Goal: Task Accomplishment & Management: Use online tool/utility

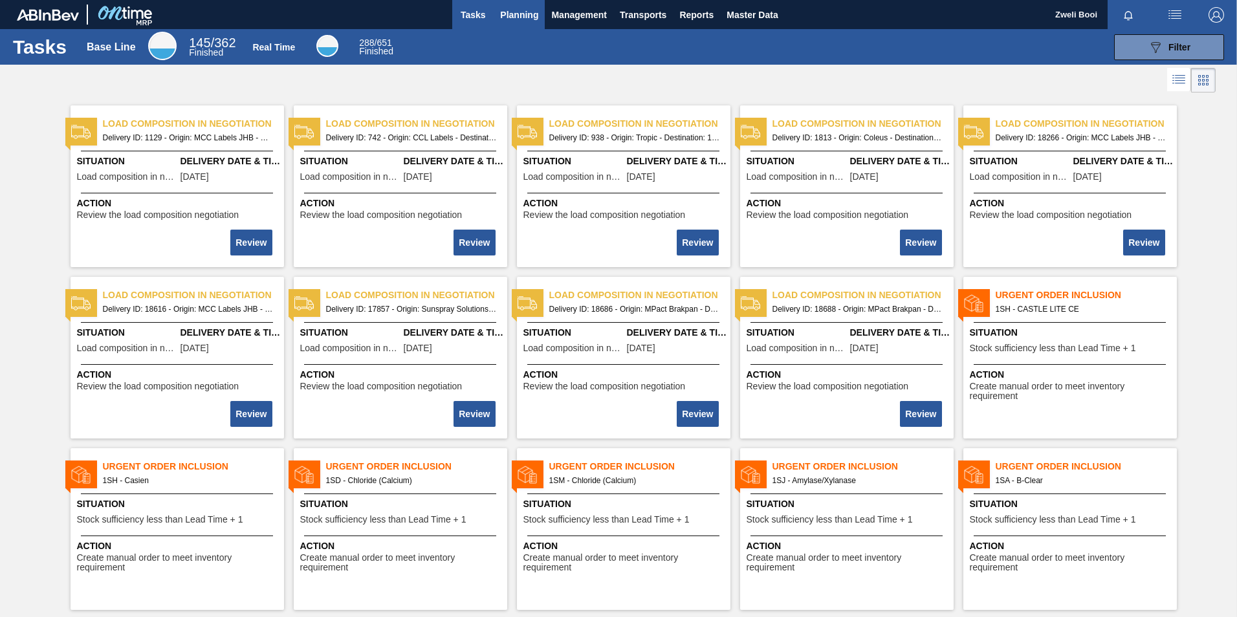
click at [507, 12] on span "Planning" at bounding box center [519, 15] width 38 height 16
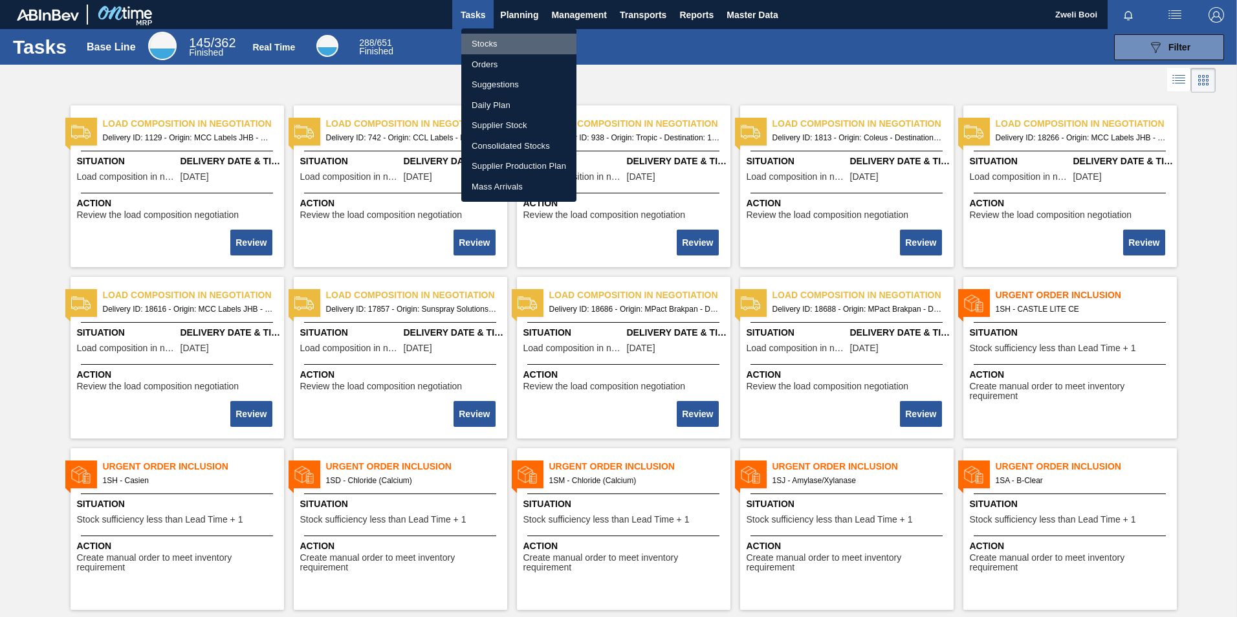
click at [496, 43] on li "Stocks" at bounding box center [518, 44] width 115 height 21
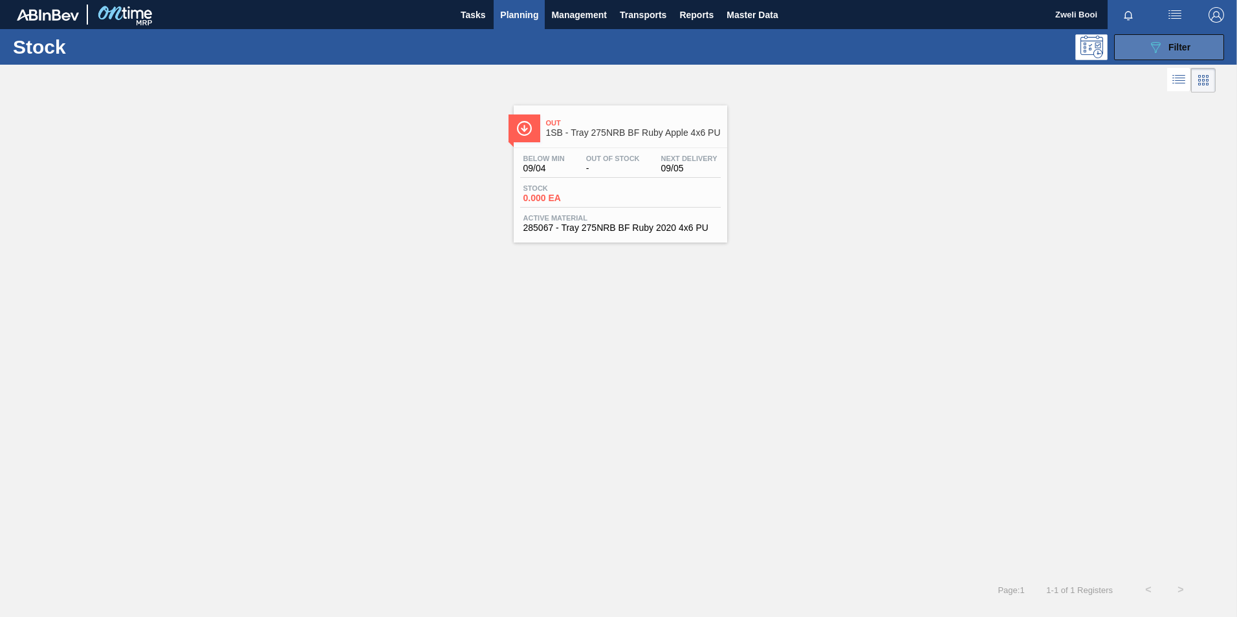
click at [1160, 49] on icon "089F7B8B-B2A5-4AFE-B5C0-19BA573D28AC" at bounding box center [1156, 47] width 16 height 16
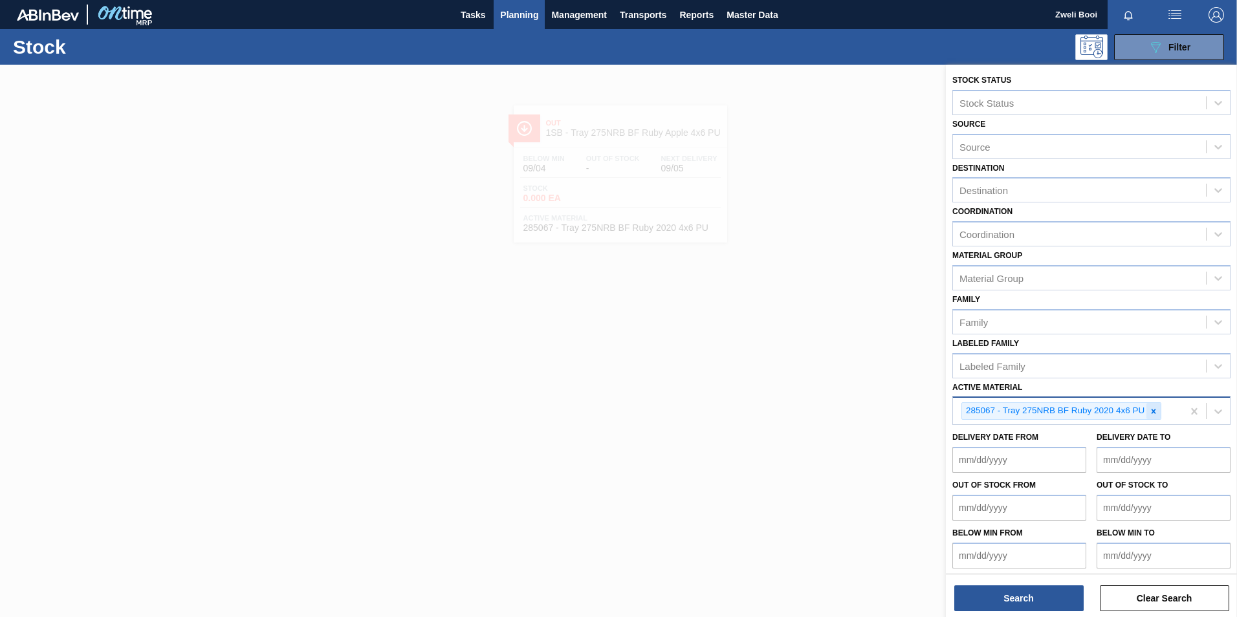
click at [1153, 418] on div at bounding box center [1153, 411] width 14 height 16
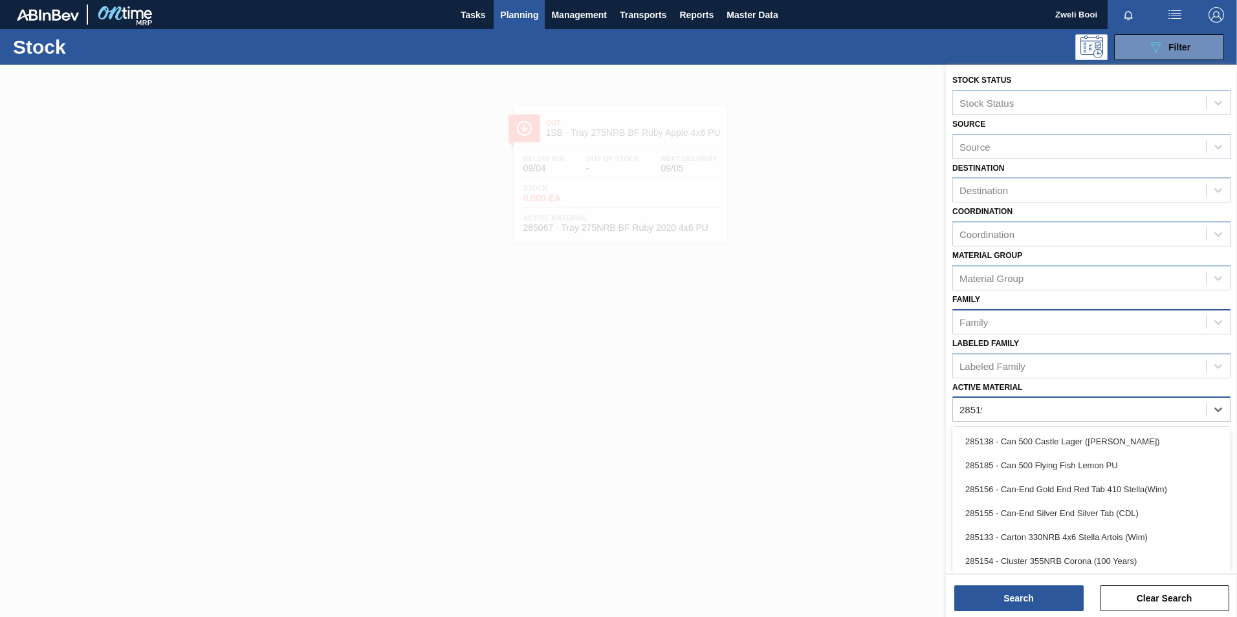
type Material "285191"
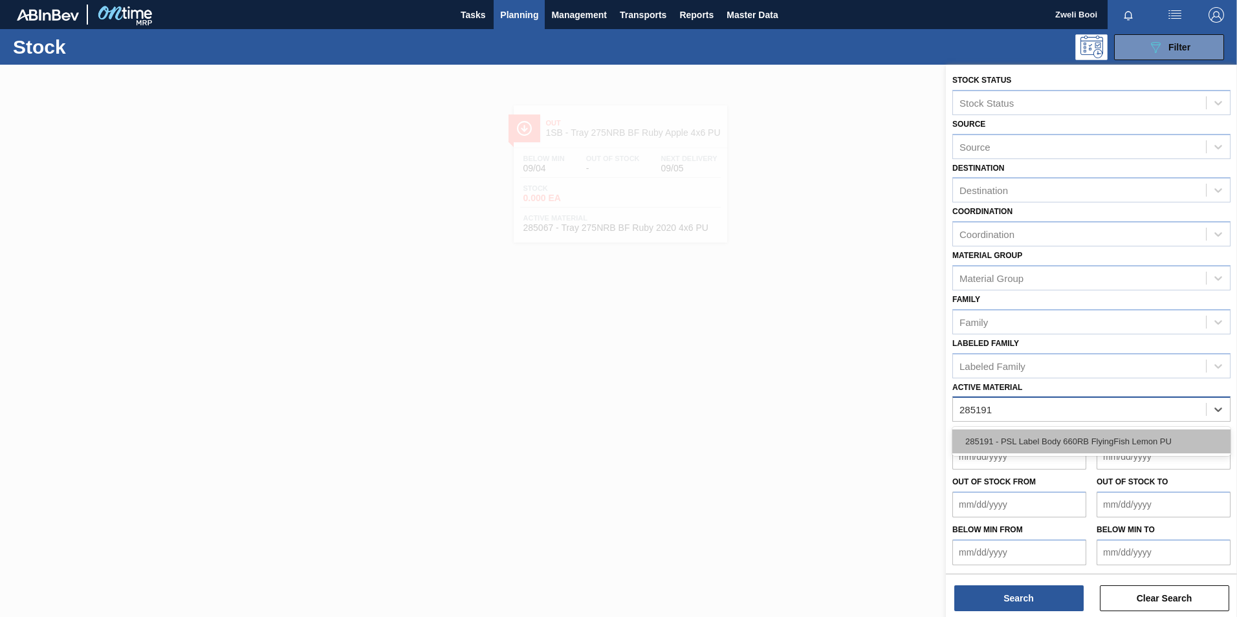
click at [1085, 441] on div "285191 - PSL Label Body 660RB FlyingFish Lemon PU" at bounding box center [1091, 442] width 278 height 24
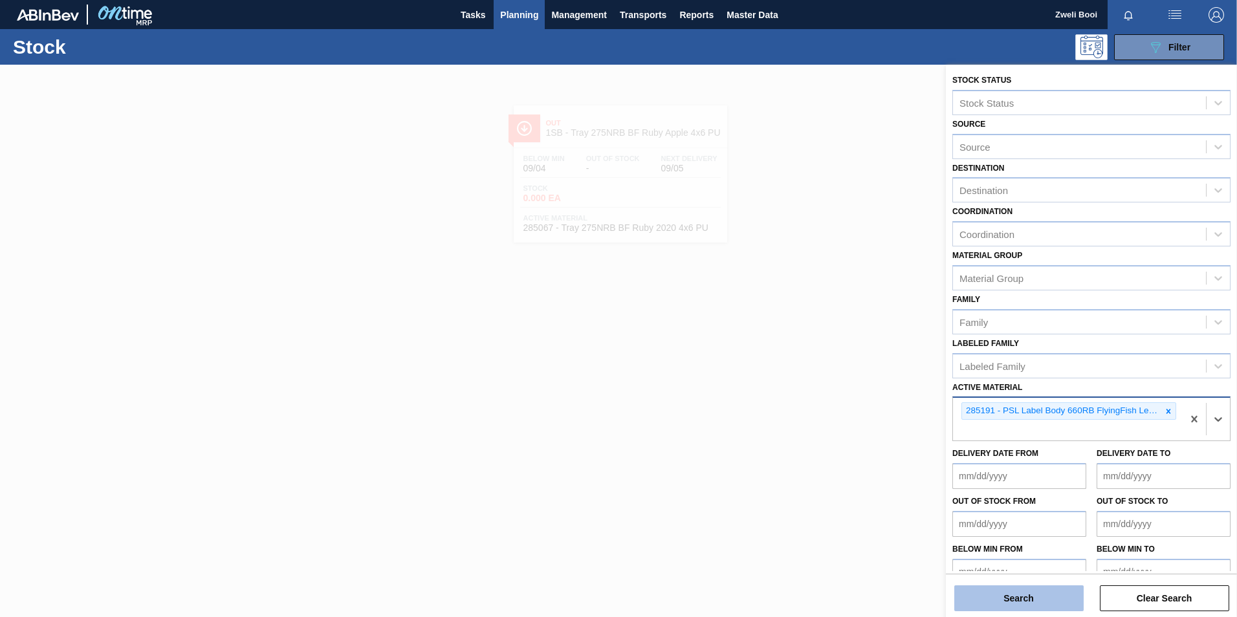
click at [1043, 604] on button "Search" at bounding box center [1018, 598] width 129 height 26
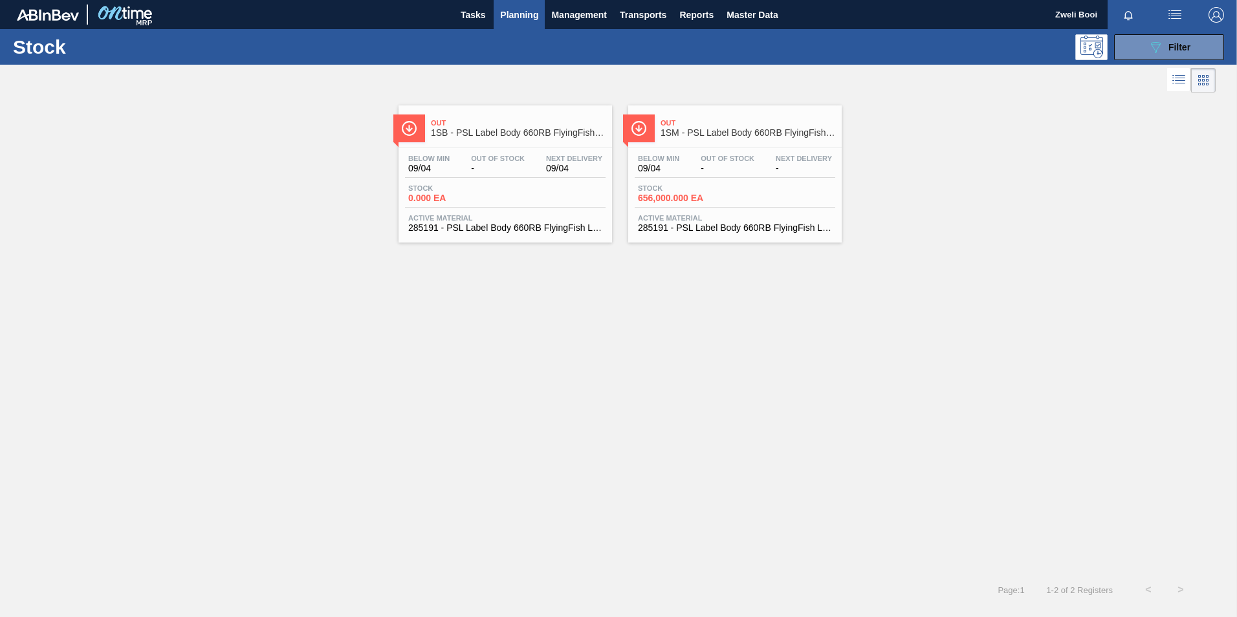
click at [514, 200] on div "Stock 0.000 EA" at bounding box center [505, 195] width 201 height 23
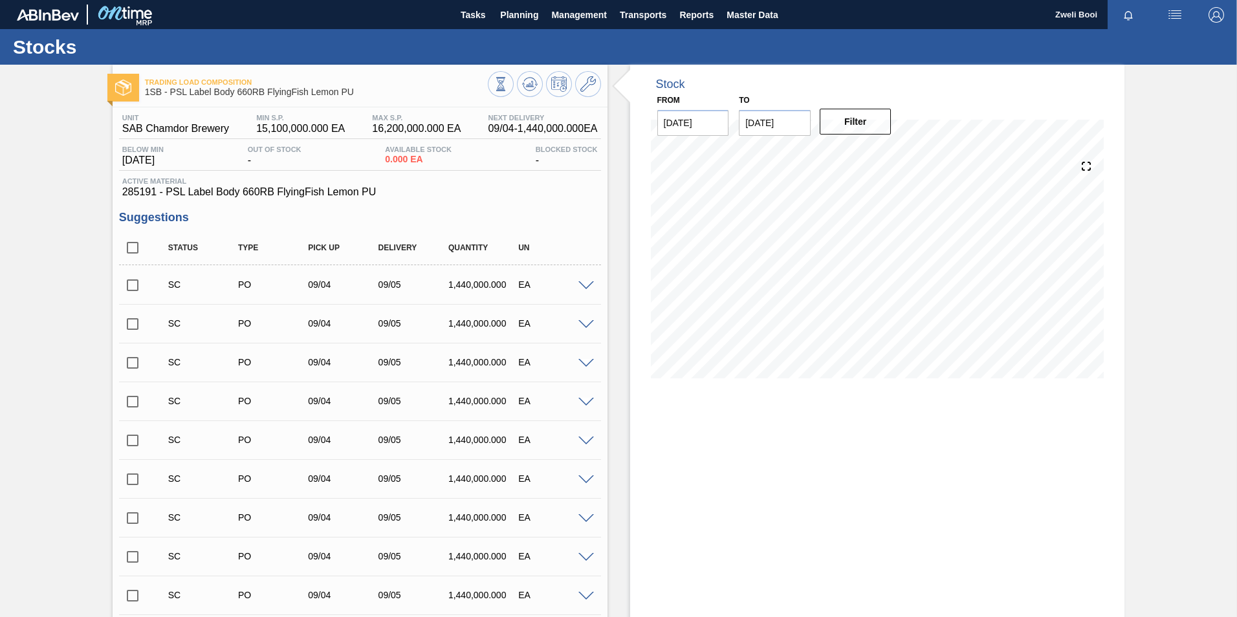
click at [591, 285] on span at bounding box center [586, 286] width 16 height 10
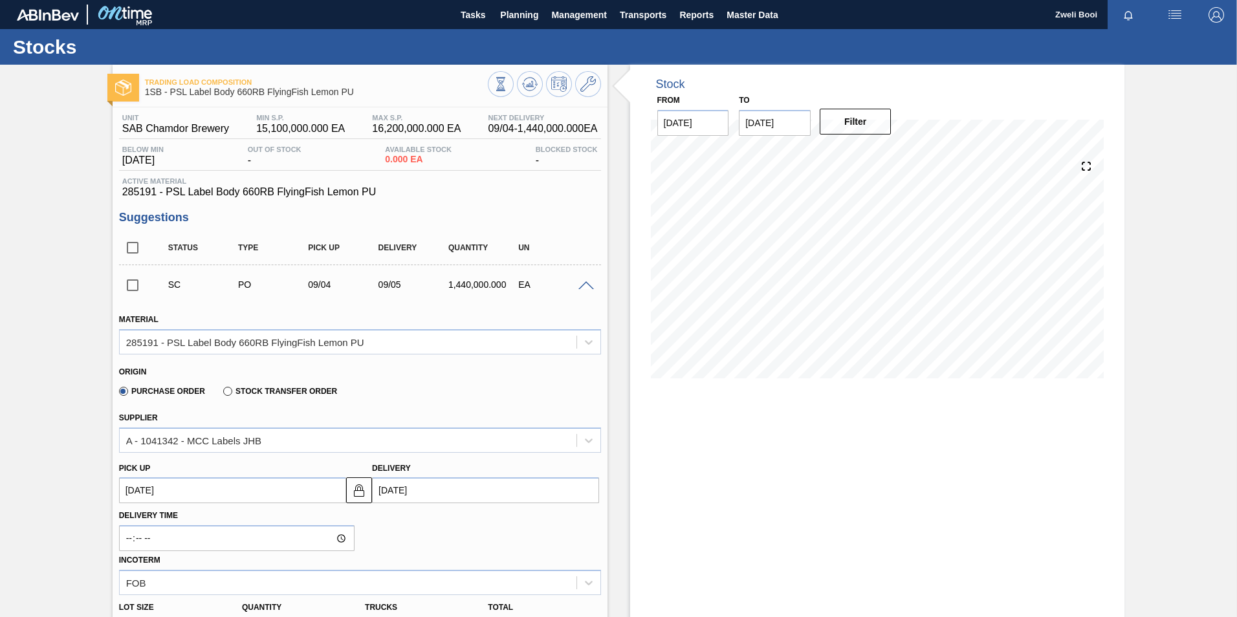
click at [579, 289] on span at bounding box center [586, 286] width 16 height 10
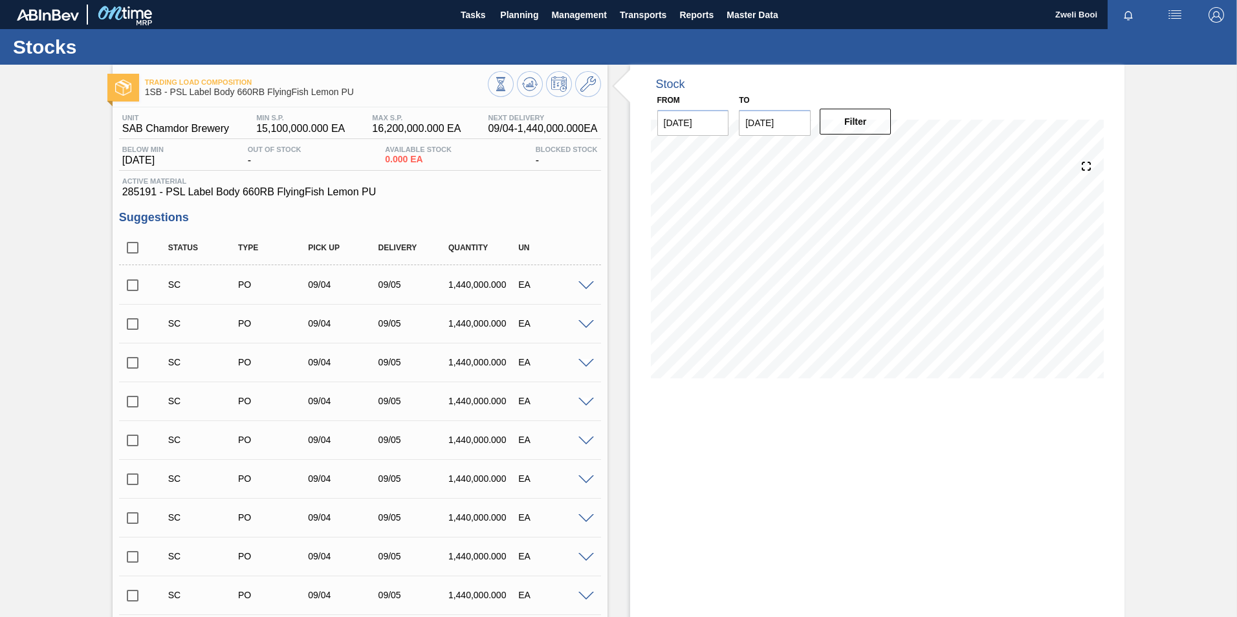
click at [787, 453] on div "Stock From [DATE] to [DATE] Filter" at bounding box center [877, 490] width 495 height 850
click at [134, 289] on input "checkbox" at bounding box center [132, 285] width 27 height 27
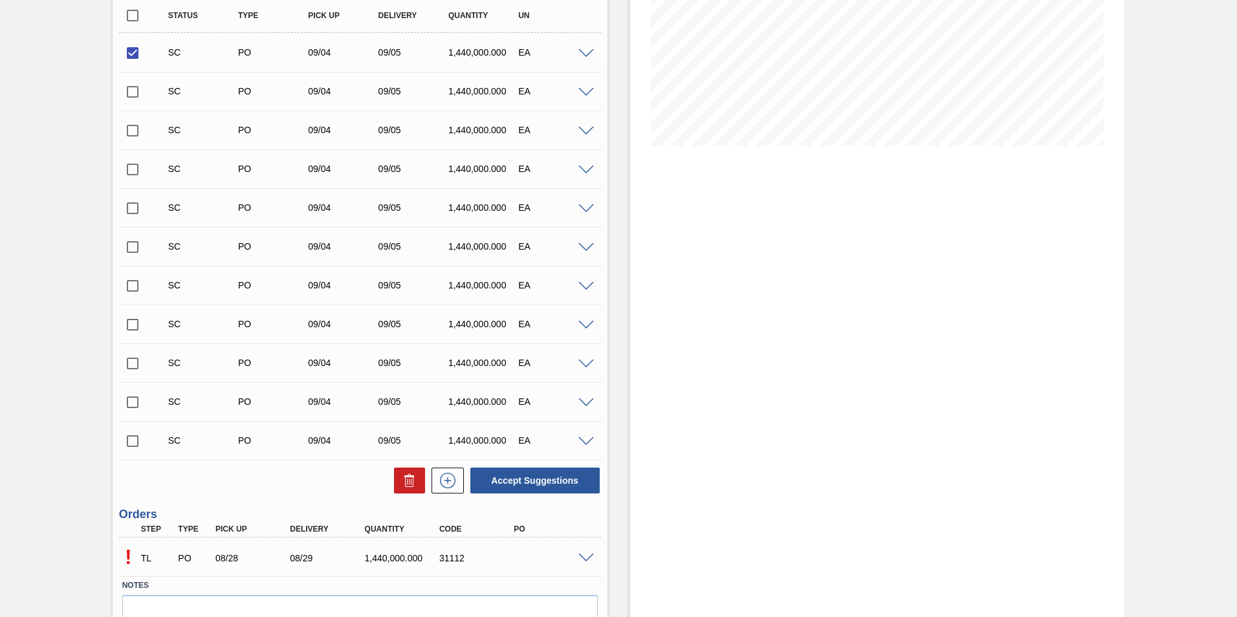
scroll to position [104, 0]
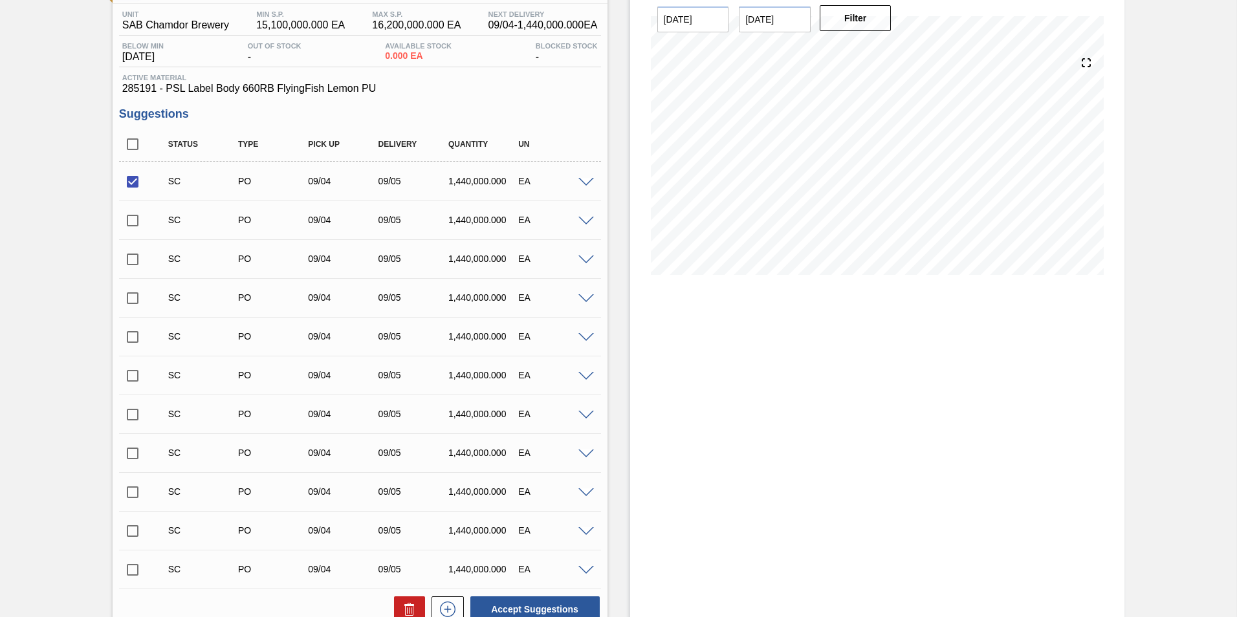
click at [586, 184] on span at bounding box center [586, 183] width 16 height 10
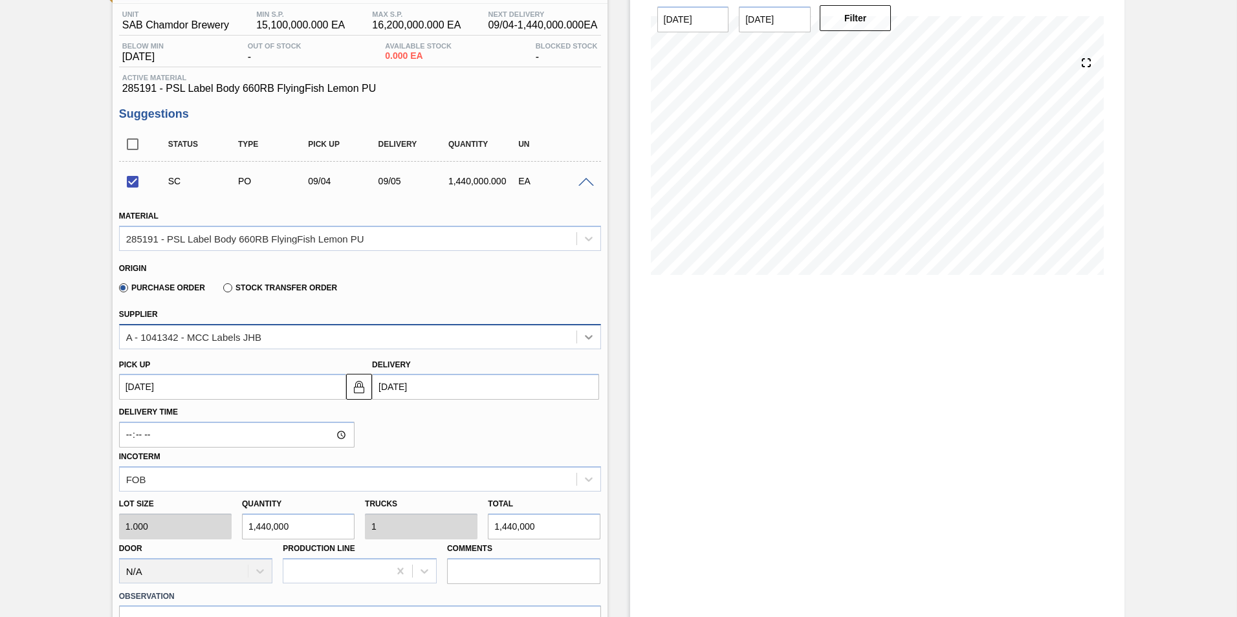
click at [590, 337] on icon at bounding box center [589, 337] width 8 height 5
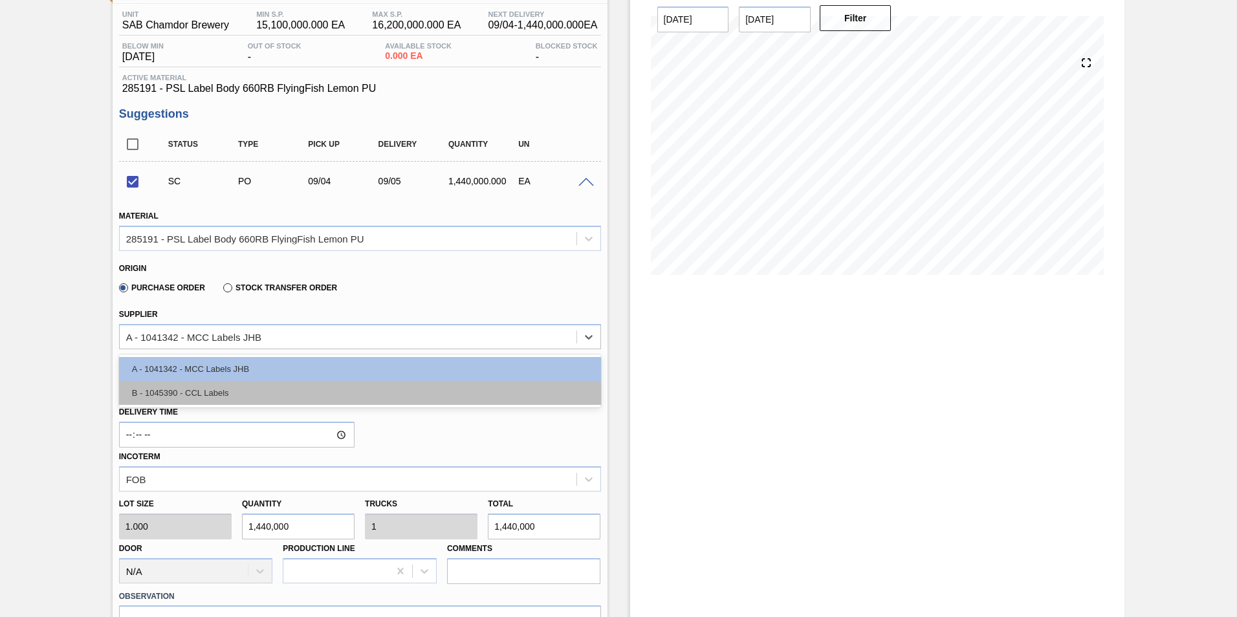
click at [383, 396] on div "B - 1045390 - CCL Labels" at bounding box center [360, 393] width 482 height 24
checkbox input "false"
type input "0.409"
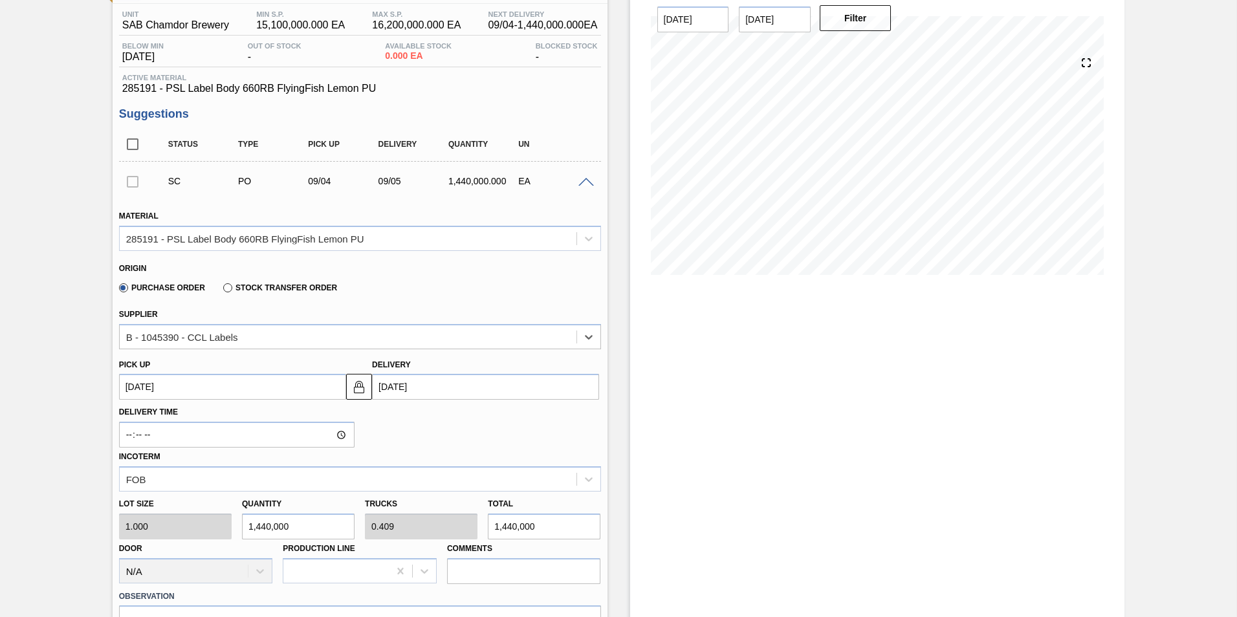
click at [681, 388] on div "Stock From [DATE] to [DATE] Filter" at bounding box center [877, 627] width 495 height 1333
click at [127, 181] on div at bounding box center [132, 181] width 27 height 26
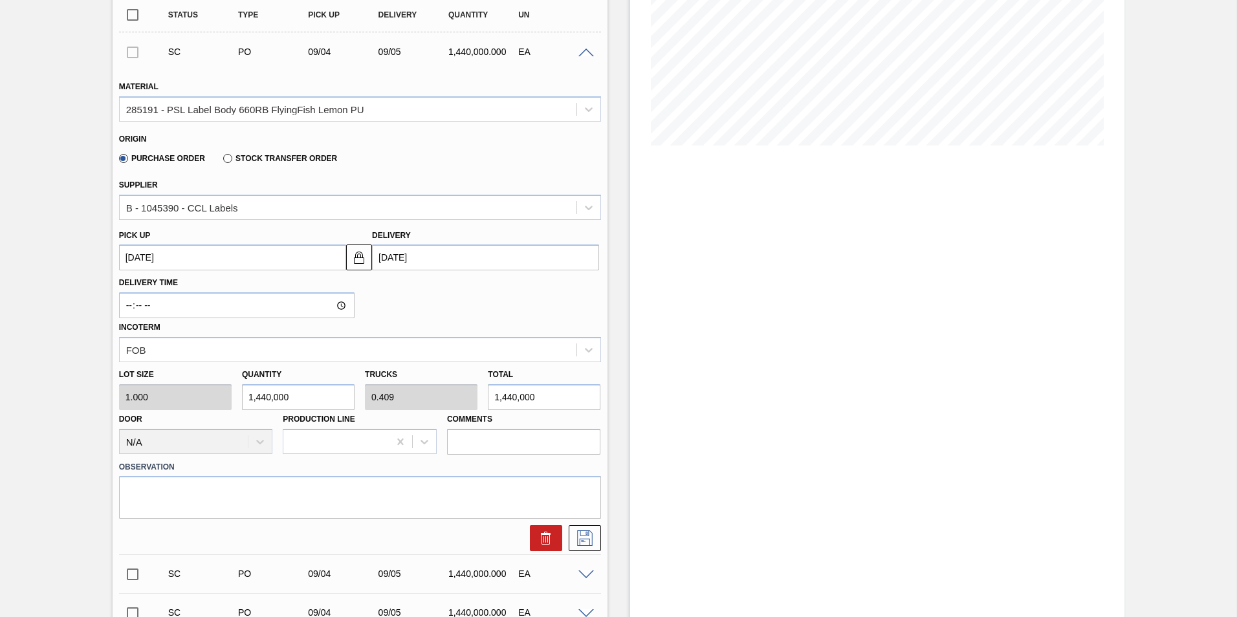
scroll to position [362, 0]
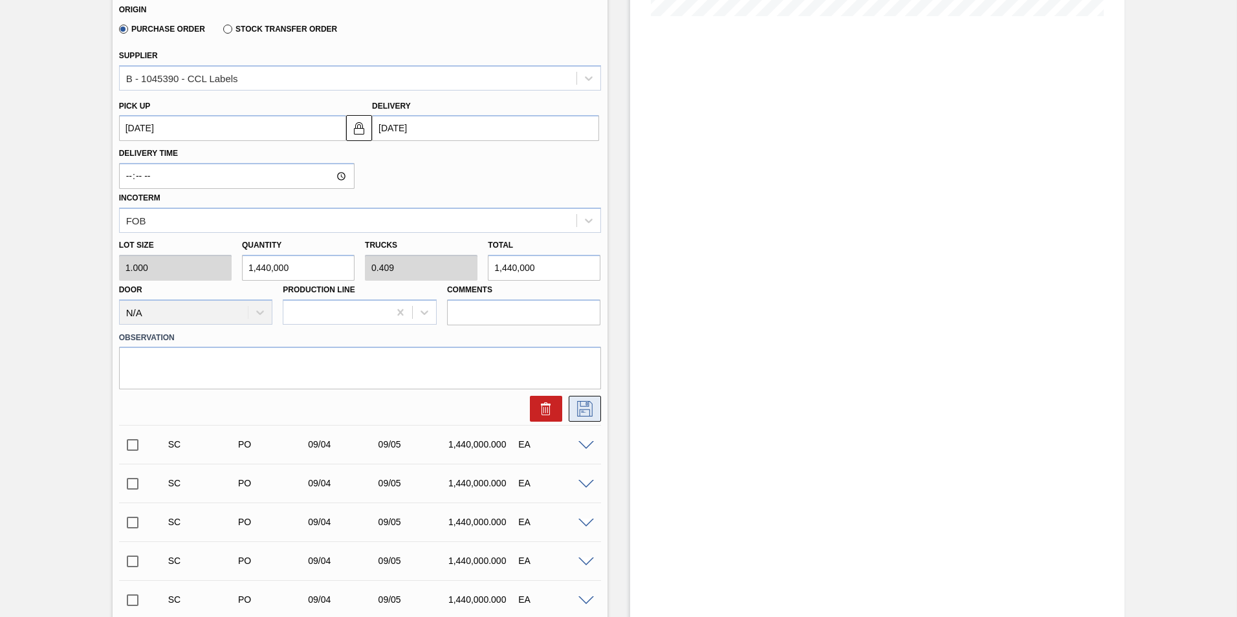
click at [585, 414] on icon at bounding box center [584, 409] width 21 height 16
checkbox input "true"
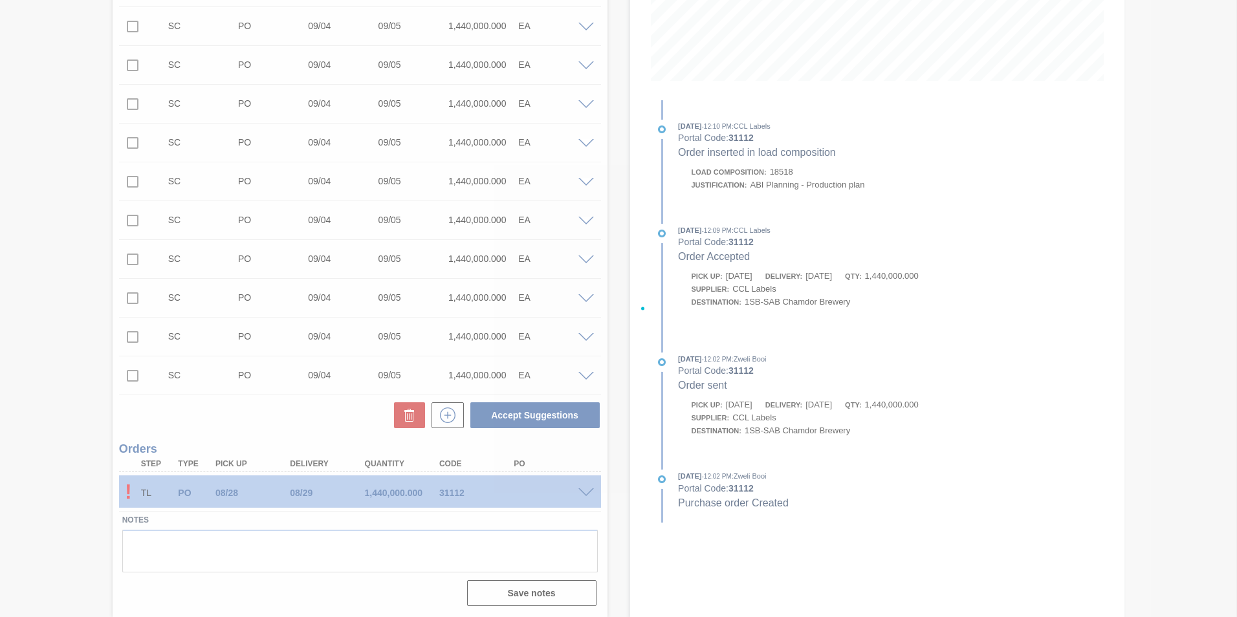
scroll to position [298, 0]
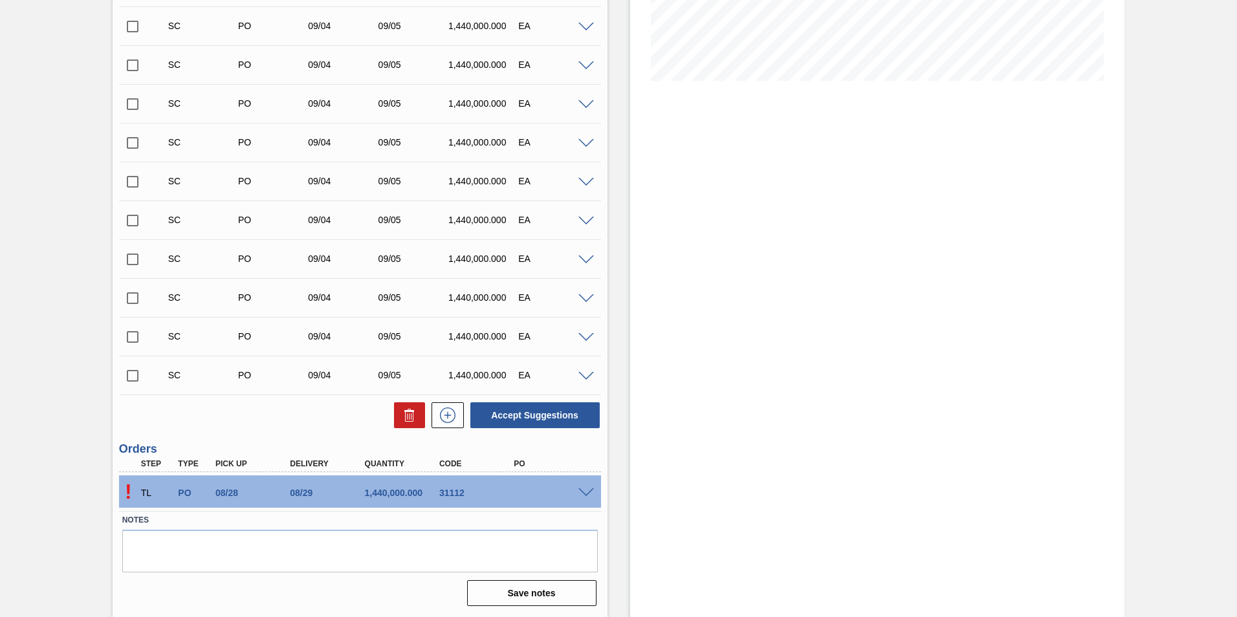
click at [584, 494] on span at bounding box center [586, 493] width 16 height 10
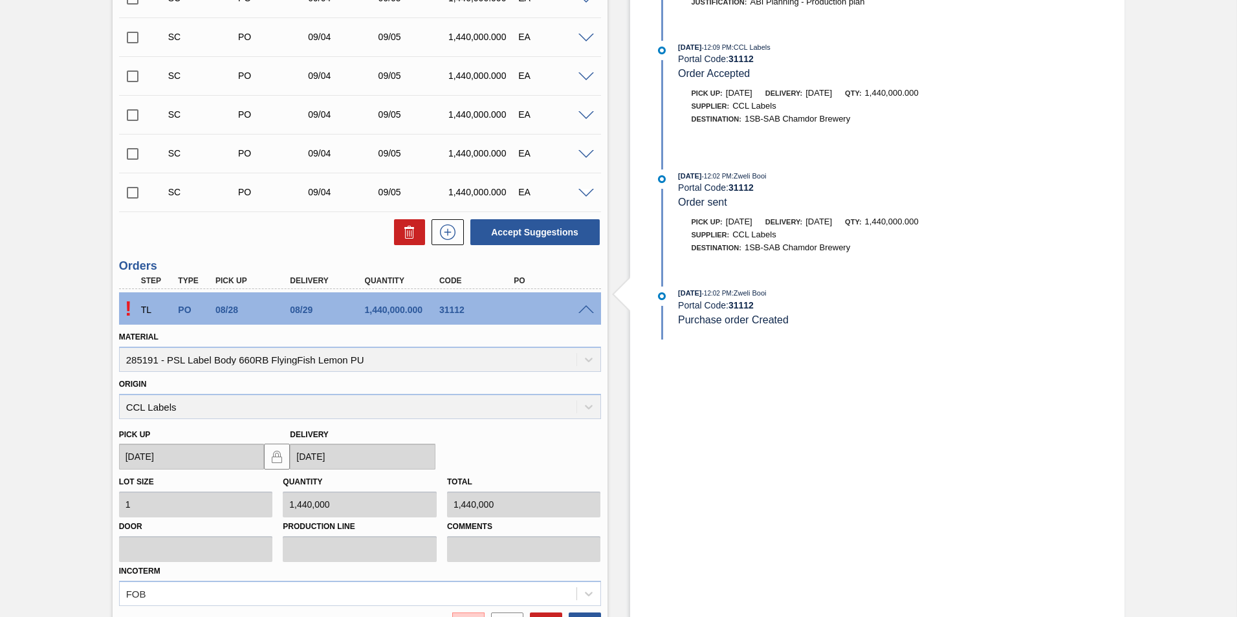
scroll to position [556, 0]
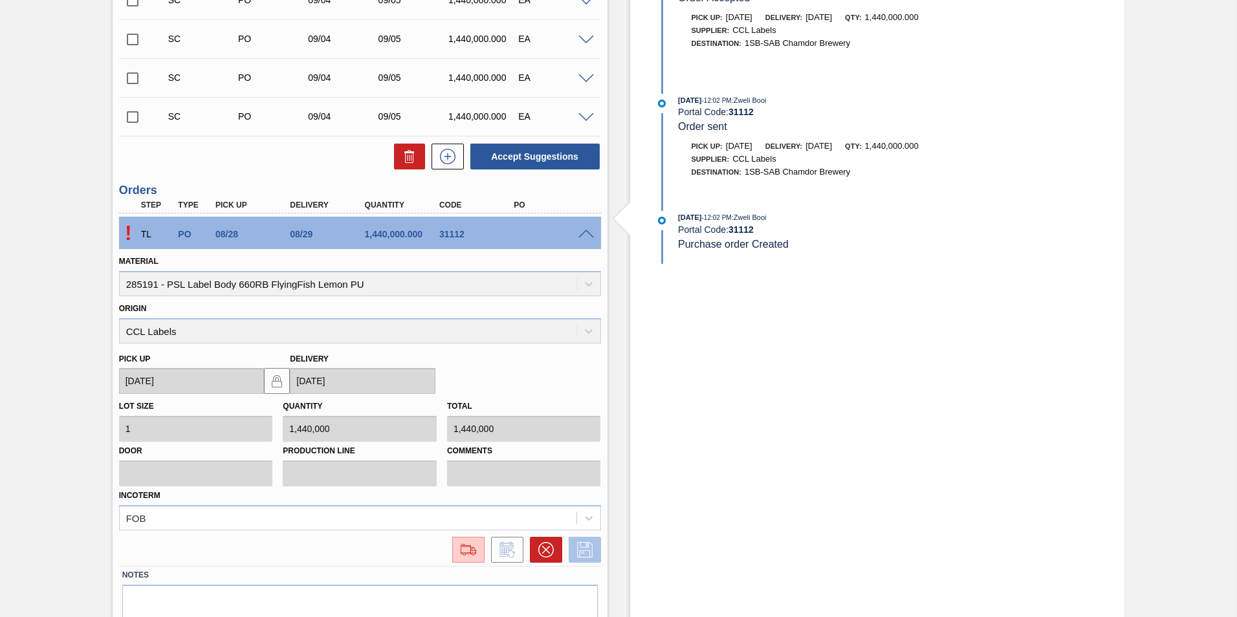
click at [585, 548] on icon at bounding box center [584, 550] width 21 height 16
click at [545, 554] on icon at bounding box center [546, 550] width 16 height 16
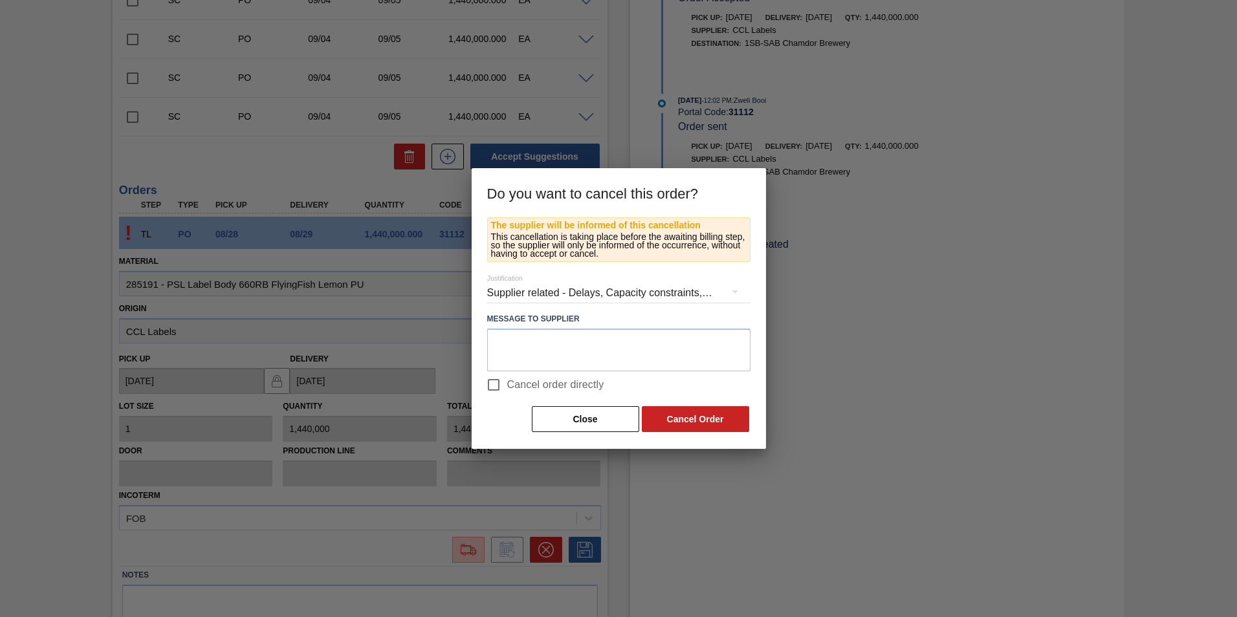
click at [498, 383] on input "Cancel order directly" at bounding box center [493, 384] width 27 height 27
checkbox input "true"
click at [705, 421] on button "Cancel Order" at bounding box center [695, 419] width 107 height 26
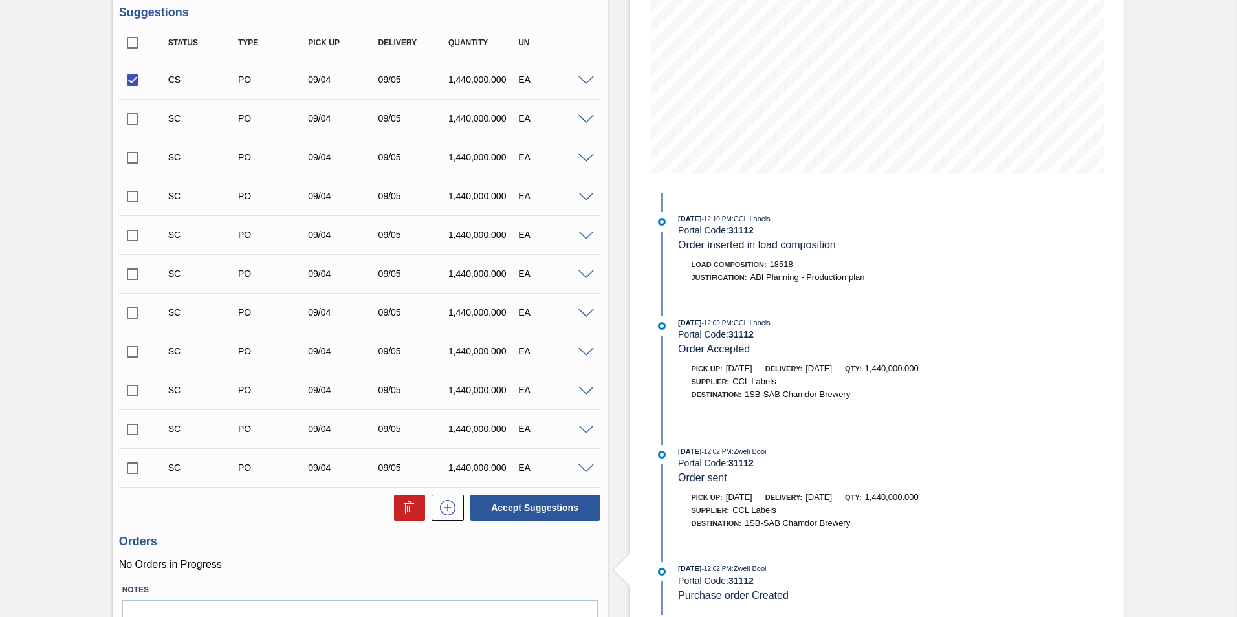
scroll to position [210, 0]
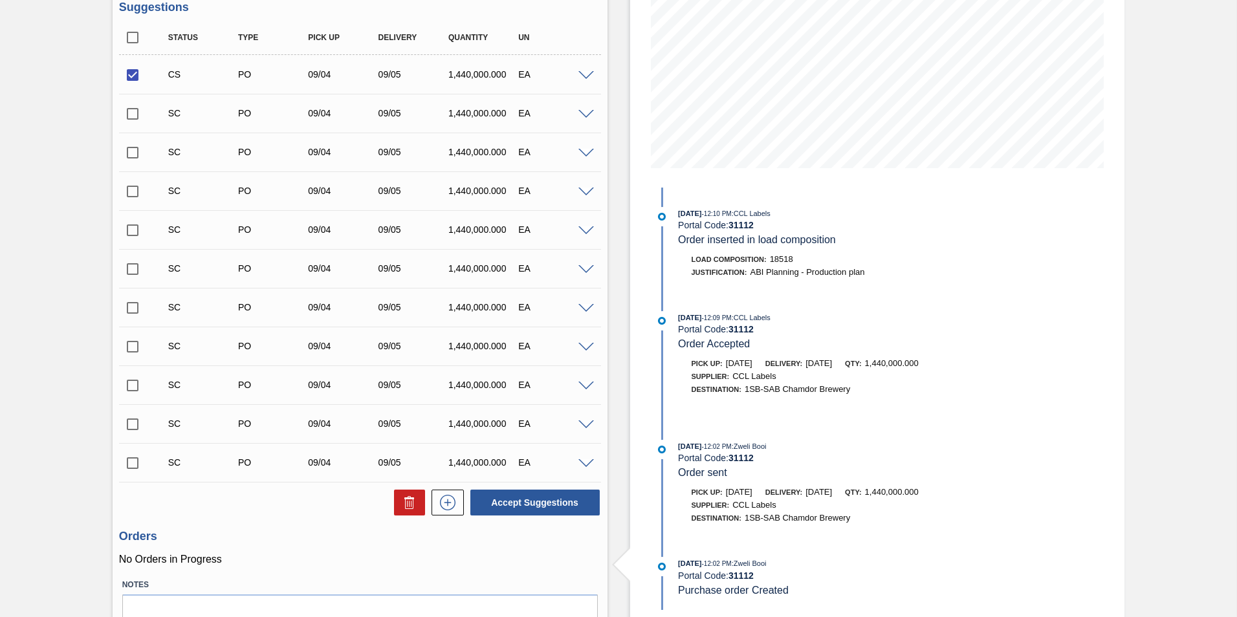
click at [582, 74] on span at bounding box center [586, 76] width 16 height 10
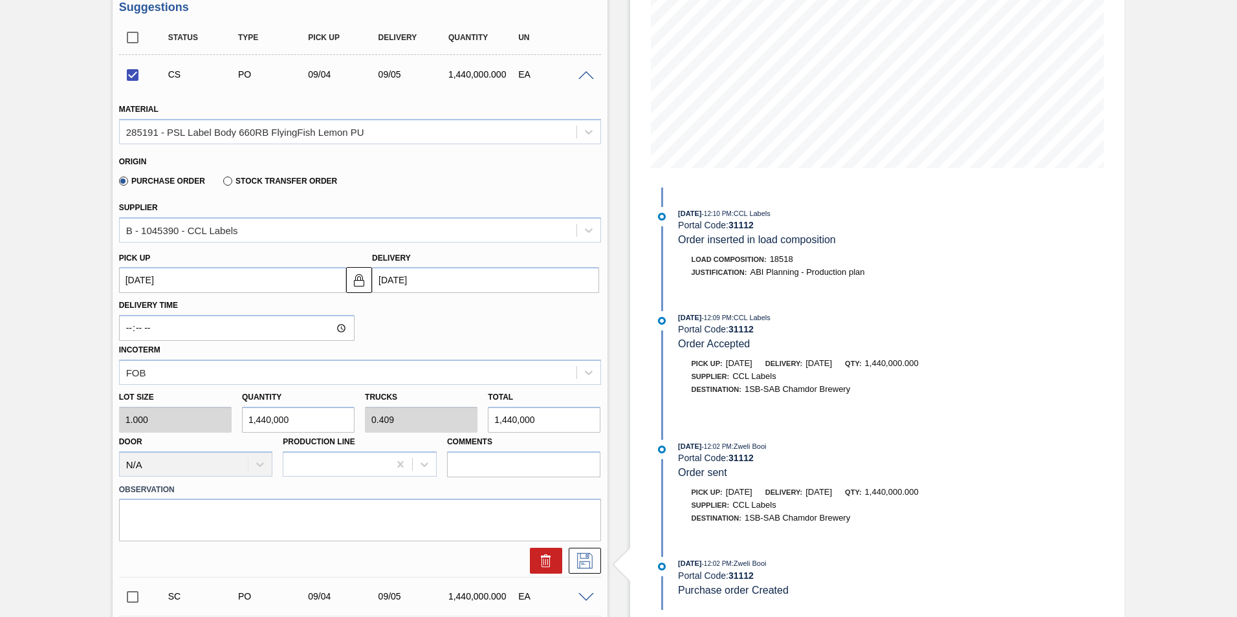
click at [587, 69] on div "CS PO 09/04 09/05 1,440,000.000 EA" at bounding box center [360, 74] width 482 height 32
click at [584, 76] on span at bounding box center [586, 76] width 16 height 10
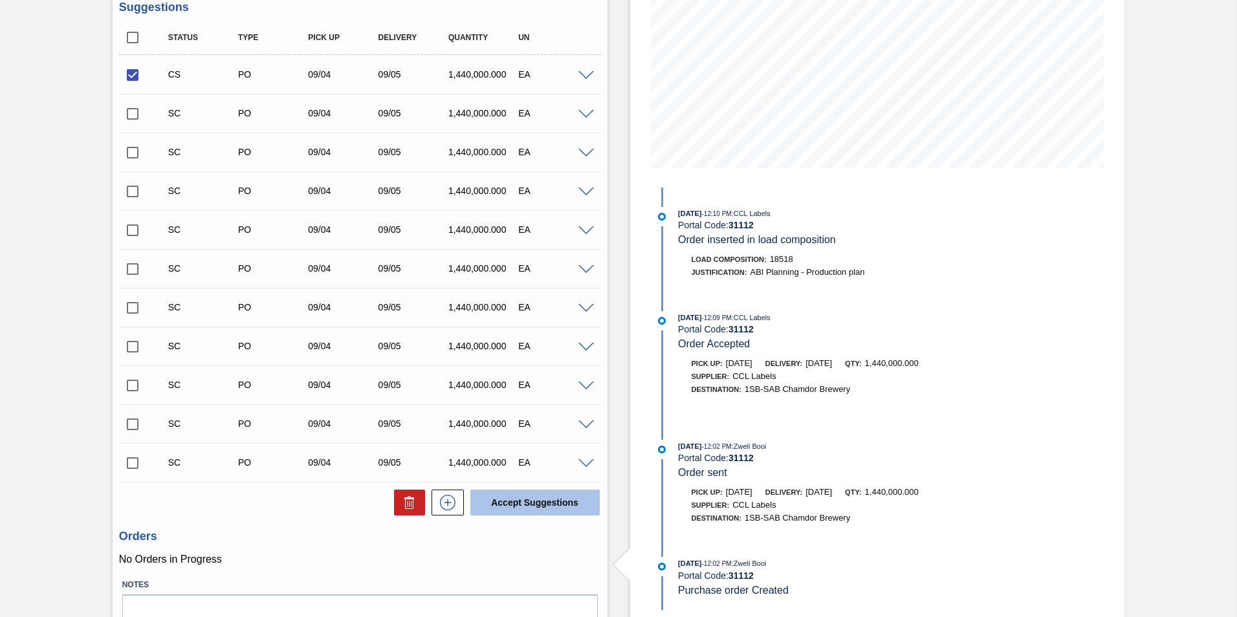
click at [554, 494] on button "Accept Suggestions" at bounding box center [534, 503] width 129 height 26
checkbox input "false"
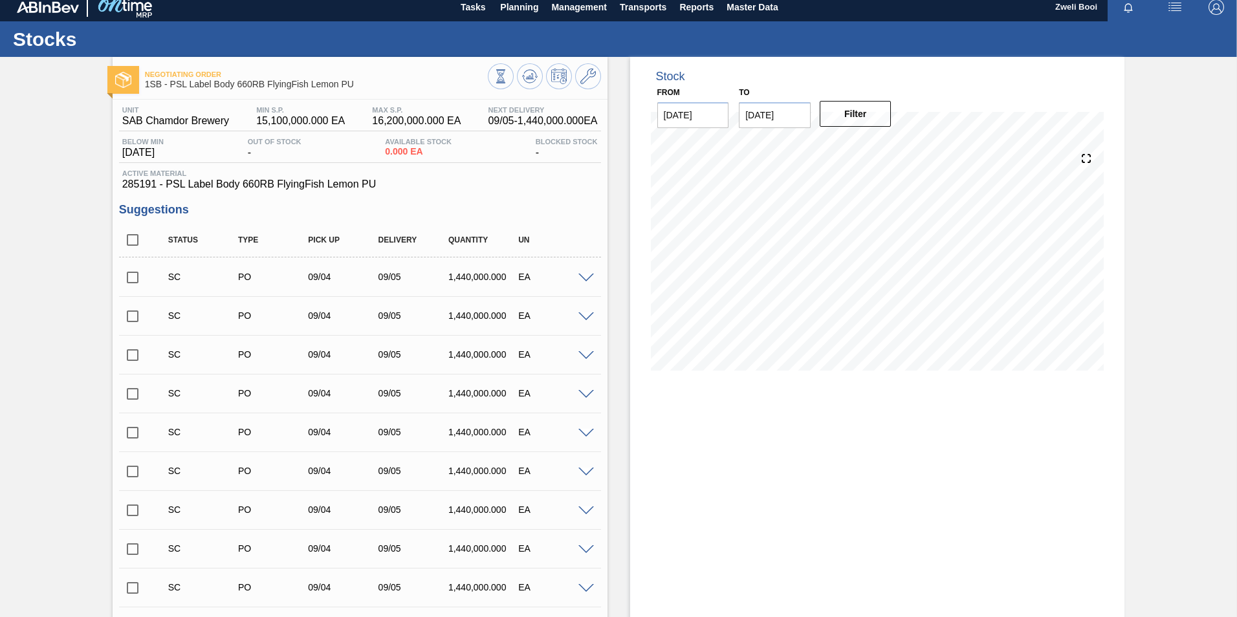
scroll to position [0, 0]
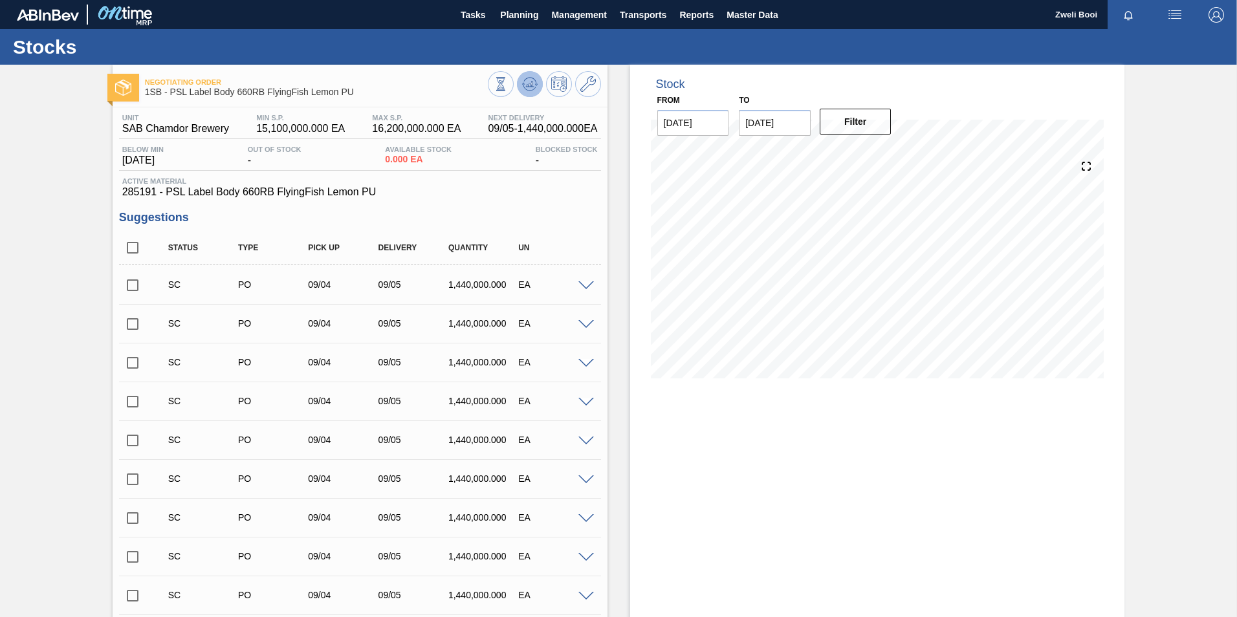
click at [522, 87] on icon at bounding box center [530, 84] width 16 height 16
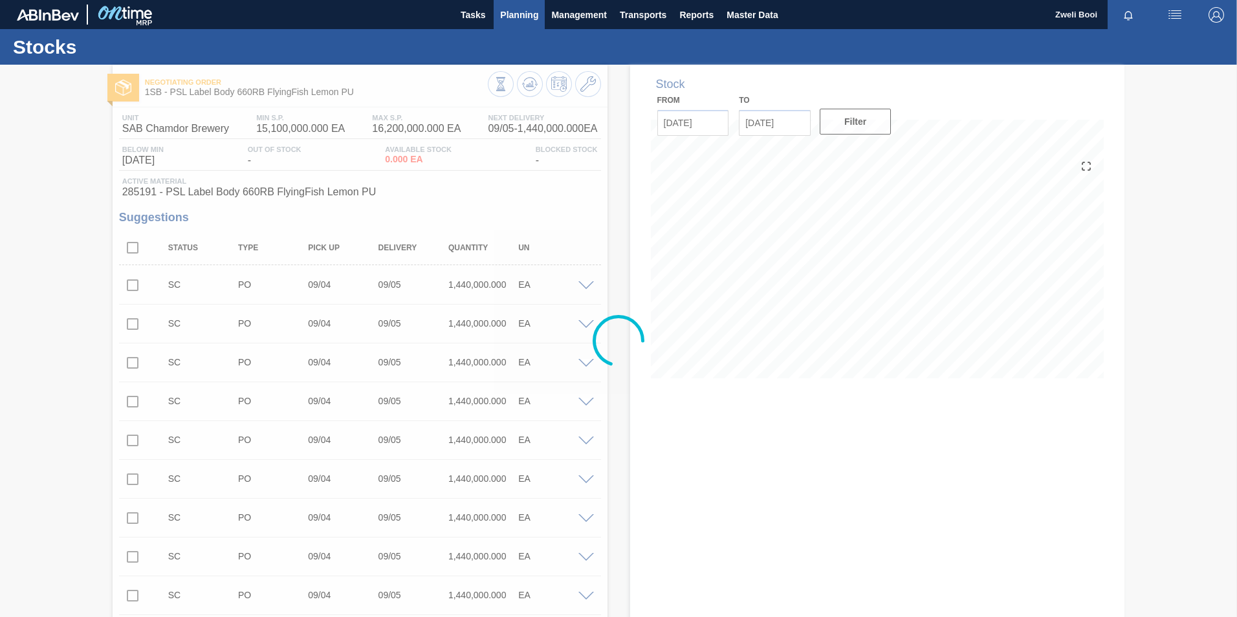
click at [516, 17] on span "Planning" at bounding box center [519, 15] width 38 height 16
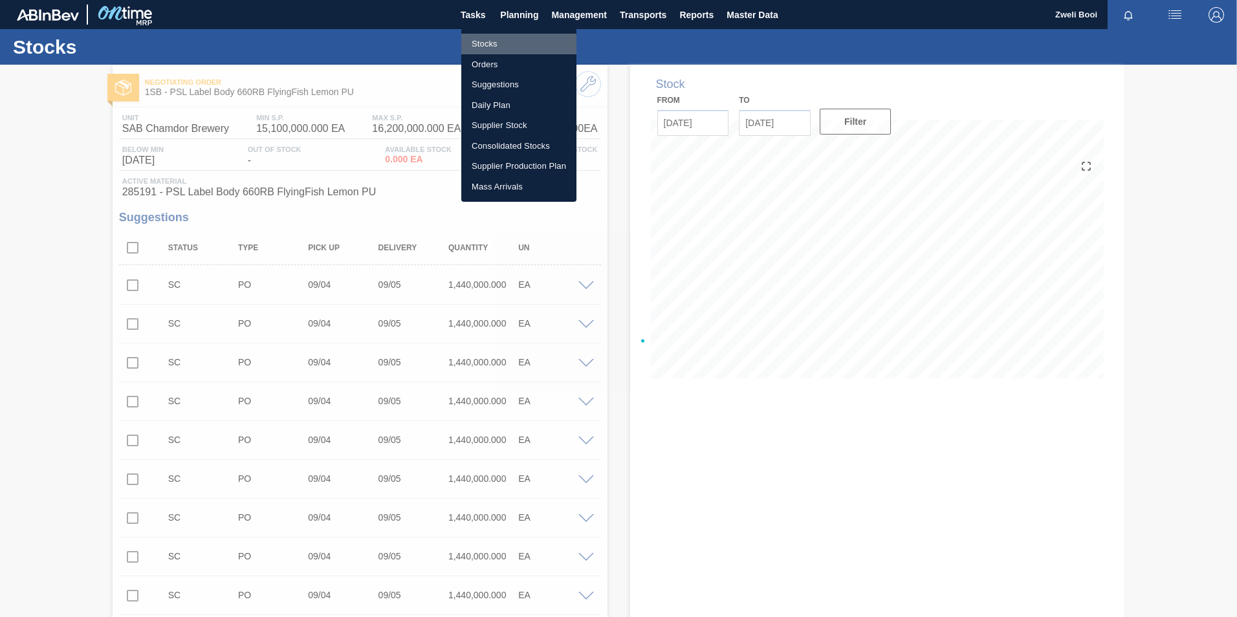
click at [487, 46] on li "Stocks" at bounding box center [518, 44] width 115 height 21
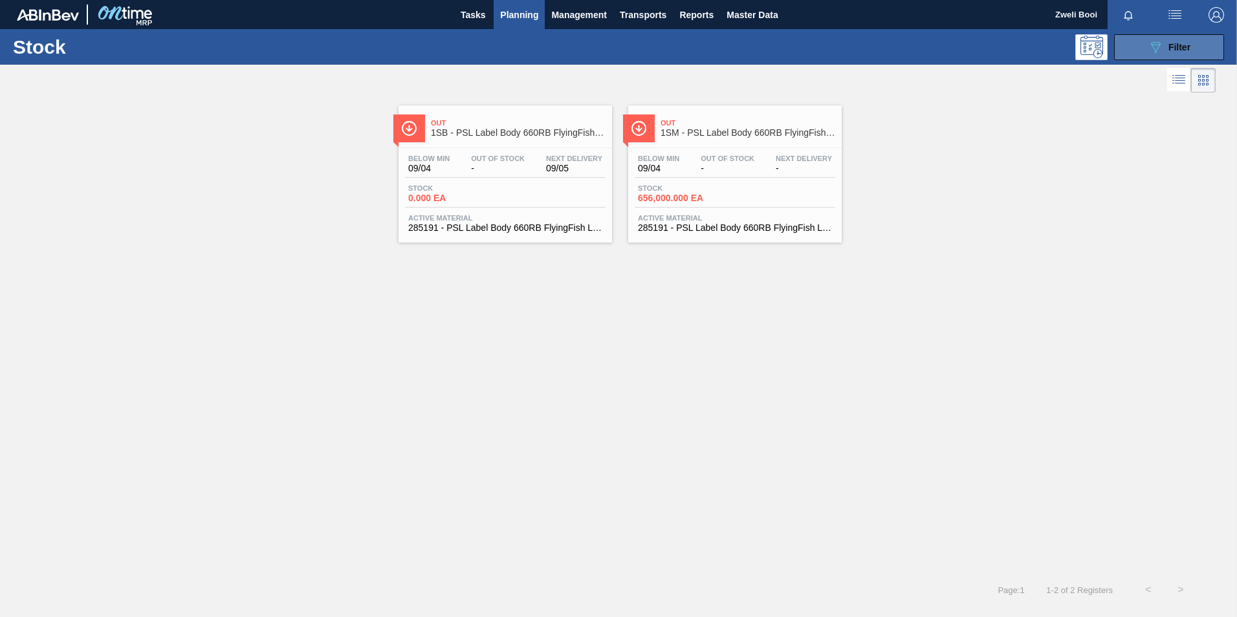
click at [1166, 56] on button "089F7B8B-B2A5-4AFE-B5C0-19BA573D28AC Filter" at bounding box center [1169, 47] width 110 height 26
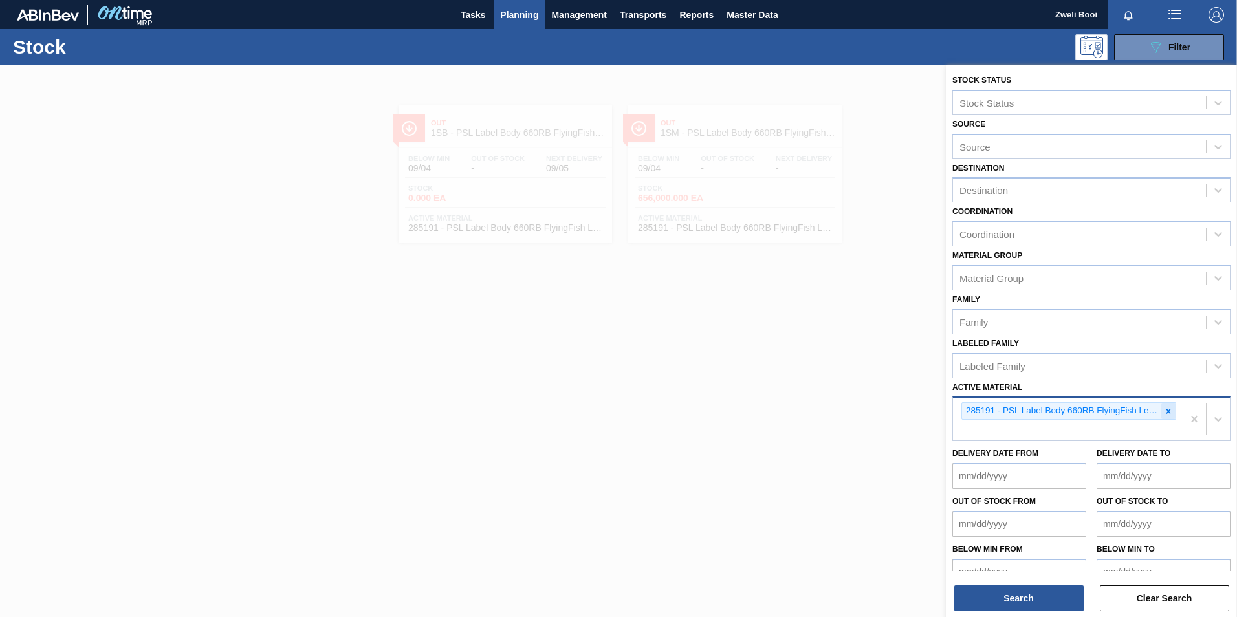
click at [1168, 410] on icon at bounding box center [1168, 411] width 9 height 9
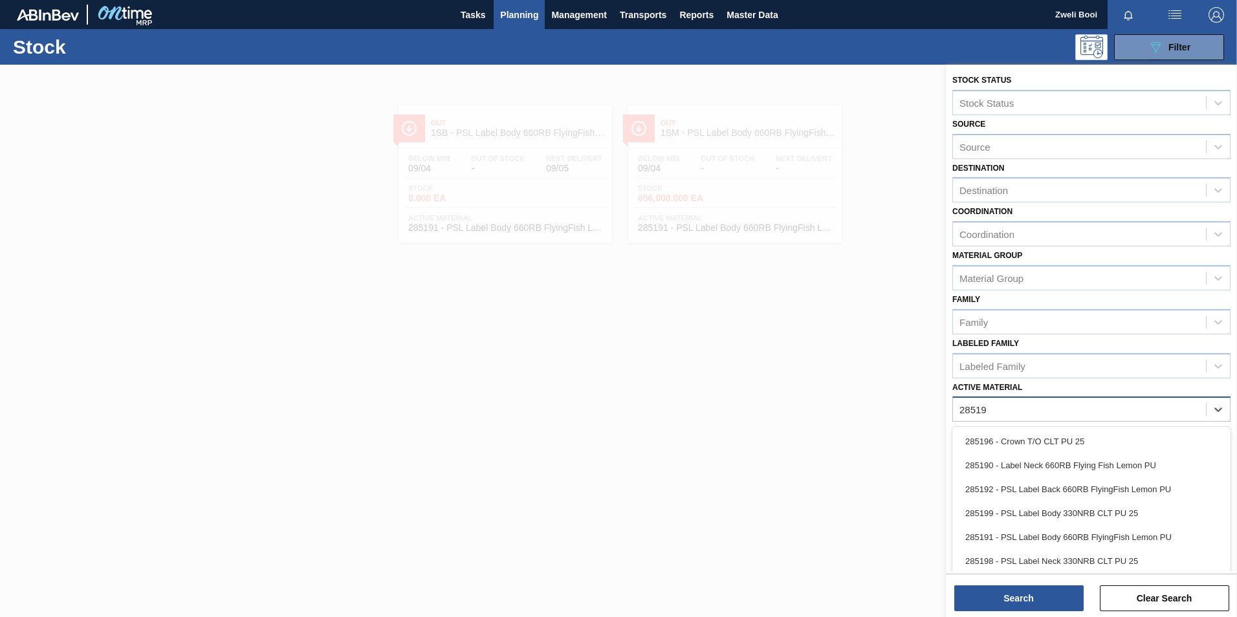
type Material "285192"
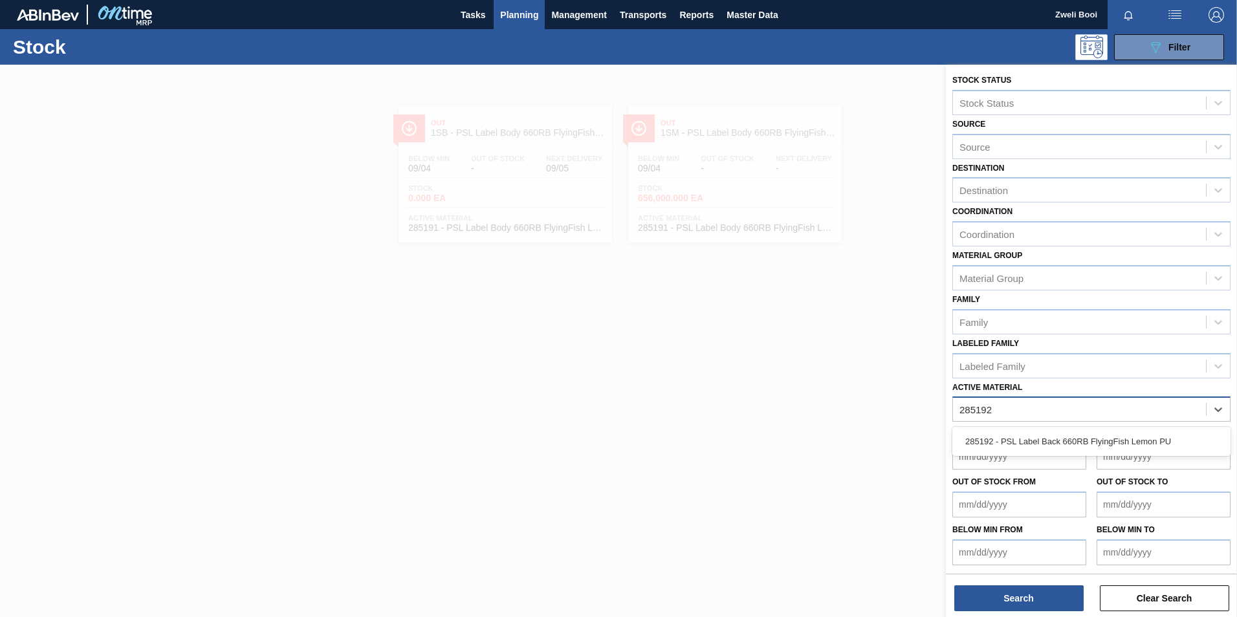
click at [1071, 455] on div "285192 - PSL Label Back 660RB FlyingFish Lemon PU" at bounding box center [1091, 441] width 278 height 29
click at [1073, 450] on div "285192 - PSL Label Back 660RB FlyingFish Lemon PU" at bounding box center [1091, 442] width 278 height 24
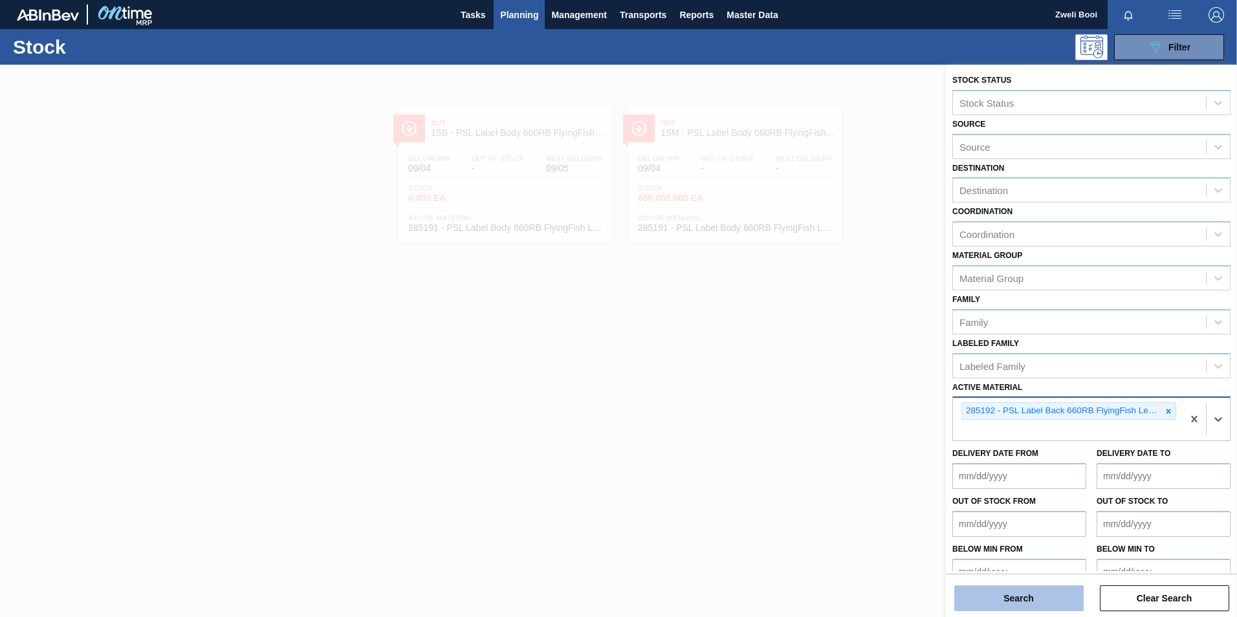
click at [1050, 595] on button "Search" at bounding box center [1018, 598] width 129 height 26
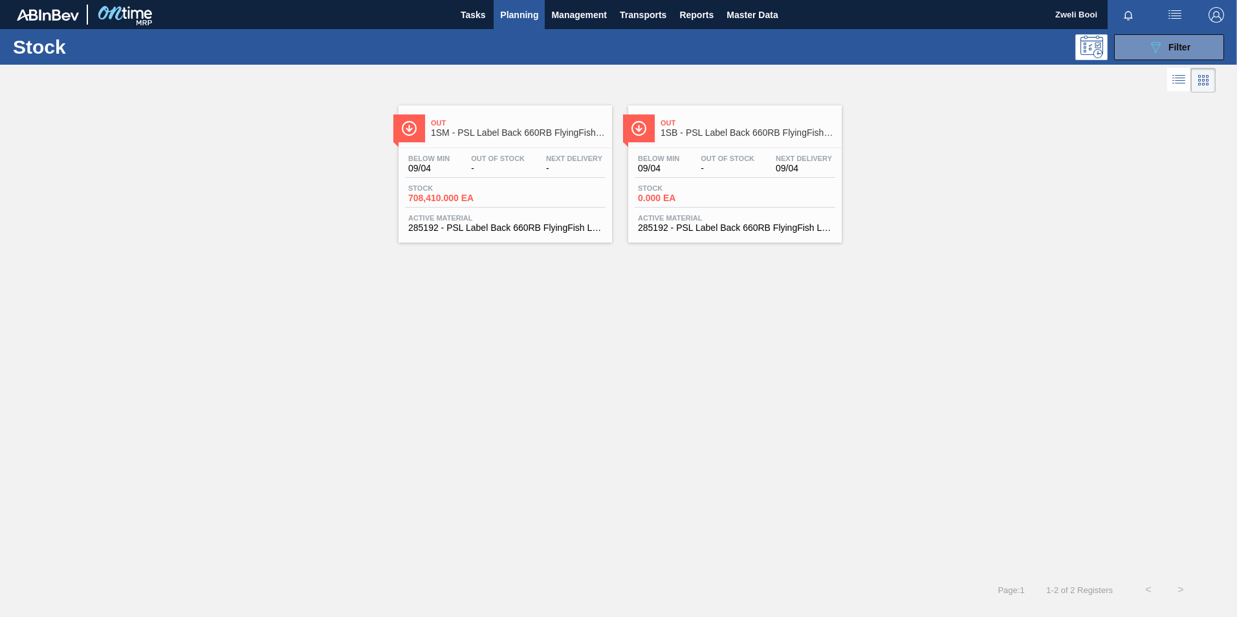
click at [778, 216] on span "Active Material" at bounding box center [735, 218] width 194 height 8
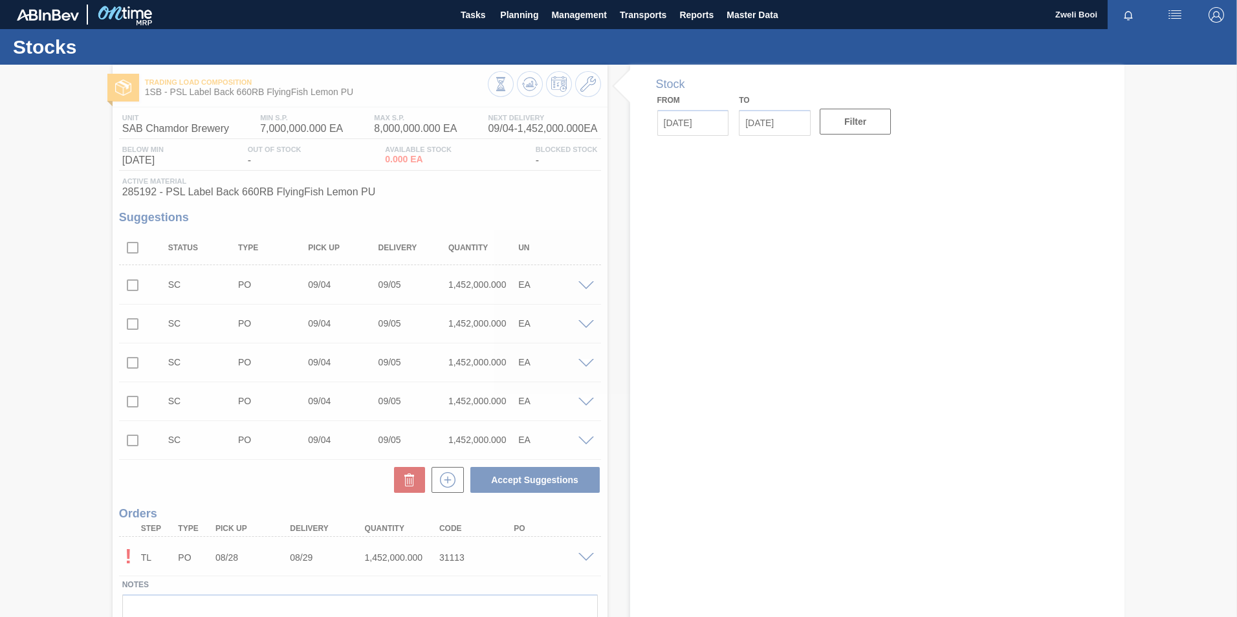
type input "[DATE]"
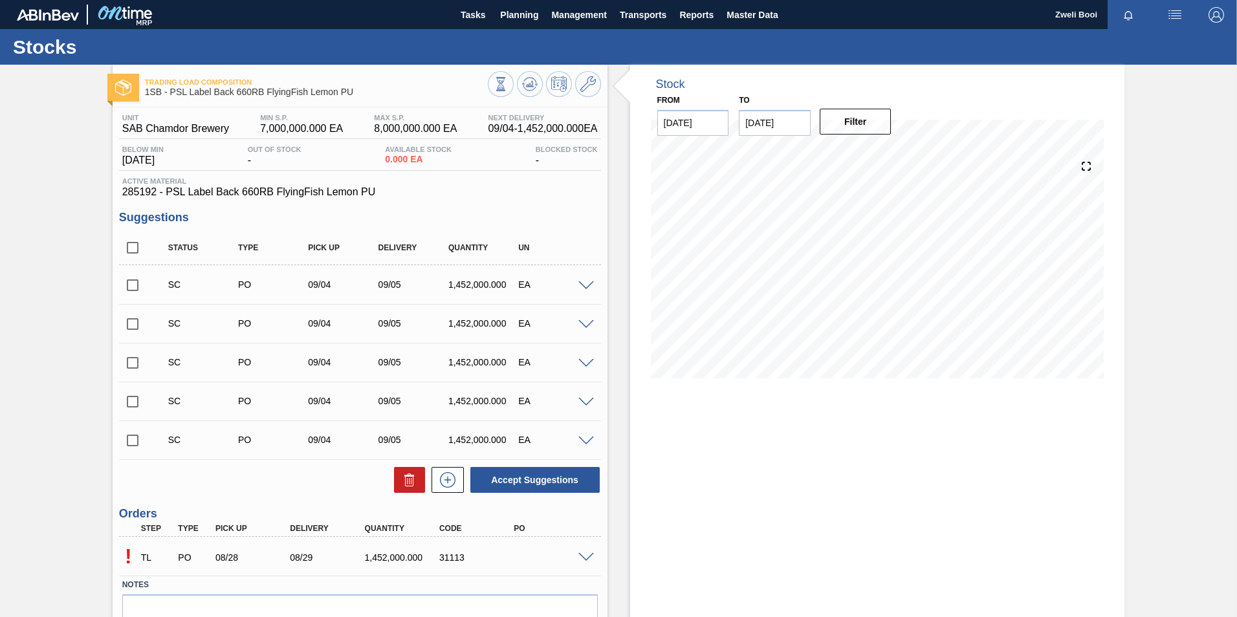
scroll to position [65, 0]
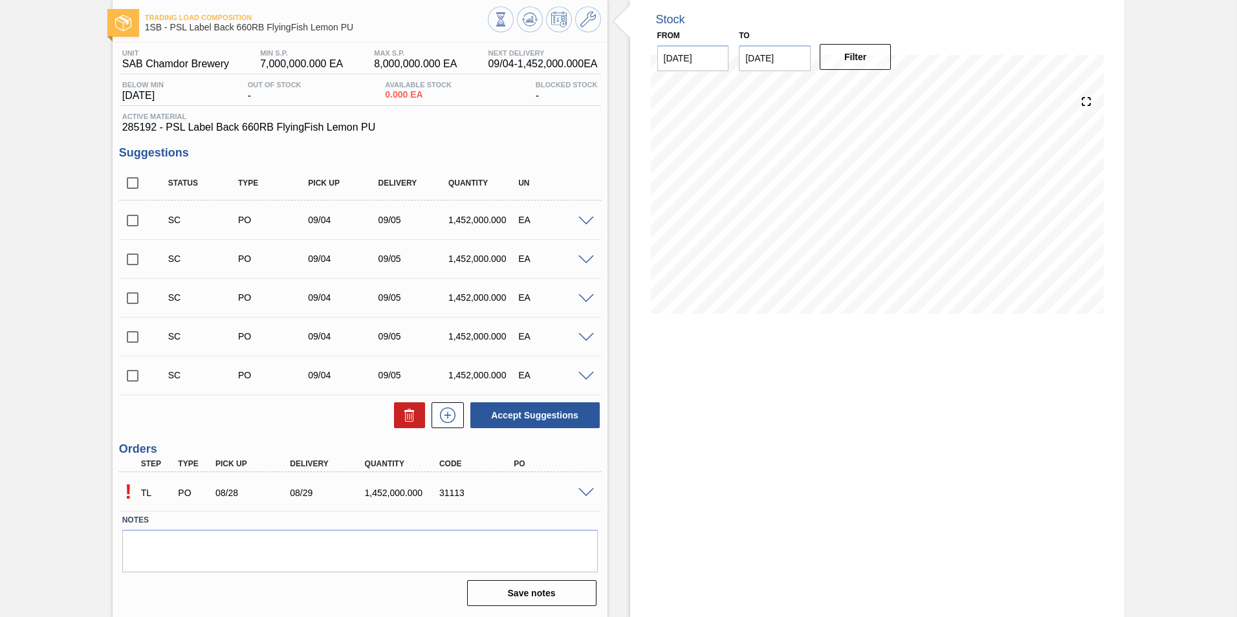
click at [584, 494] on span at bounding box center [586, 493] width 16 height 10
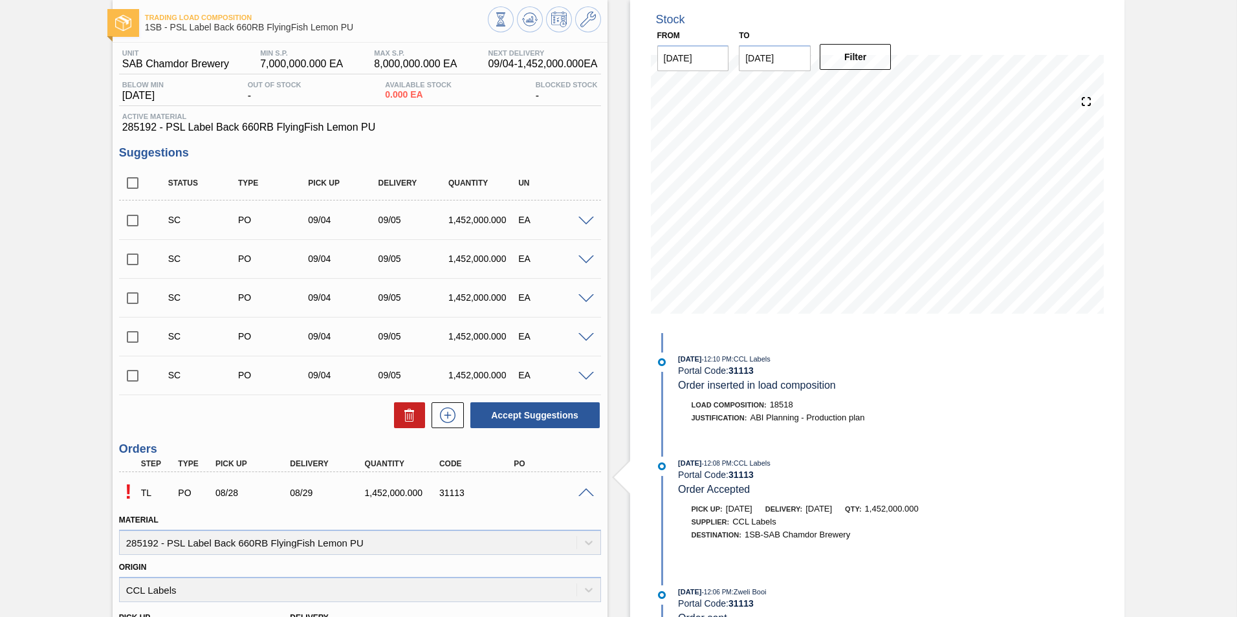
click at [584, 494] on span at bounding box center [586, 493] width 16 height 10
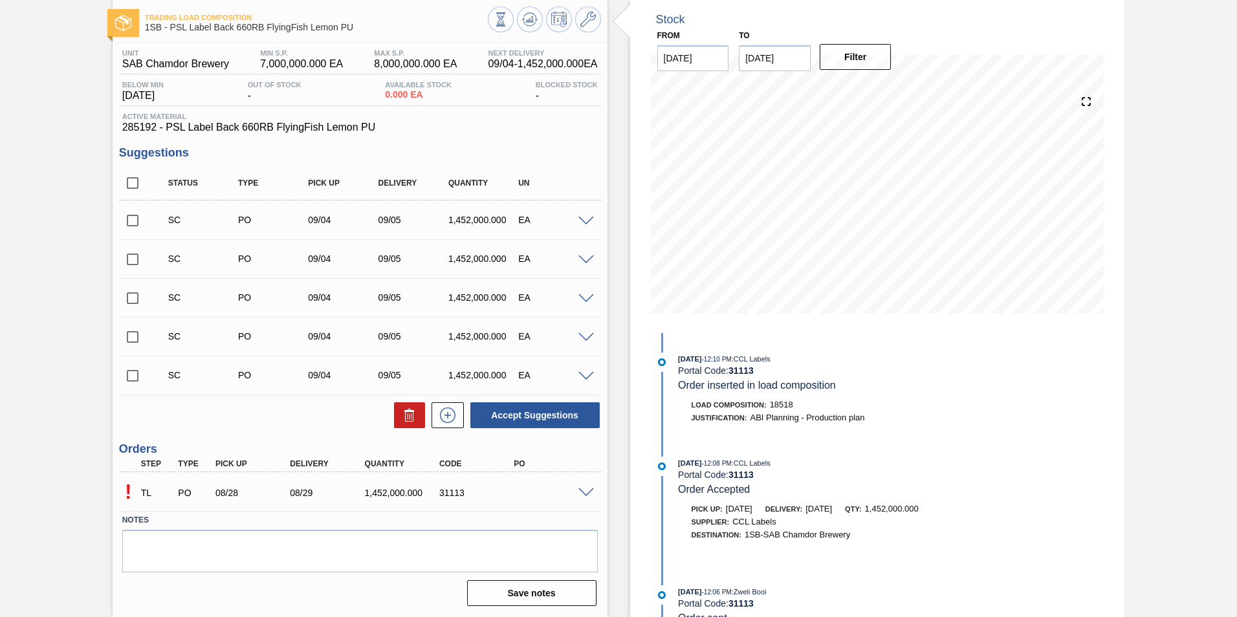
click at [584, 489] on span at bounding box center [586, 493] width 16 height 10
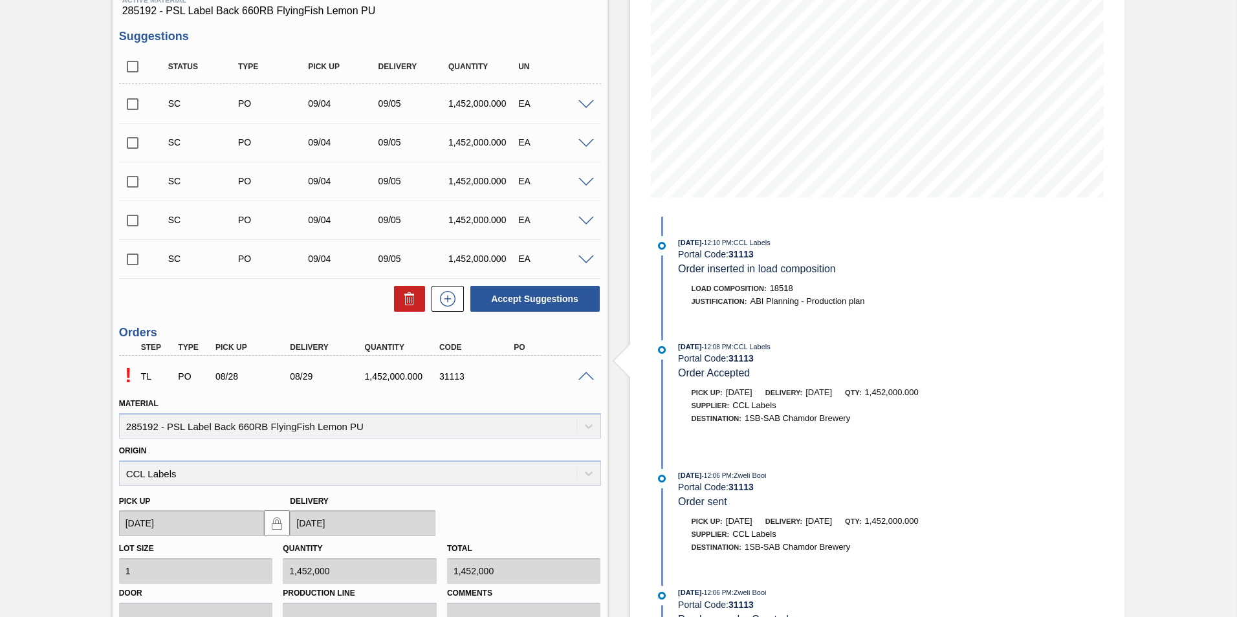
scroll to position [194, 0]
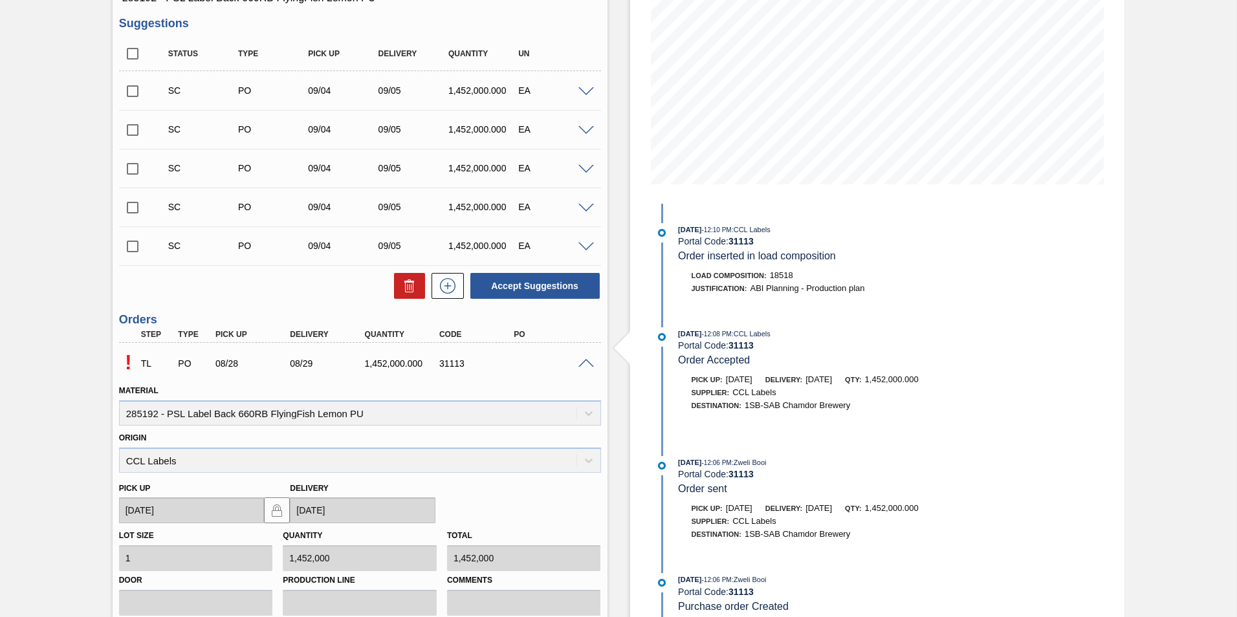
click at [584, 358] on div at bounding box center [588, 363] width 26 height 10
click at [585, 365] on span at bounding box center [586, 364] width 16 height 10
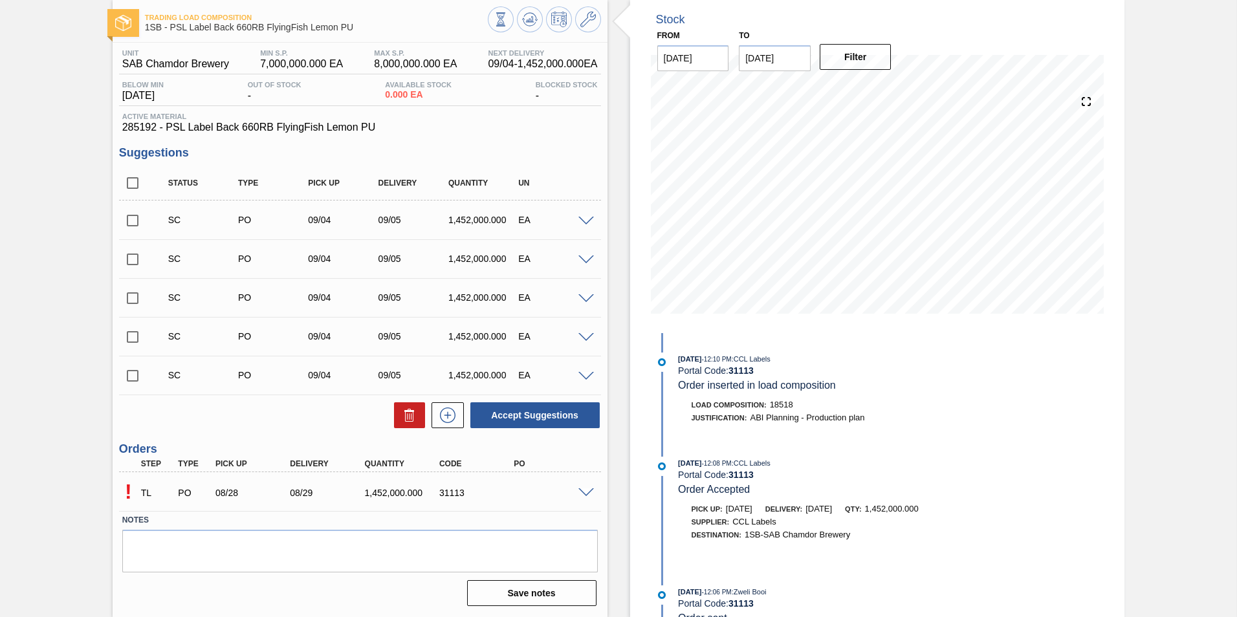
click at [580, 493] on span at bounding box center [586, 493] width 16 height 10
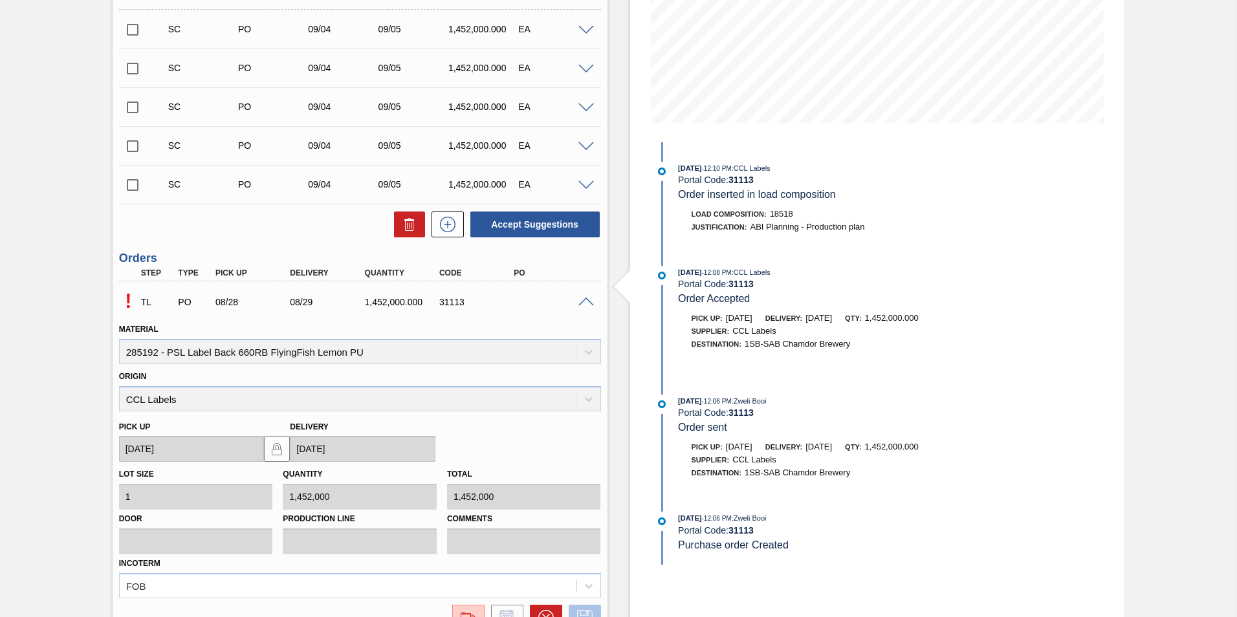
scroll to position [378, 0]
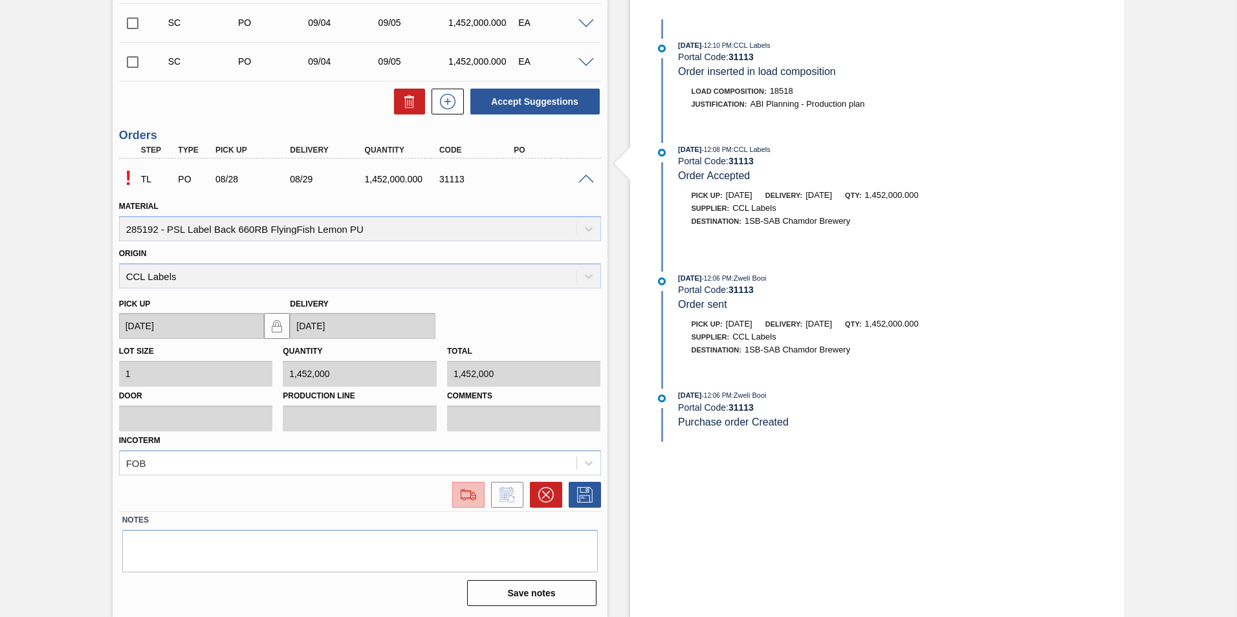
click at [469, 496] on img at bounding box center [468, 495] width 21 height 16
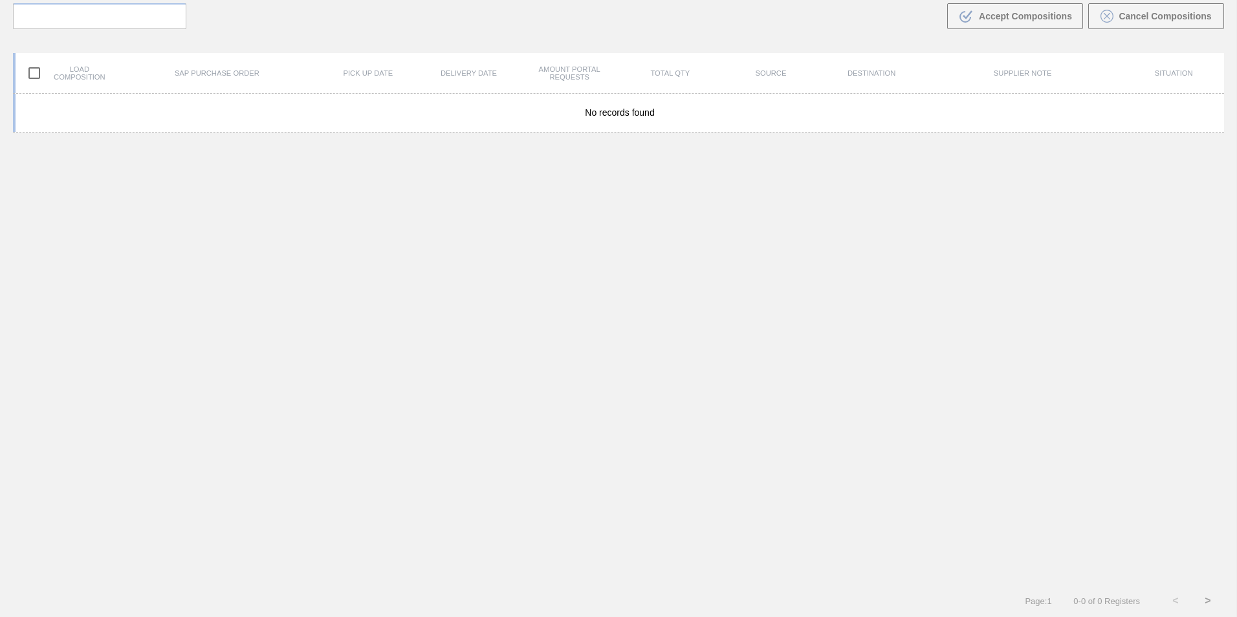
scroll to position [93, 0]
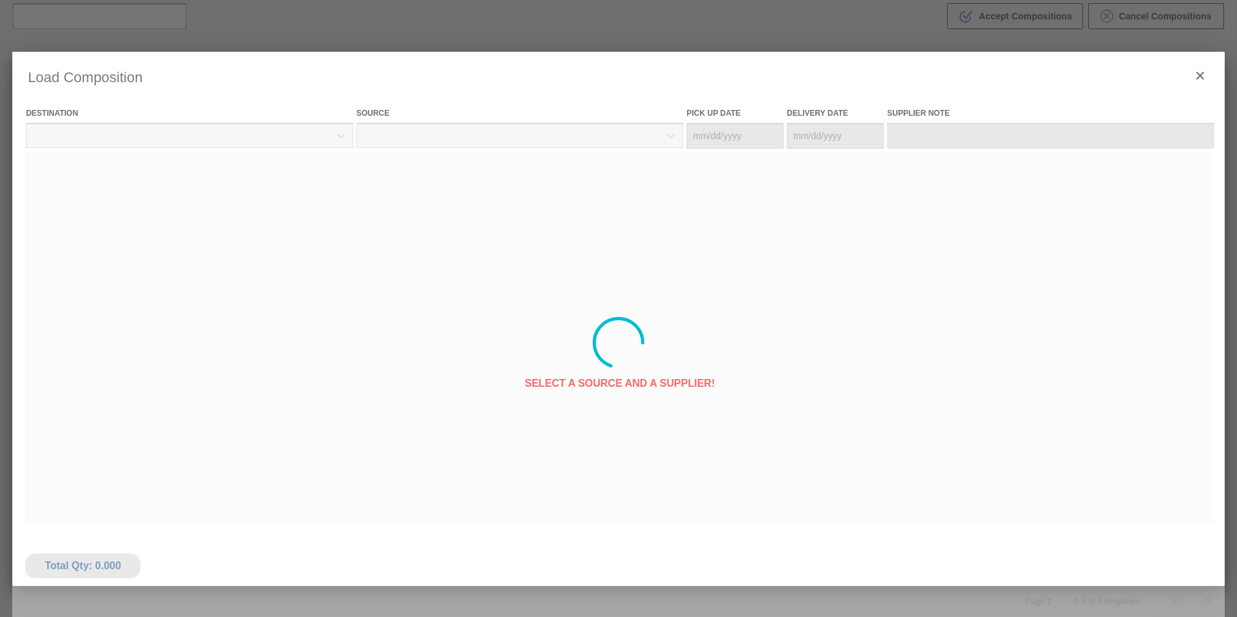
type Date "[DATE]"
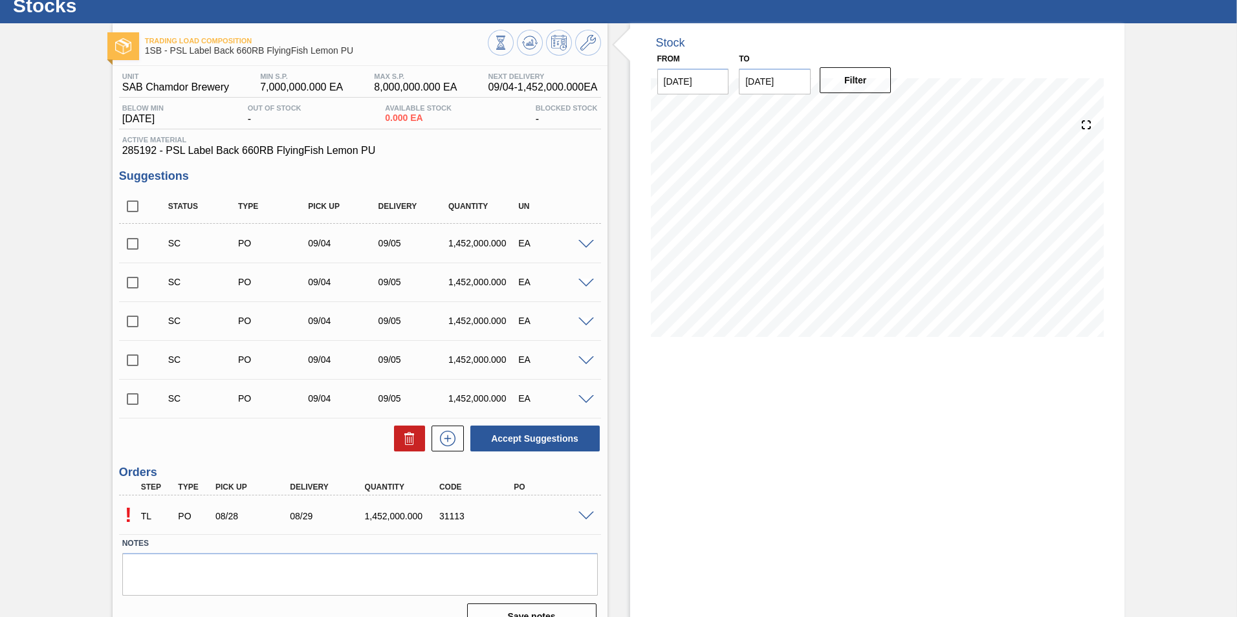
scroll to position [65, 0]
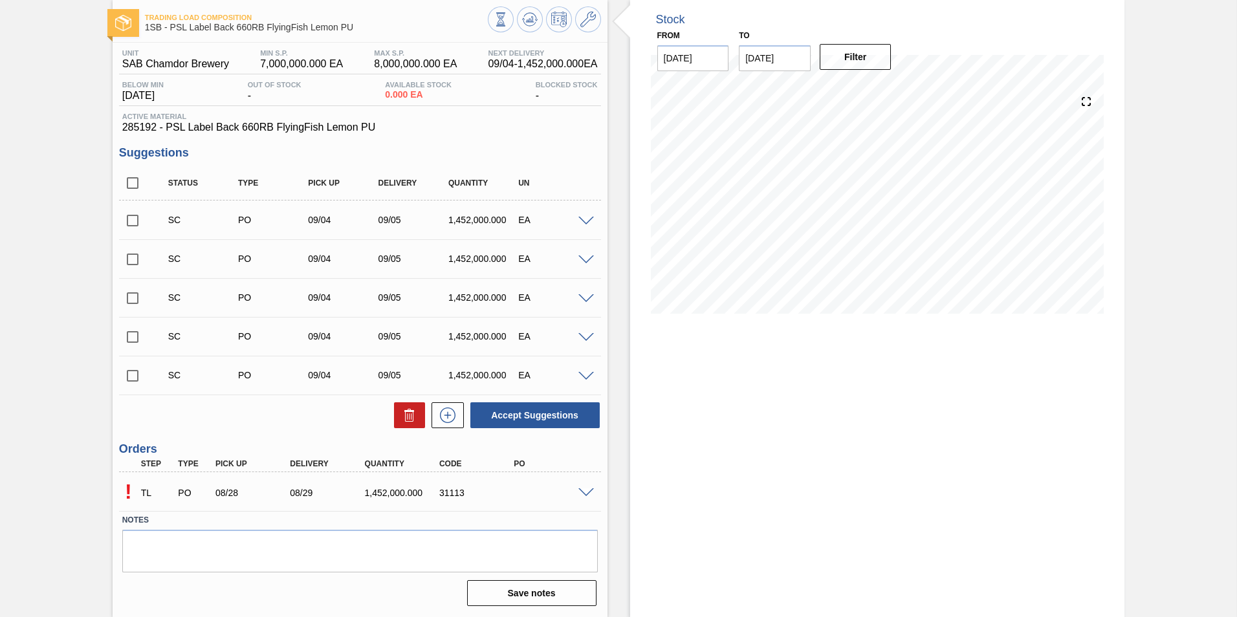
click at [585, 491] on span at bounding box center [586, 493] width 16 height 10
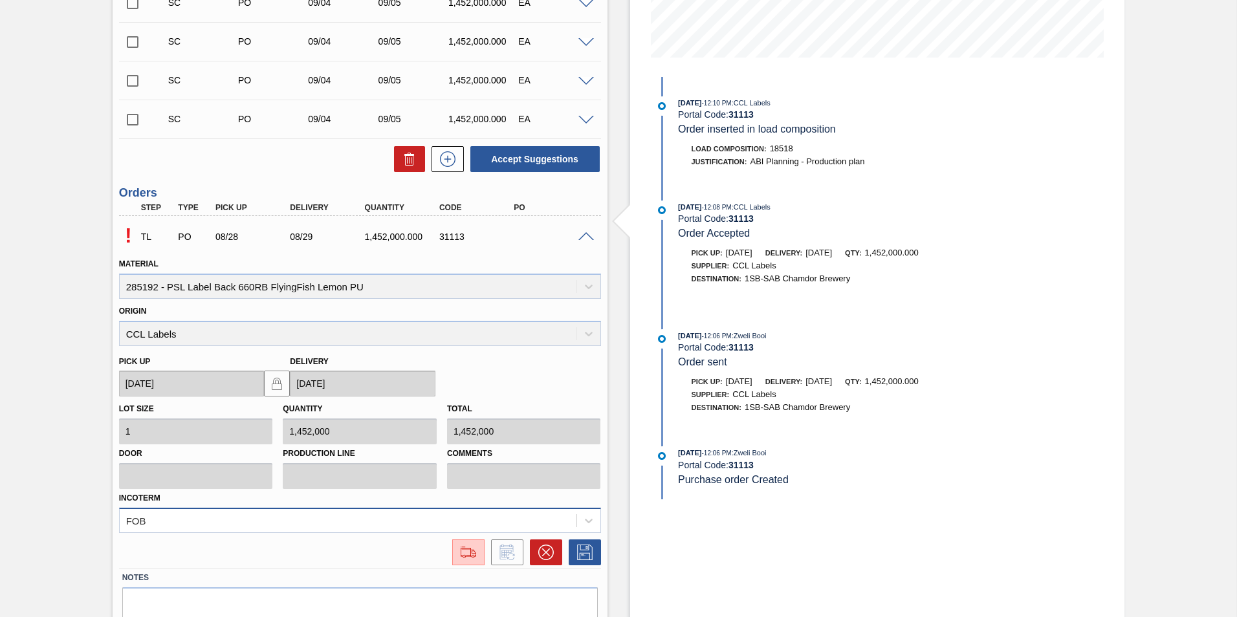
scroll to position [323, 0]
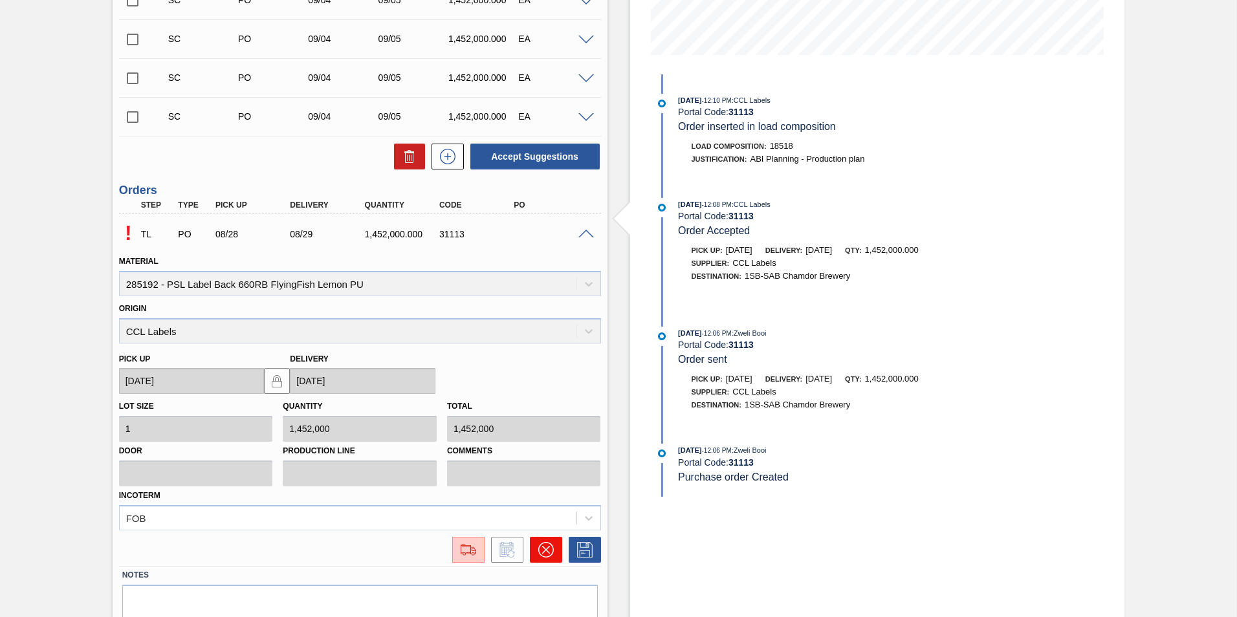
click at [551, 551] on icon at bounding box center [546, 550] width 16 height 16
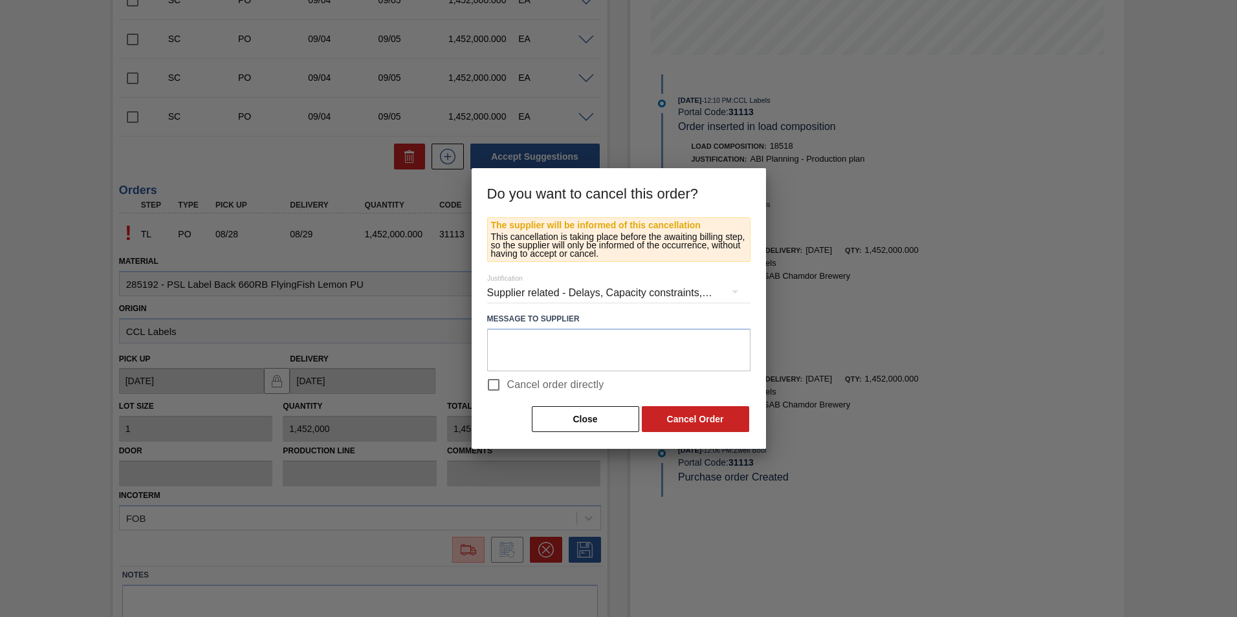
click at [494, 384] on input "Cancel order directly" at bounding box center [493, 384] width 27 height 27
checkbox input "true"
click at [678, 422] on button "Cancel Order" at bounding box center [695, 419] width 107 height 26
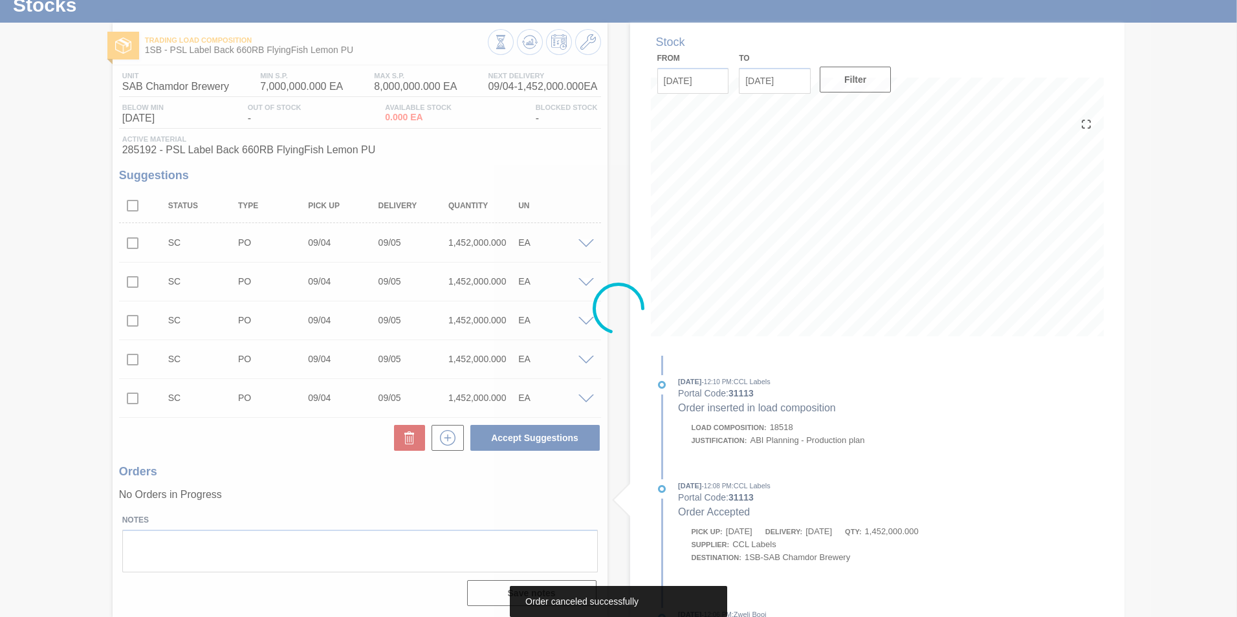
scroll to position [42, 0]
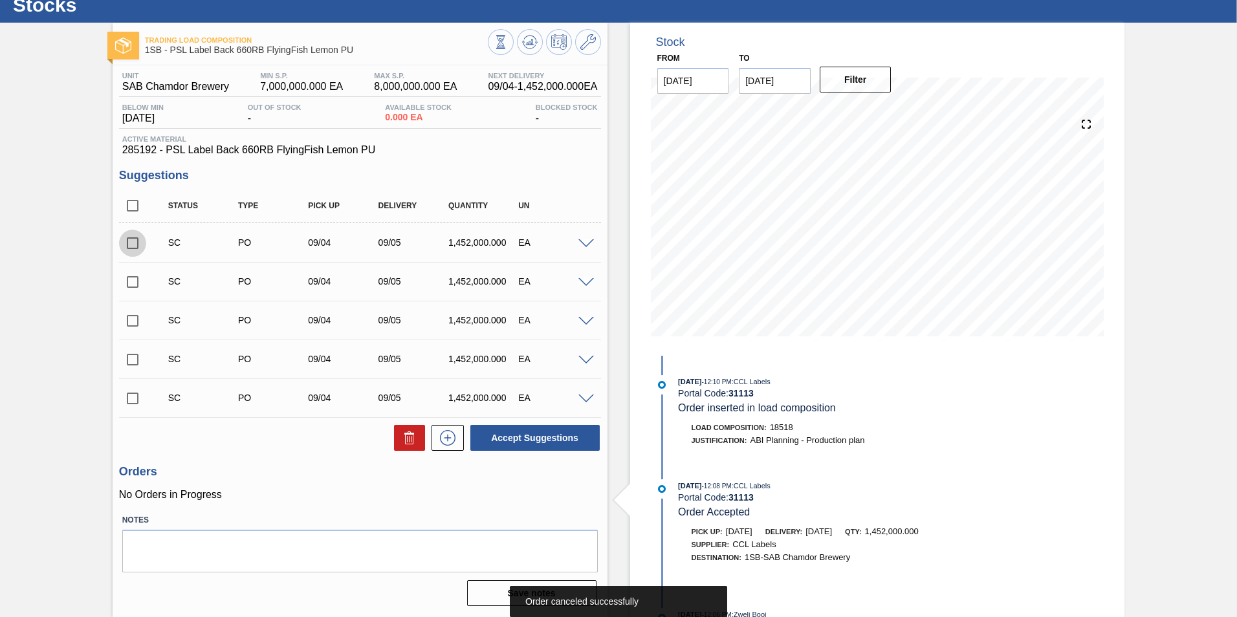
click at [125, 243] on input "checkbox" at bounding box center [132, 243] width 27 height 27
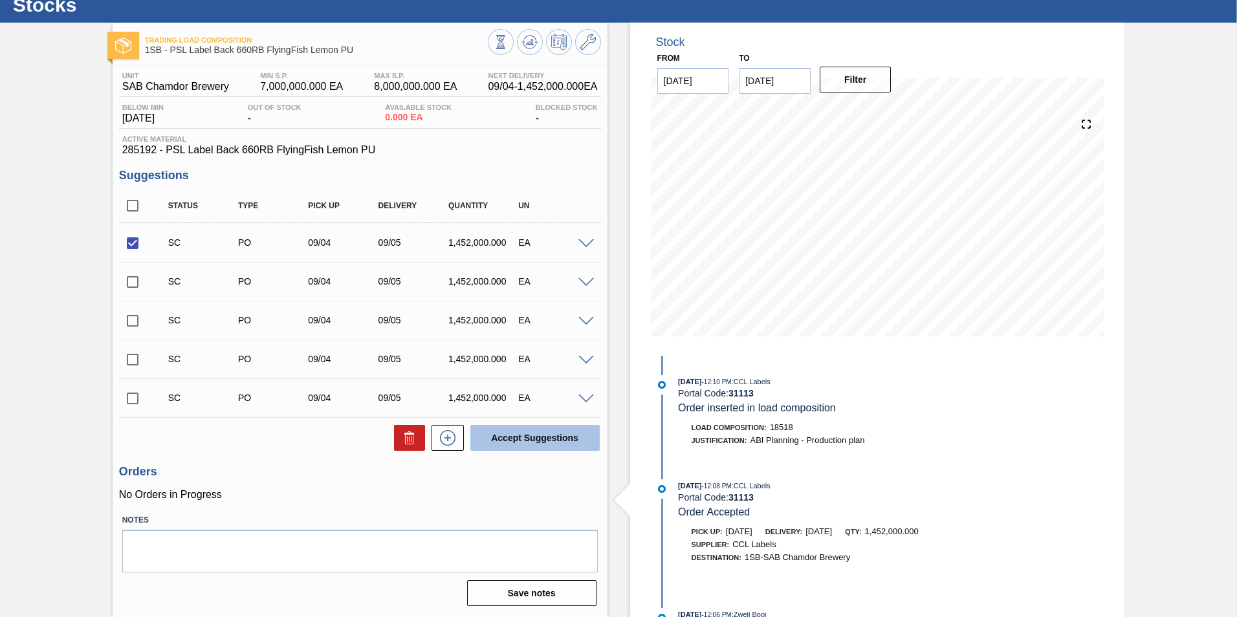
click at [536, 441] on button "Accept Suggestions" at bounding box center [534, 438] width 129 height 26
checkbox input "false"
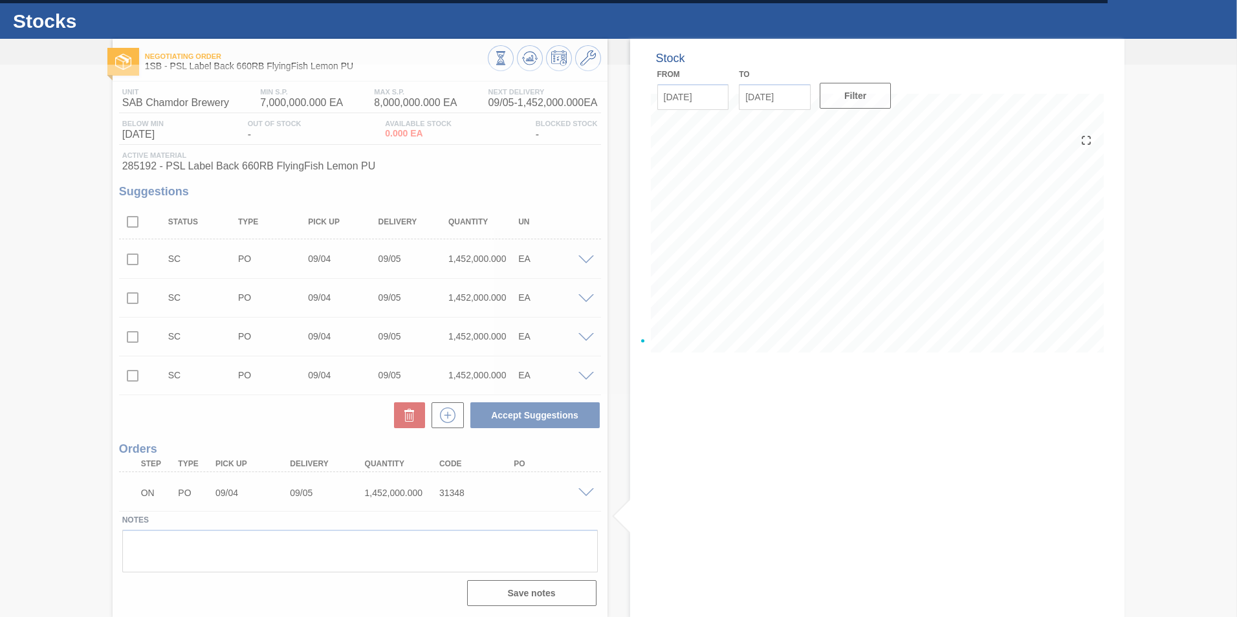
scroll to position [26, 0]
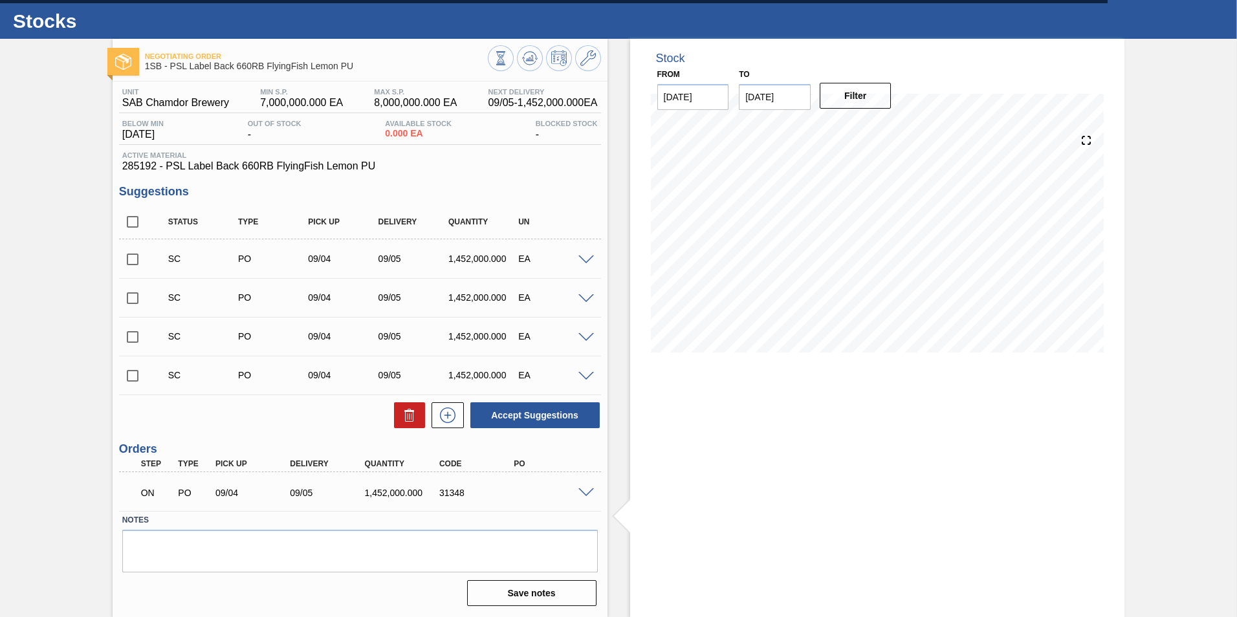
click at [582, 493] on span at bounding box center [586, 493] width 16 height 10
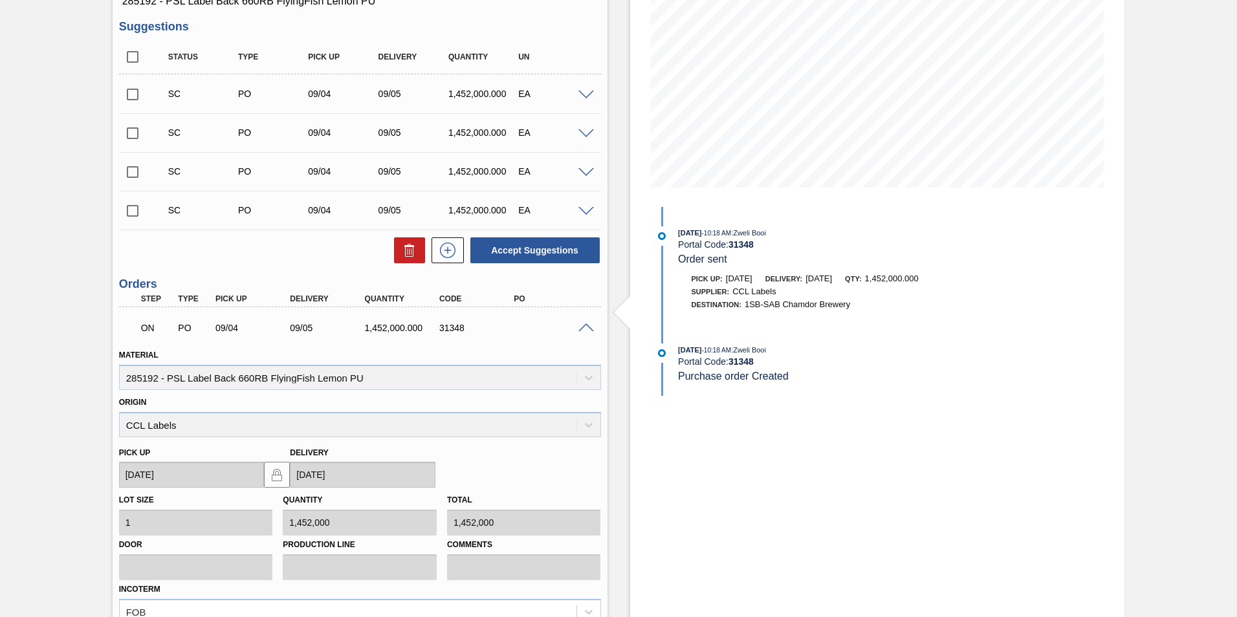
scroll to position [220, 0]
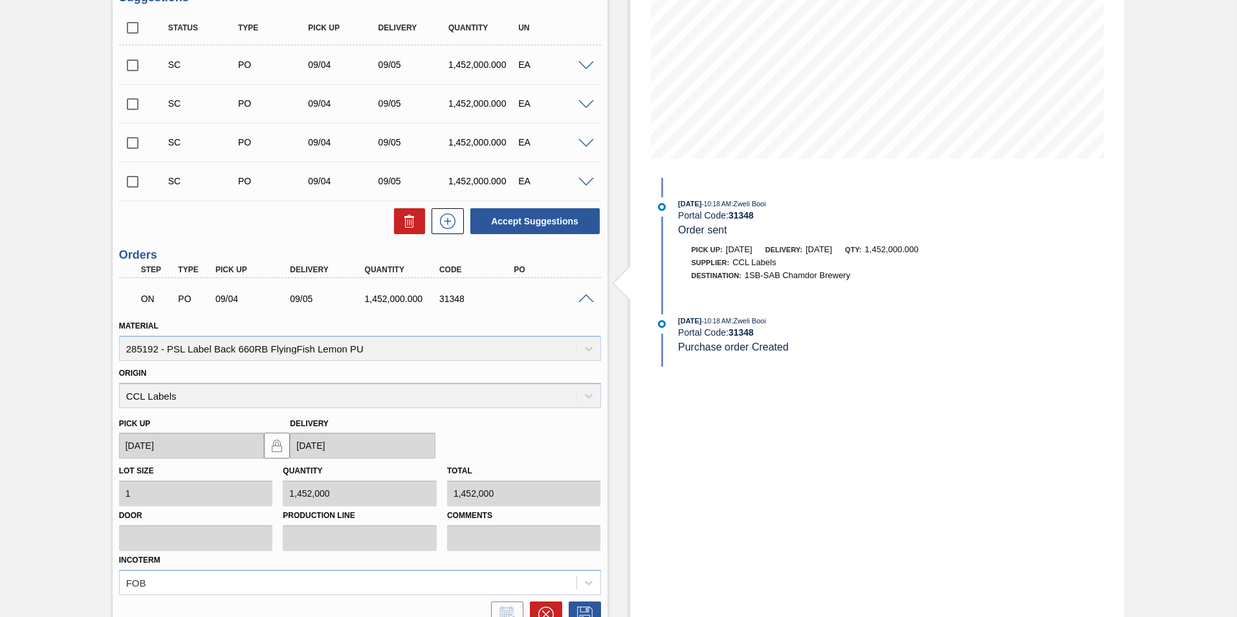
click at [585, 299] on span at bounding box center [586, 299] width 16 height 10
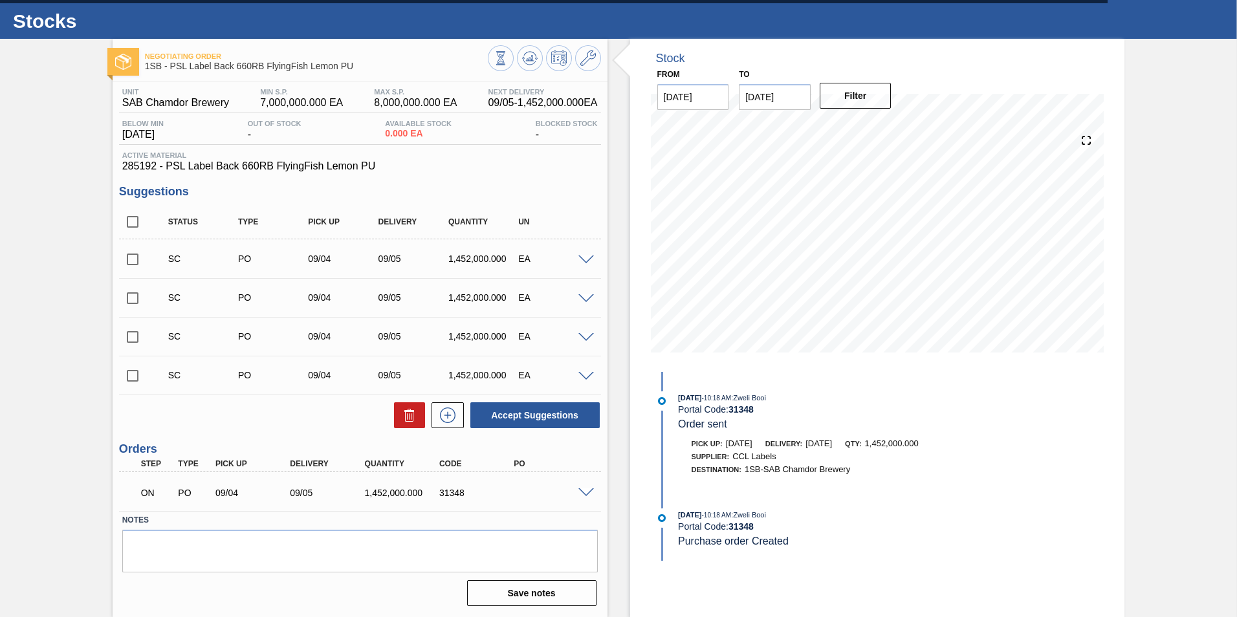
click at [584, 491] on span at bounding box center [586, 493] width 16 height 10
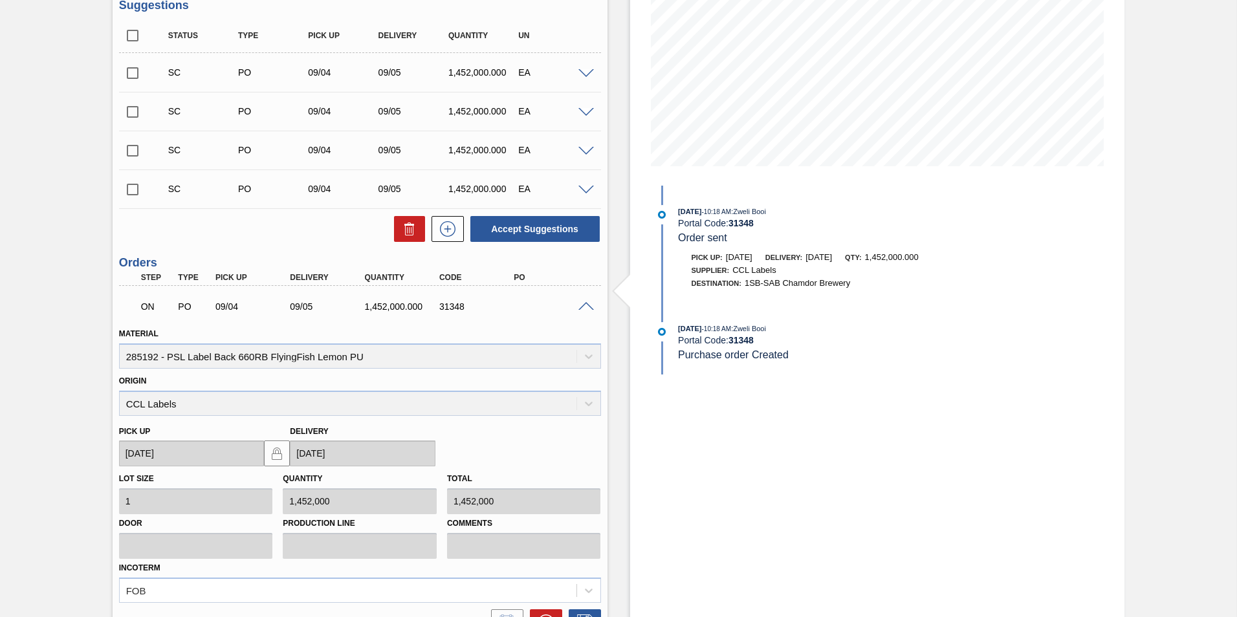
scroll to position [220, 0]
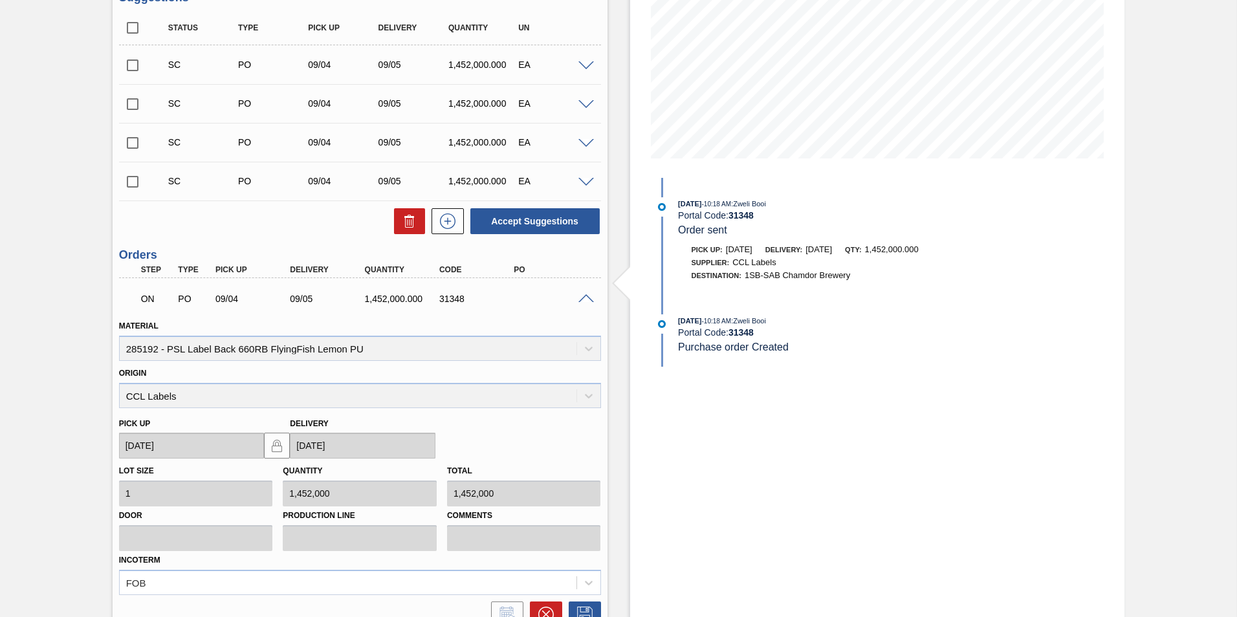
click at [584, 297] on span at bounding box center [586, 299] width 16 height 10
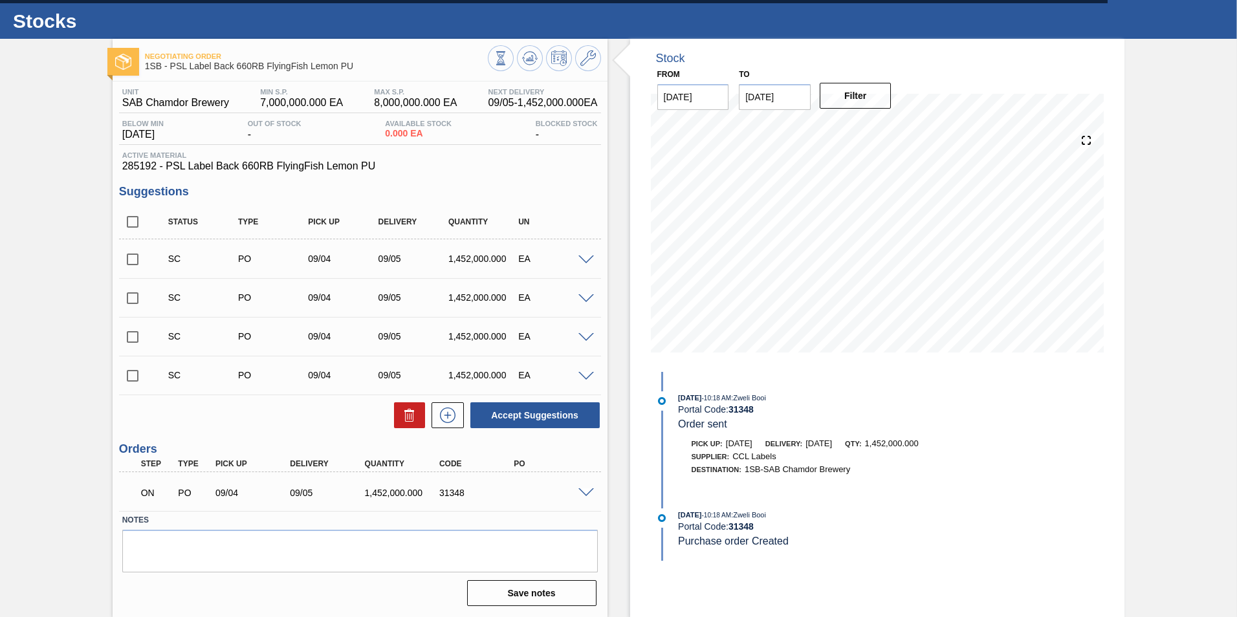
scroll to position [0, 0]
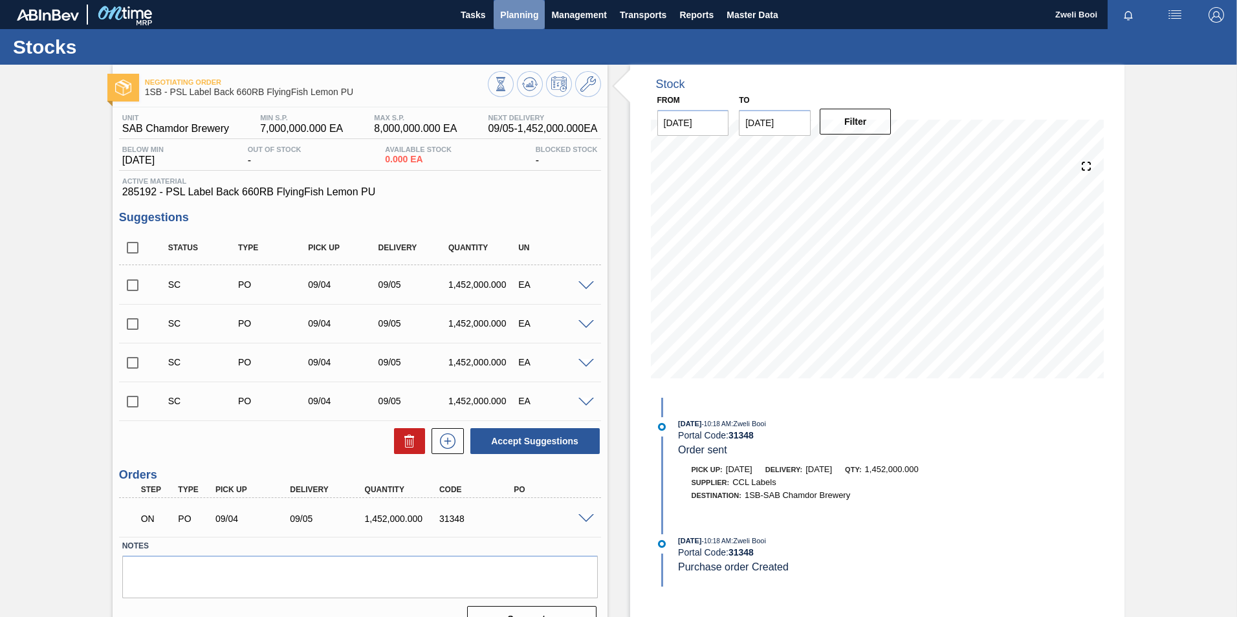
click at [514, 12] on span "Planning" at bounding box center [519, 15] width 38 height 16
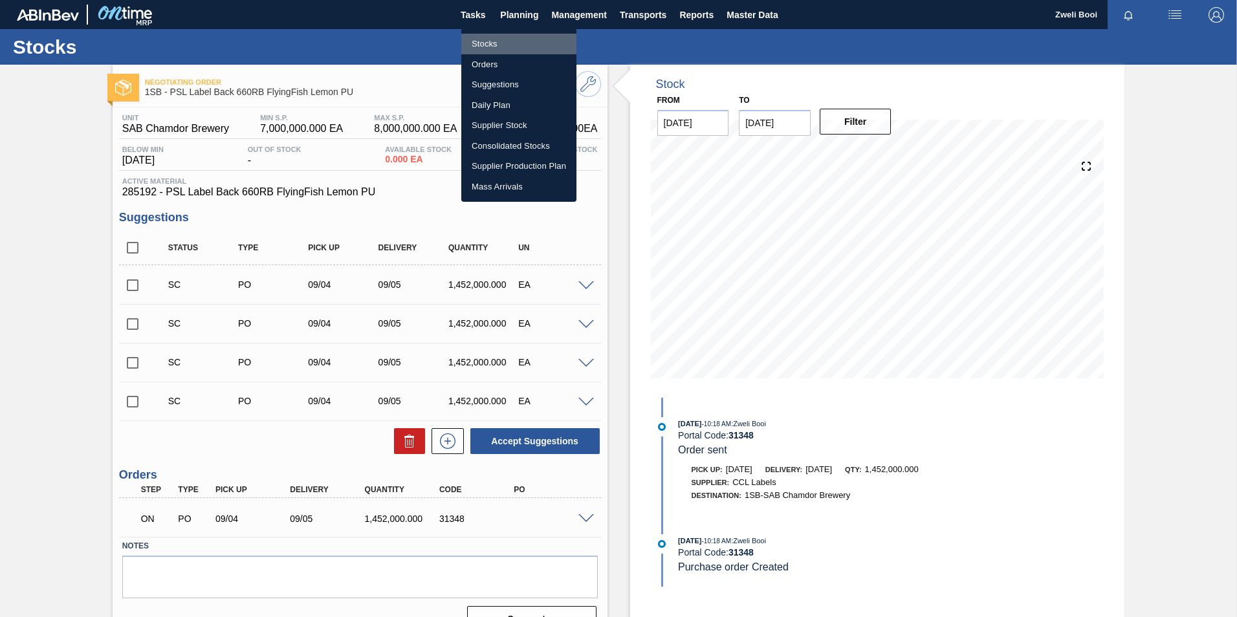
click at [494, 41] on li "Stocks" at bounding box center [518, 44] width 115 height 21
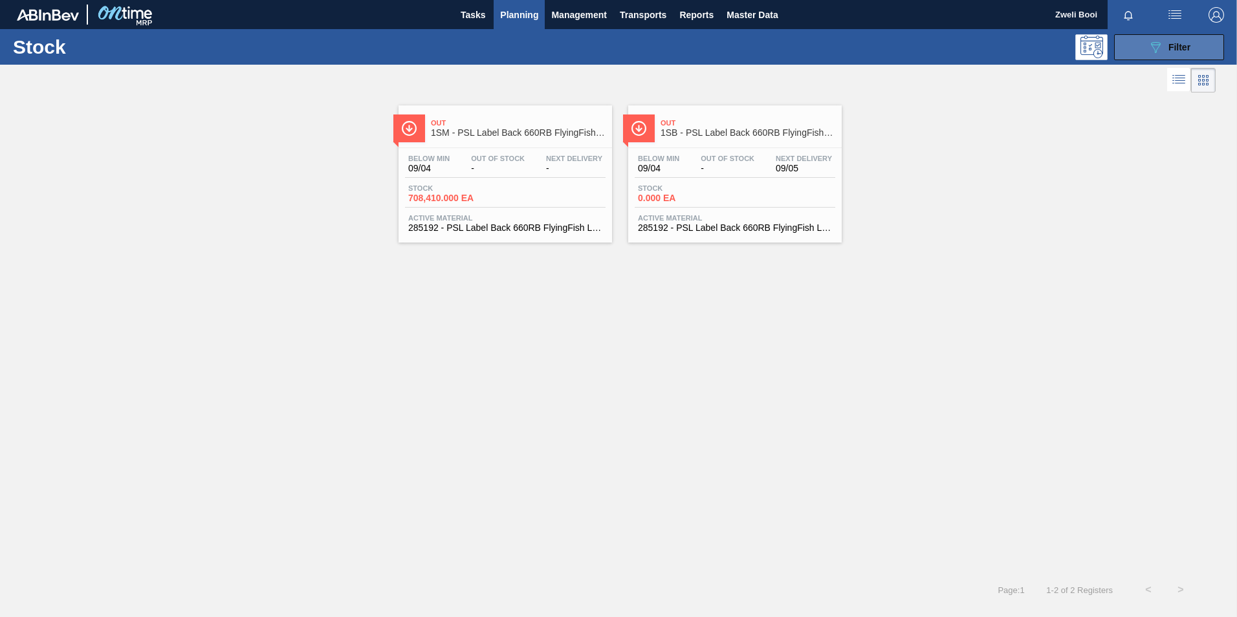
click at [1152, 46] on icon at bounding box center [1156, 47] width 10 height 11
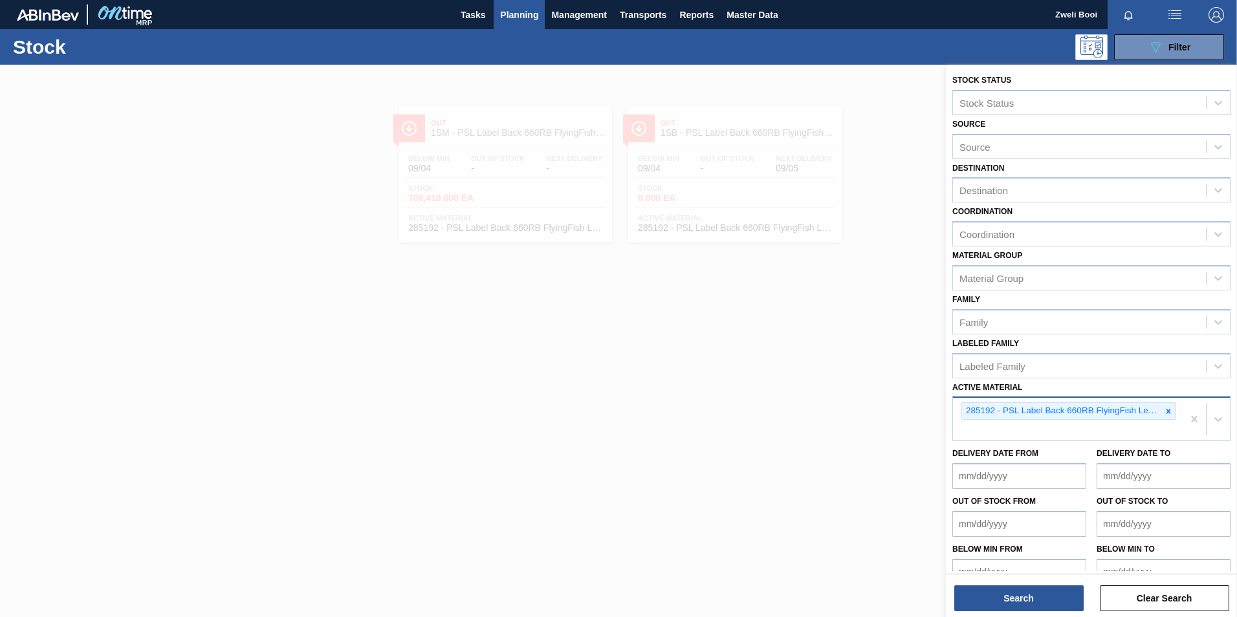
click at [1171, 413] on div at bounding box center [1168, 411] width 14 height 16
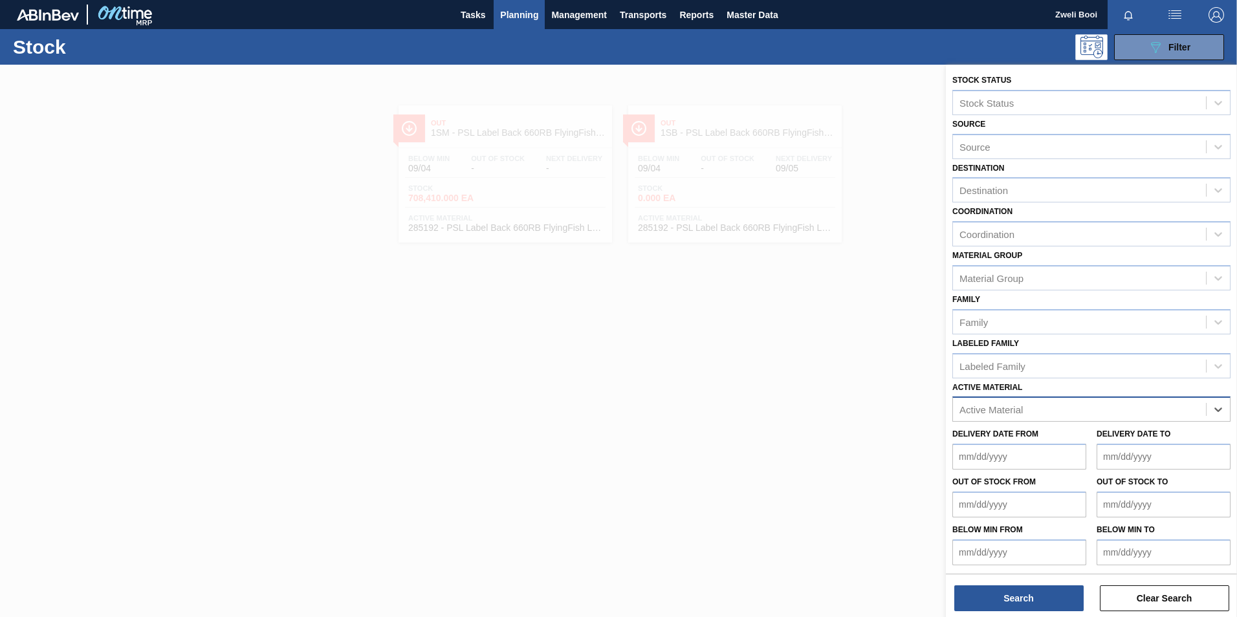
paste Material "285190"
type Material "285190"
click at [1134, 432] on div "285190 - Label Neck 660RB Flying Fish Lemon PU" at bounding box center [1091, 442] width 278 height 24
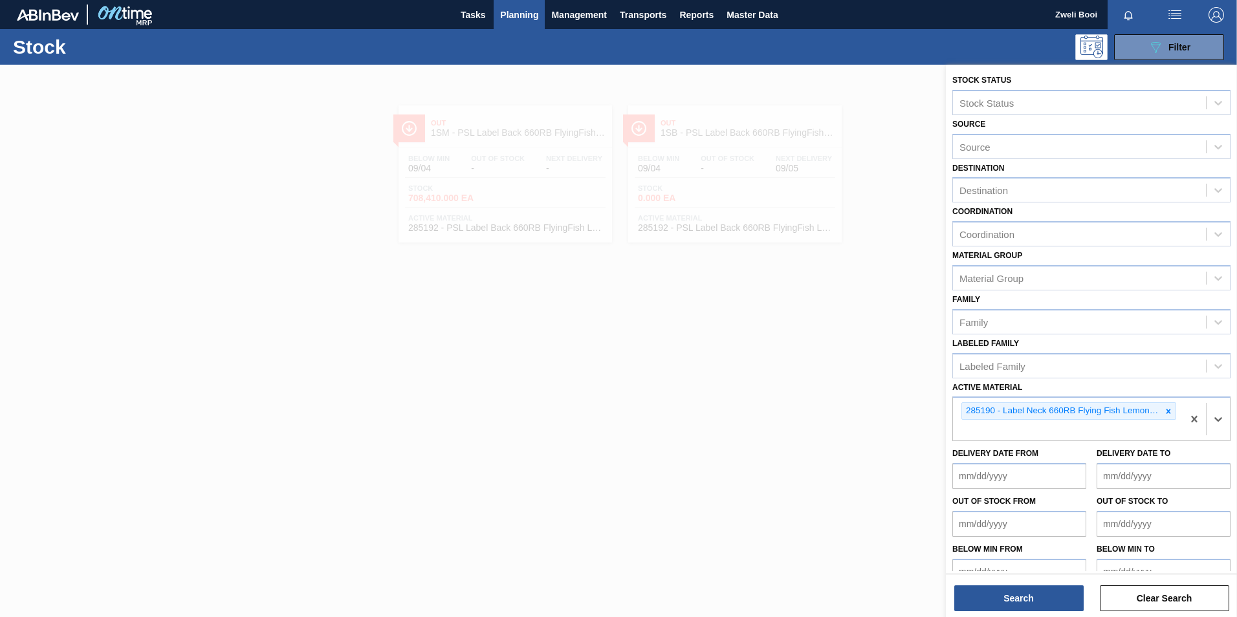
click at [1022, 584] on div "Search Clear Search" at bounding box center [1091, 592] width 291 height 36
click at [1023, 594] on button "Search" at bounding box center [1018, 598] width 129 height 26
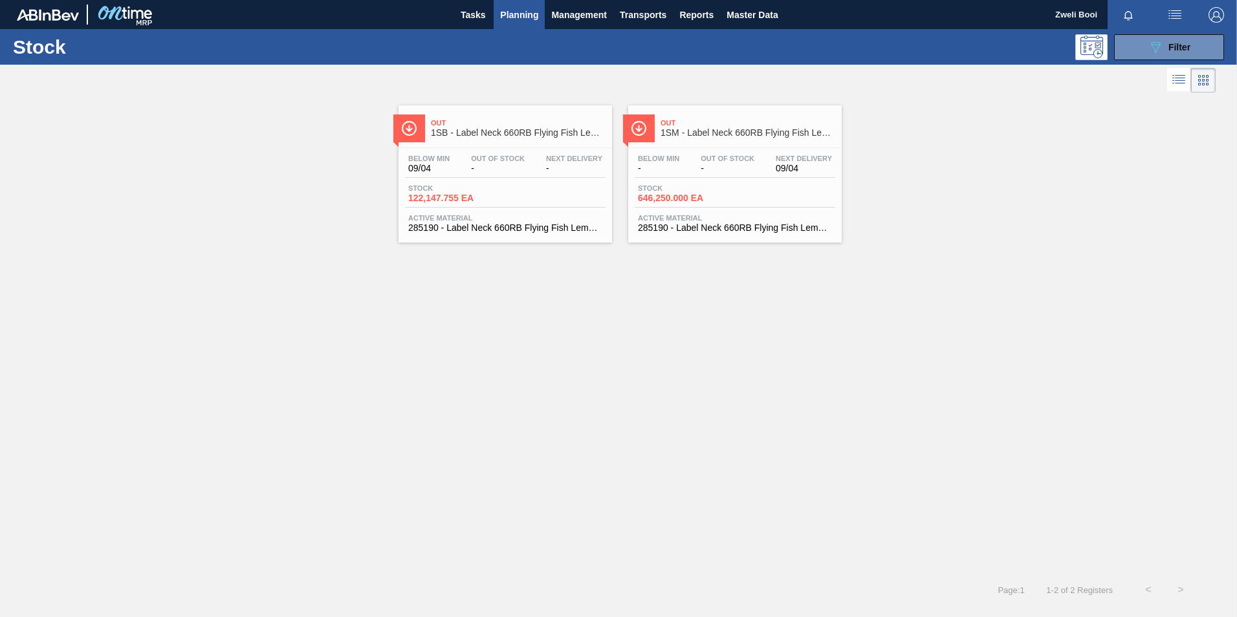
click at [543, 179] on div "Below Min 09/04 Out Of Stock - Next Delivery - Stock 122,147.755 EA Active Mate…" at bounding box center [505, 192] width 213 height 88
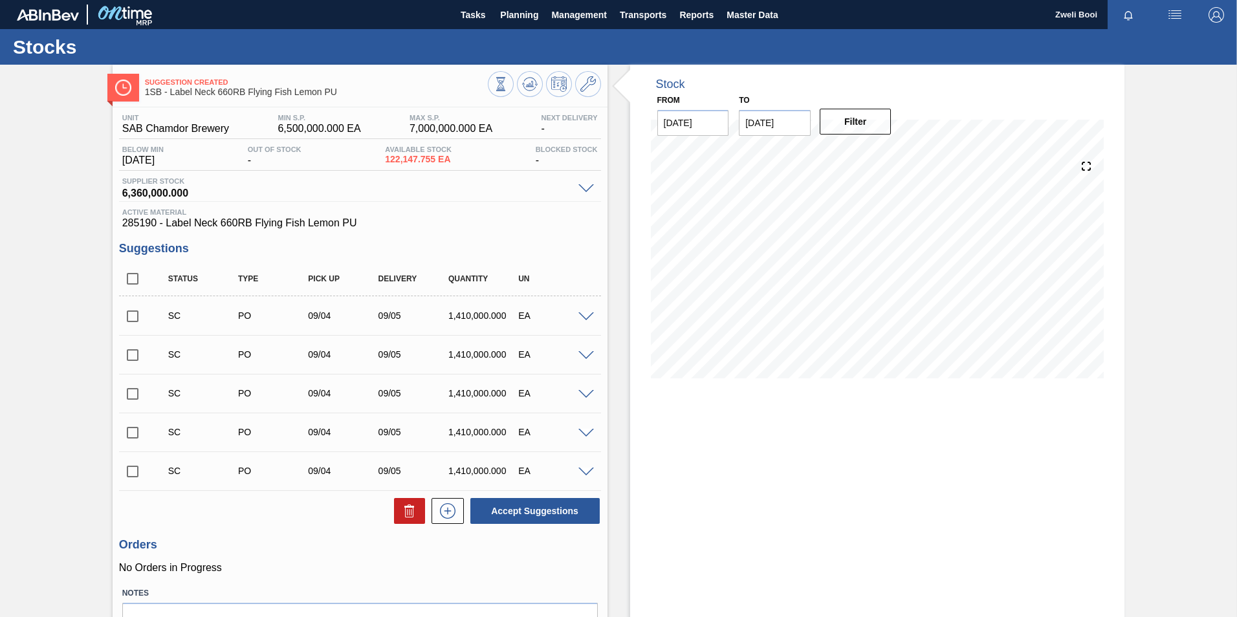
click at [584, 320] on span at bounding box center [586, 317] width 16 height 10
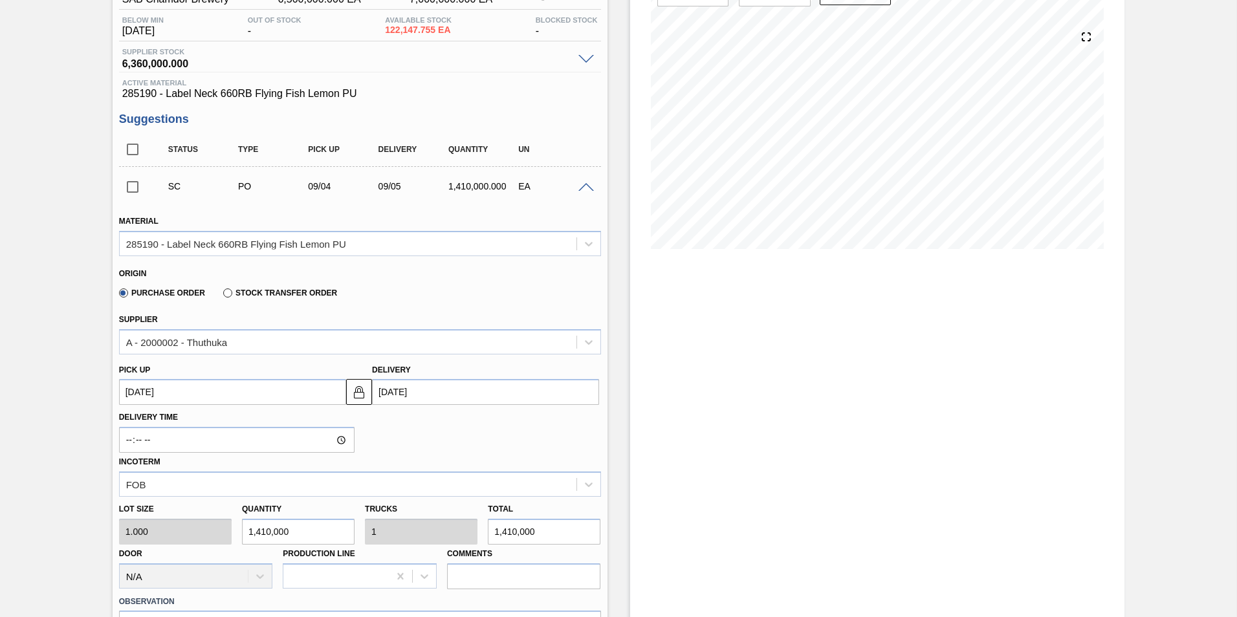
scroll to position [65, 0]
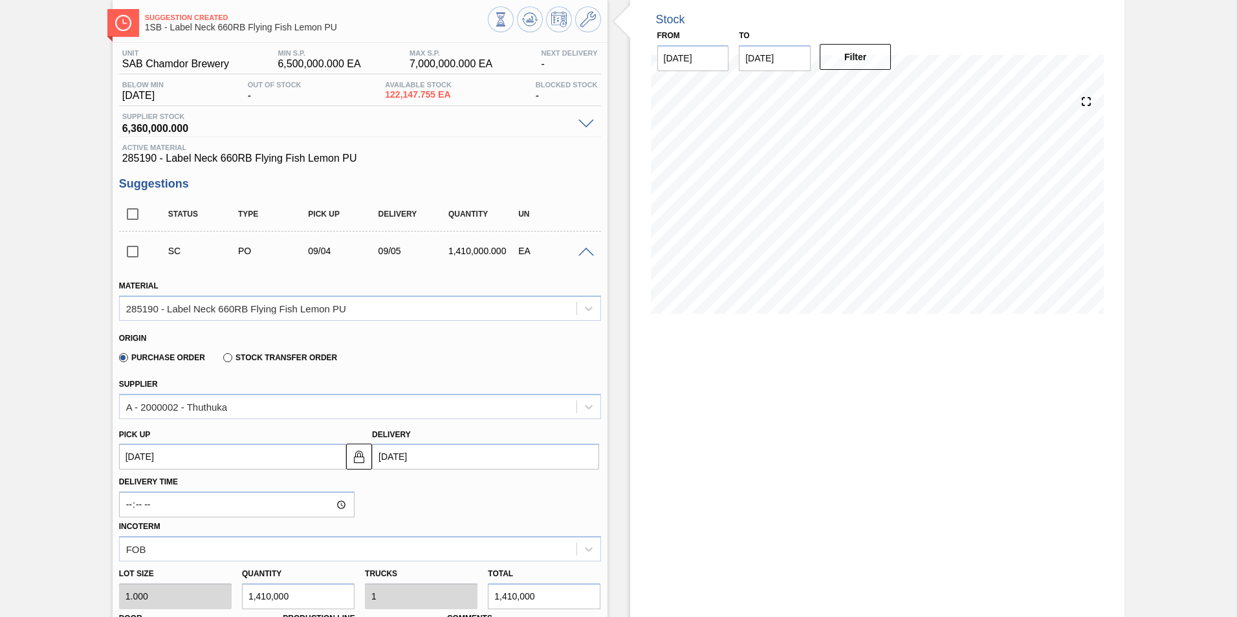
click at [584, 252] on span at bounding box center [586, 253] width 16 height 10
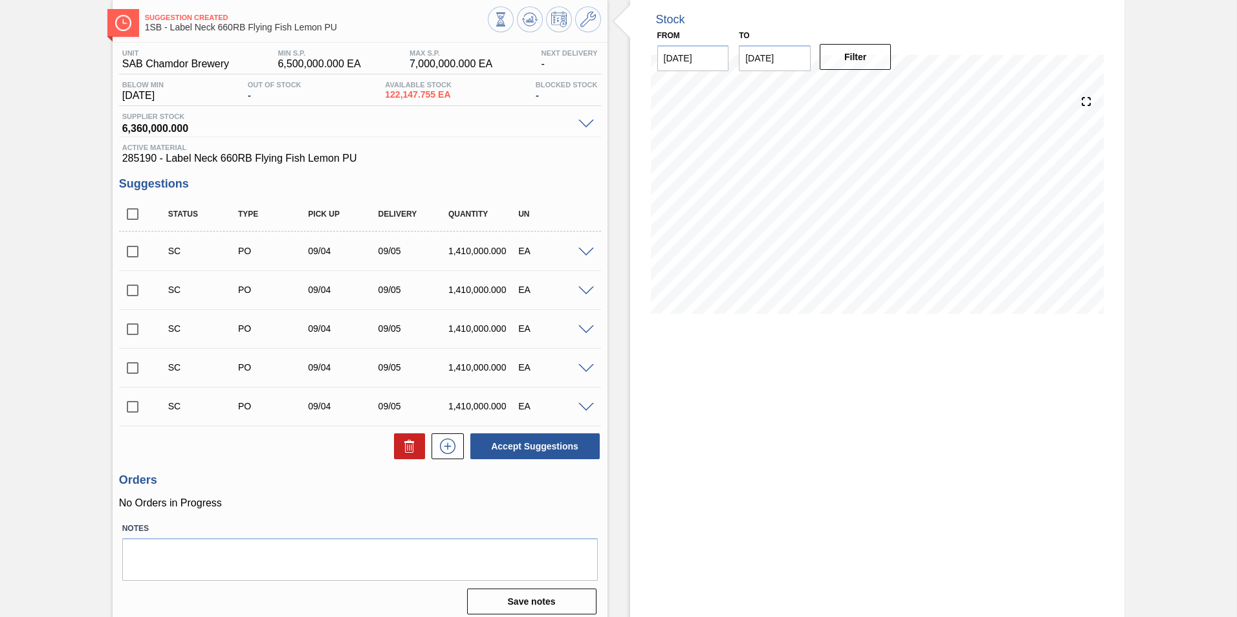
click at [695, 346] on div "Stock From [DATE] to [DATE] Filter 09/11 Stock Projection 7,172,147.755 SAP Pla…" at bounding box center [877, 313] width 495 height 626
click at [131, 250] on input "checkbox" at bounding box center [132, 251] width 27 height 27
click at [545, 468] on div "Unit SAB Chamdor Brewery MIN S.P. 6,500,000.000 EA MAX S.P. 7,000,000.000 EA Ne…" at bounding box center [360, 331] width 495 height 576
click at [574, 457] on button "Accept Suggestions" at bounding box center [534, 446] width 129 height 26
checkbox input "false"
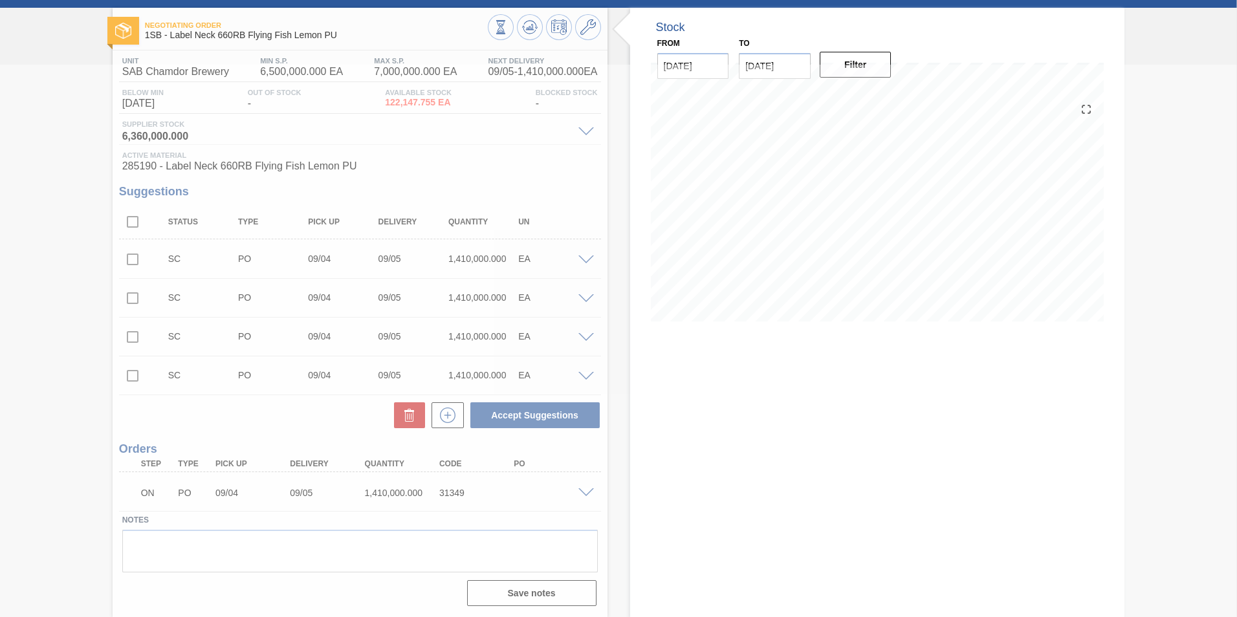
scroll to position [57, 0]
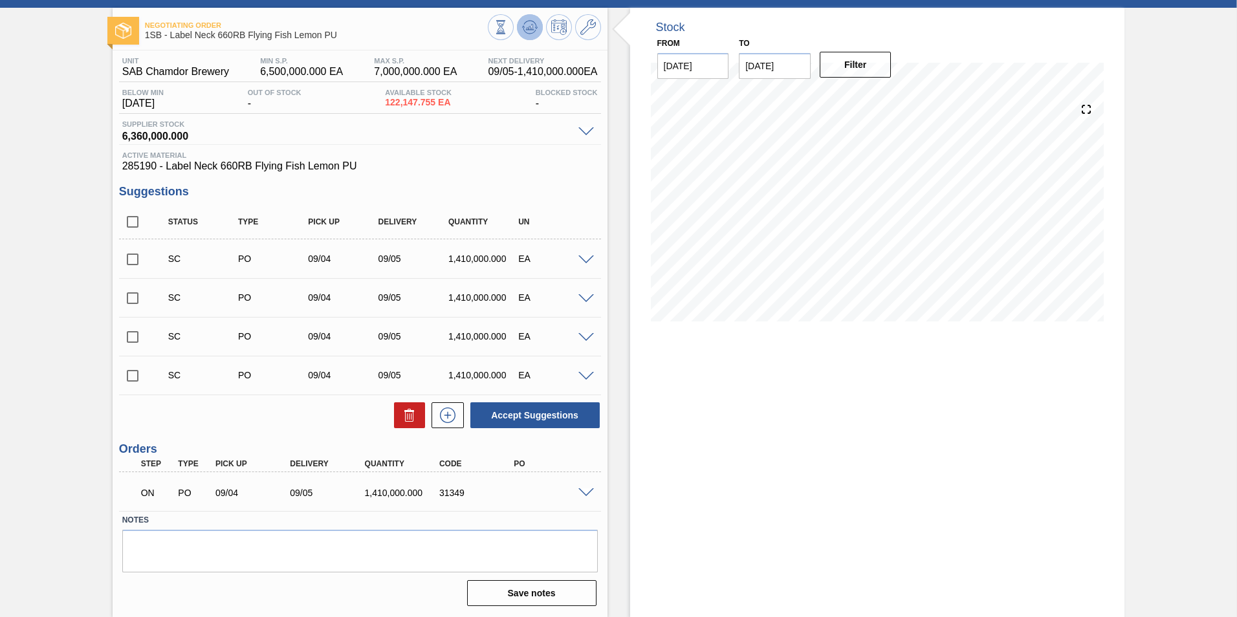
click at [528, 29] on icon at bounding box center [529, 27] width 8 height 6
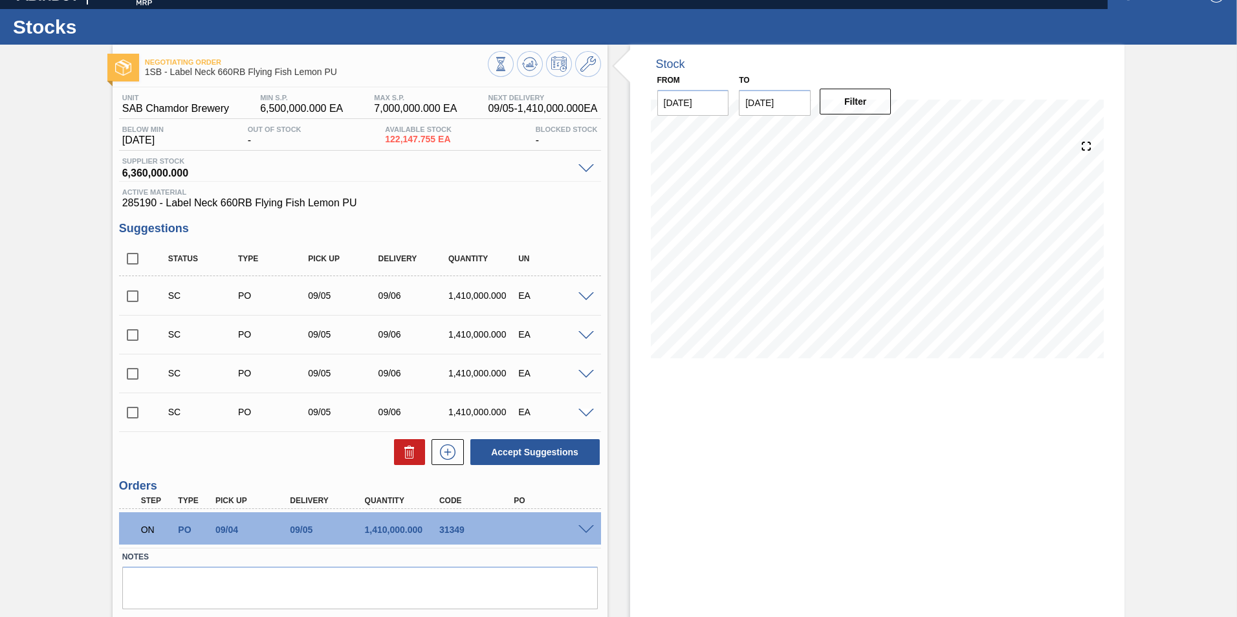
scroll to position [0, 0]
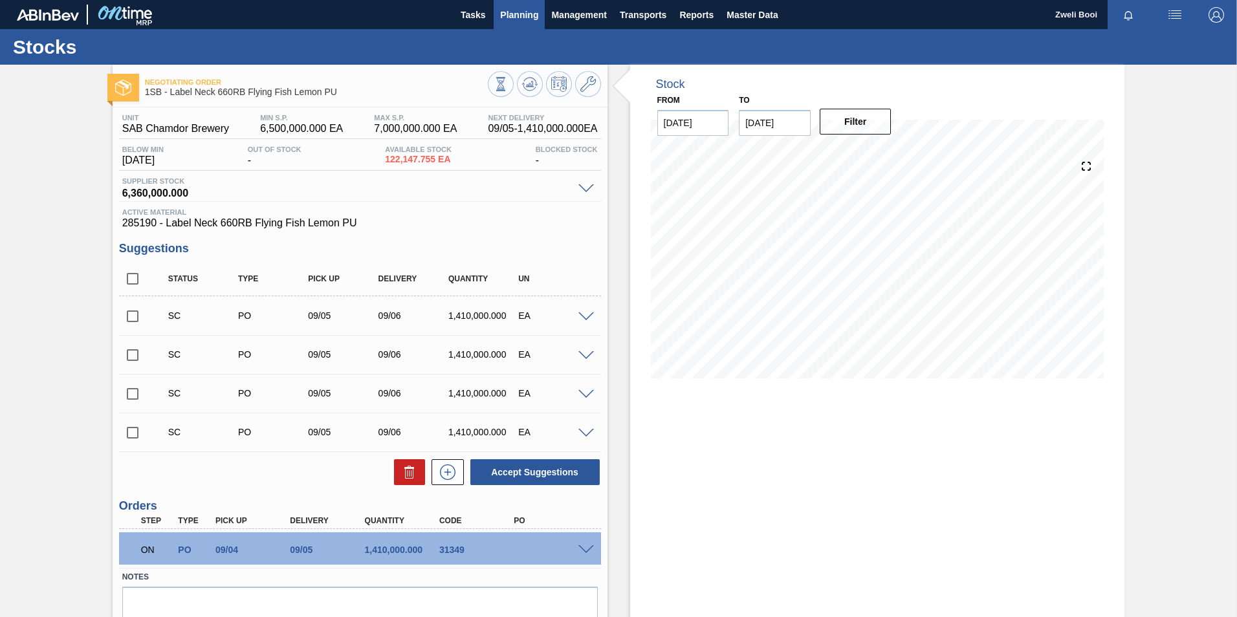
click at [519, 15] on span "Planning" at bounding box center [519, 15] width 38 height 16
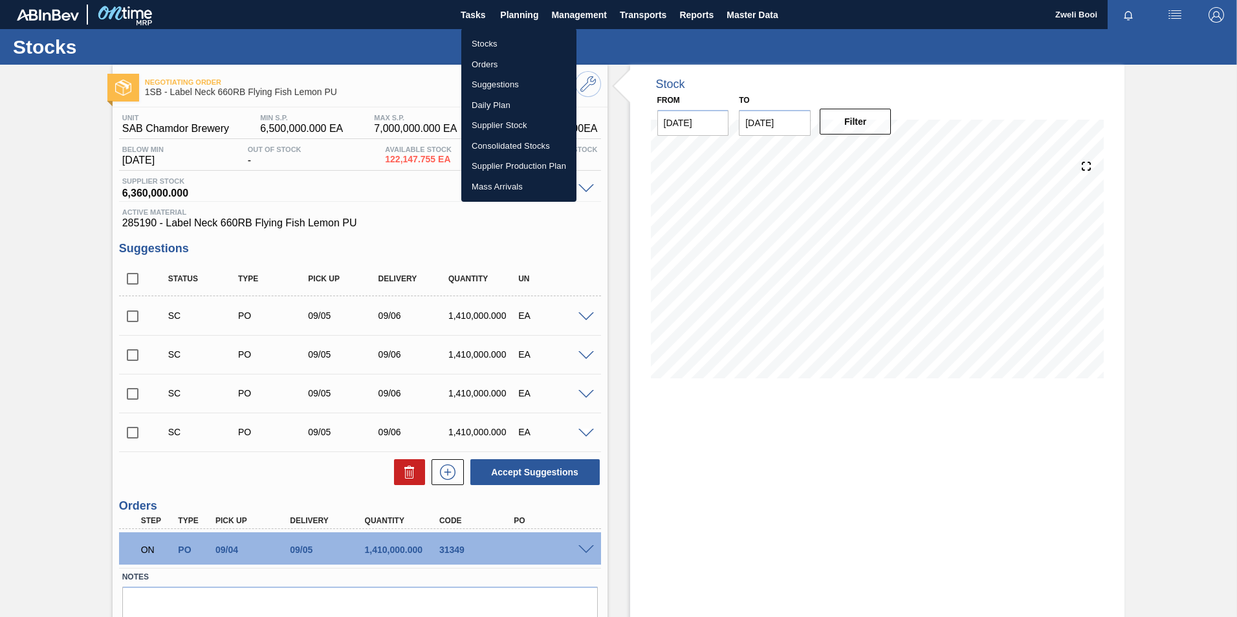
click at [477, 47] on li "Stocks" at bounding box center [518, 44] width 115 height 21
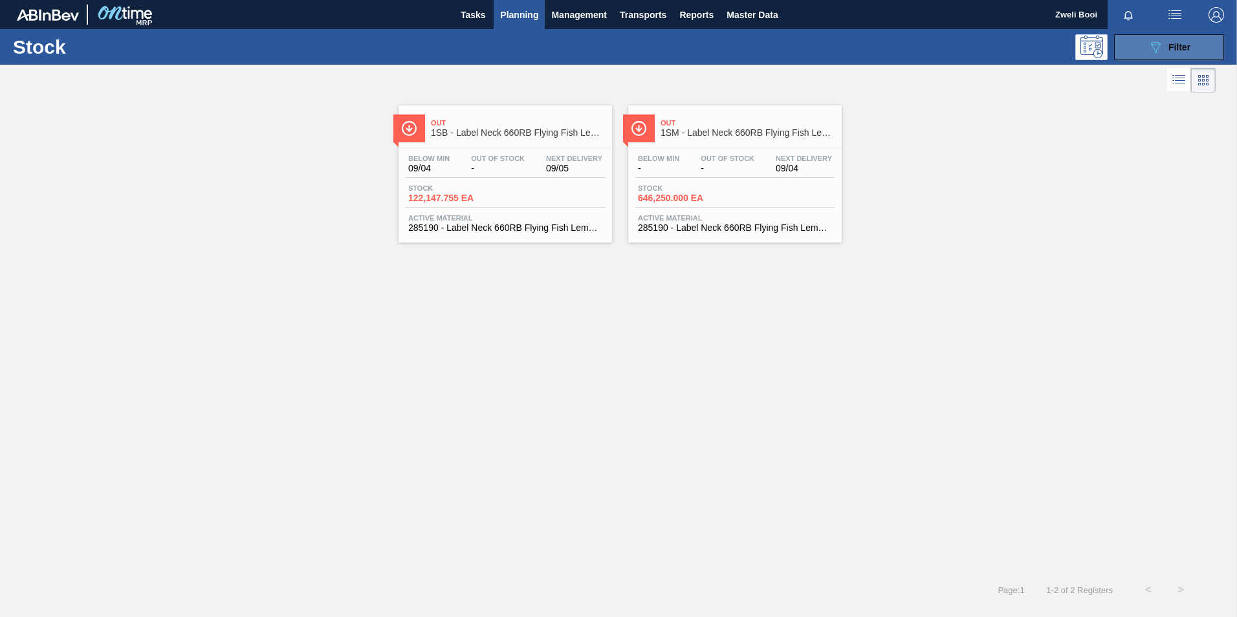
click at [1192, 45] on button "089F7B8B-B2A5-4AFE-B5C0-19BA573D28AC Filter" at bounding box center [1169, 47] width 110 height 26
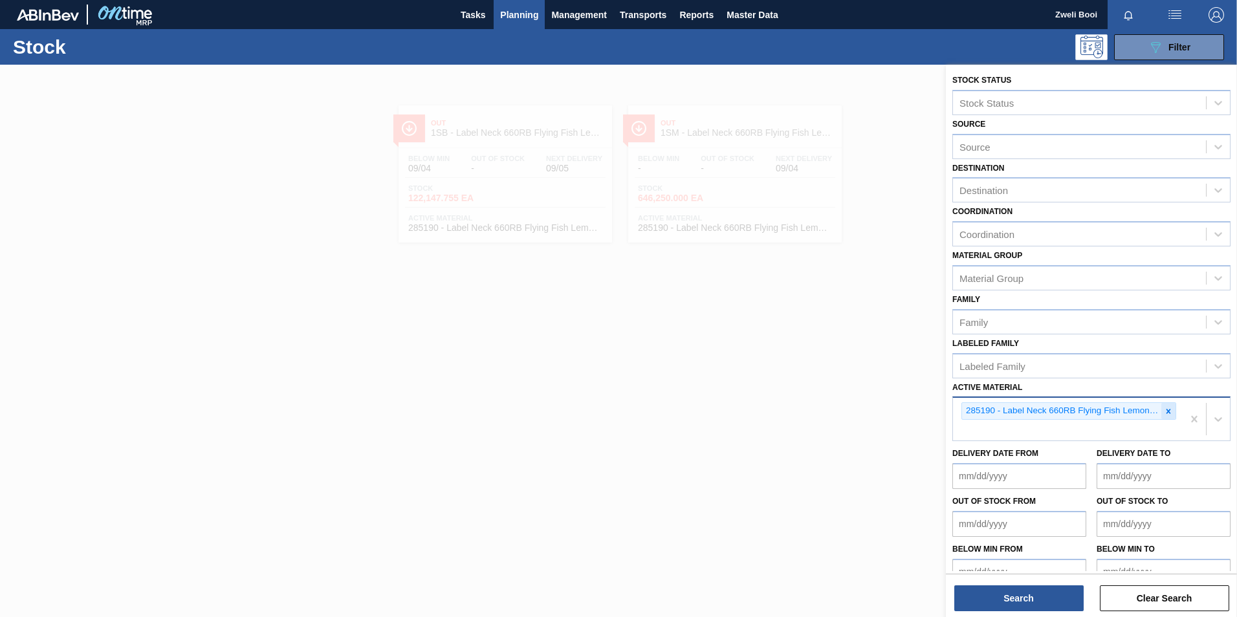
click at [1164, 412] on icon at bounding box center [1168, 411] width 9 height 9
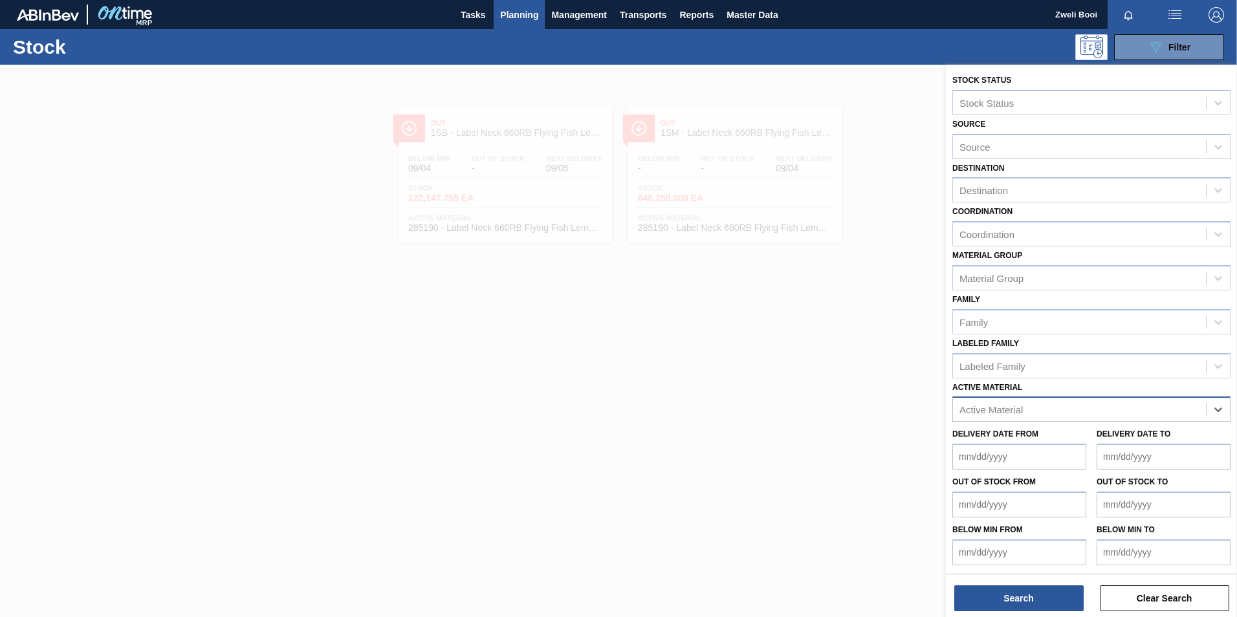
paste Material "242428"
type Material "242428"
click at [1075, 438] on div "242428 - Crown P/O Flying Fish" at bounding box center [1091, 442] width 278 height 24
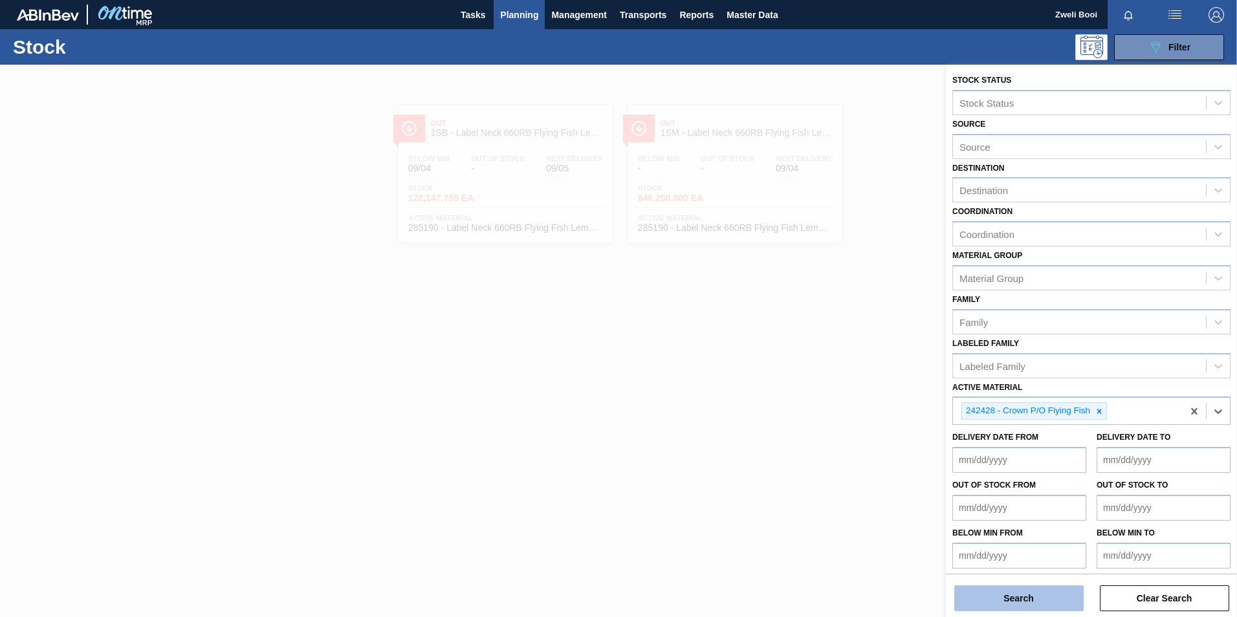
click at [1046, 598] on button "Search" at bounding box center [1018, 598] width 129 height 26
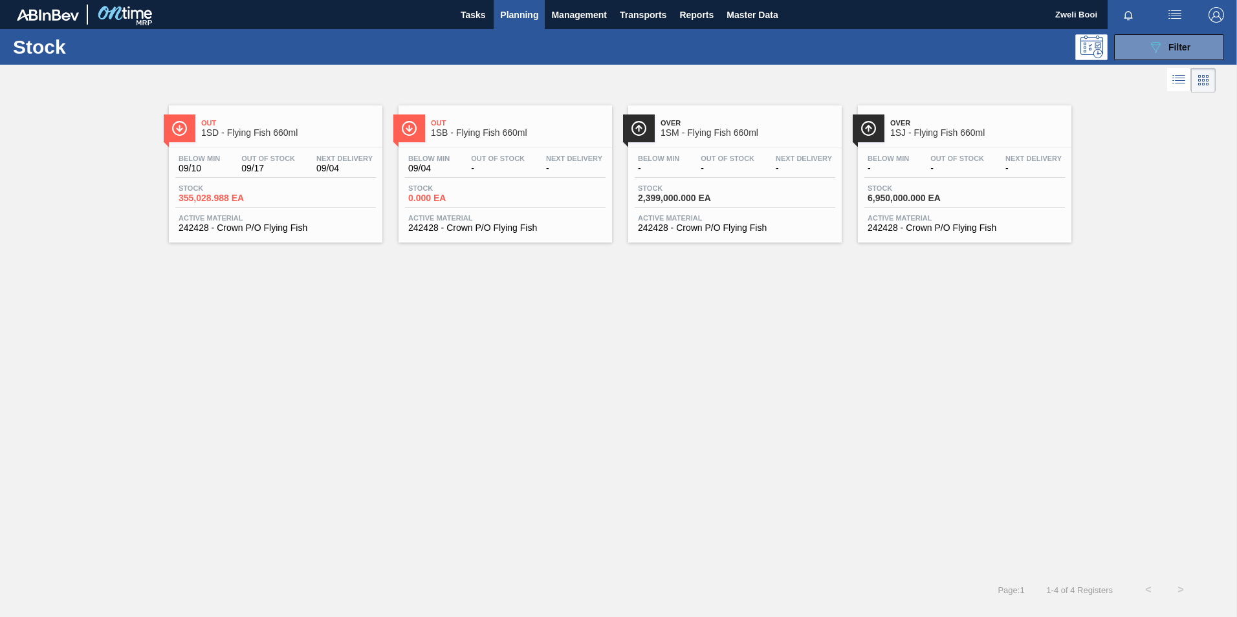
click at [481, 195] on span "0.000 EA" at bounding box center [453, 198] width 91 height 10
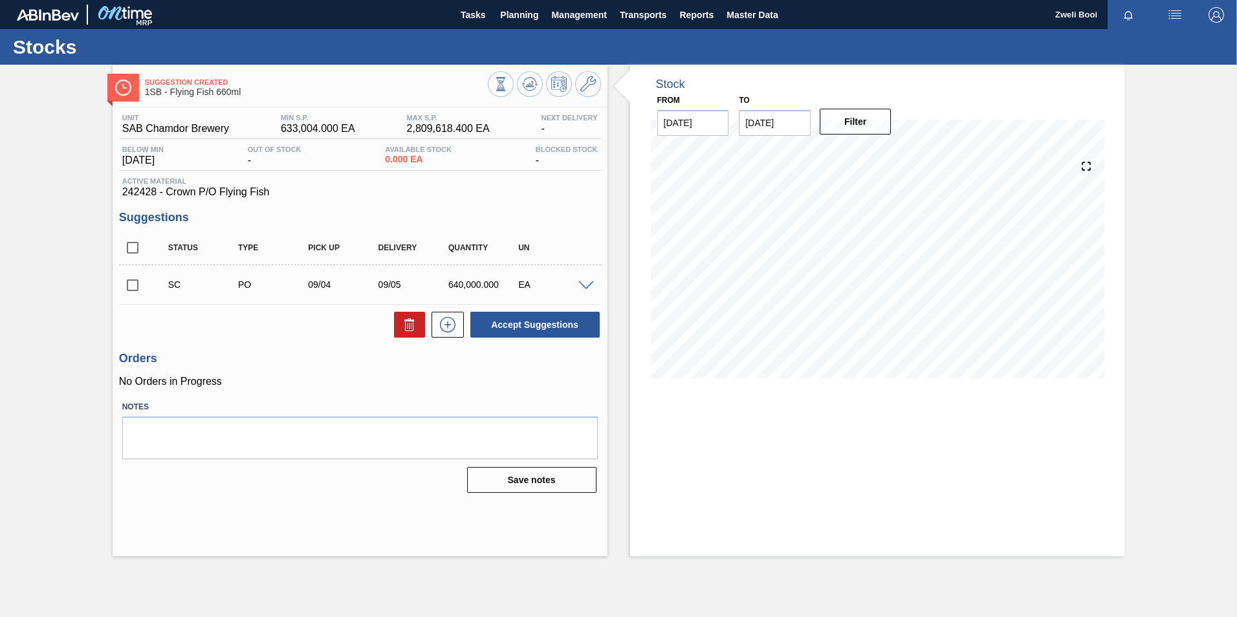
click at [581, 284] on span at bounding box center [586, 286] width 16 height 10
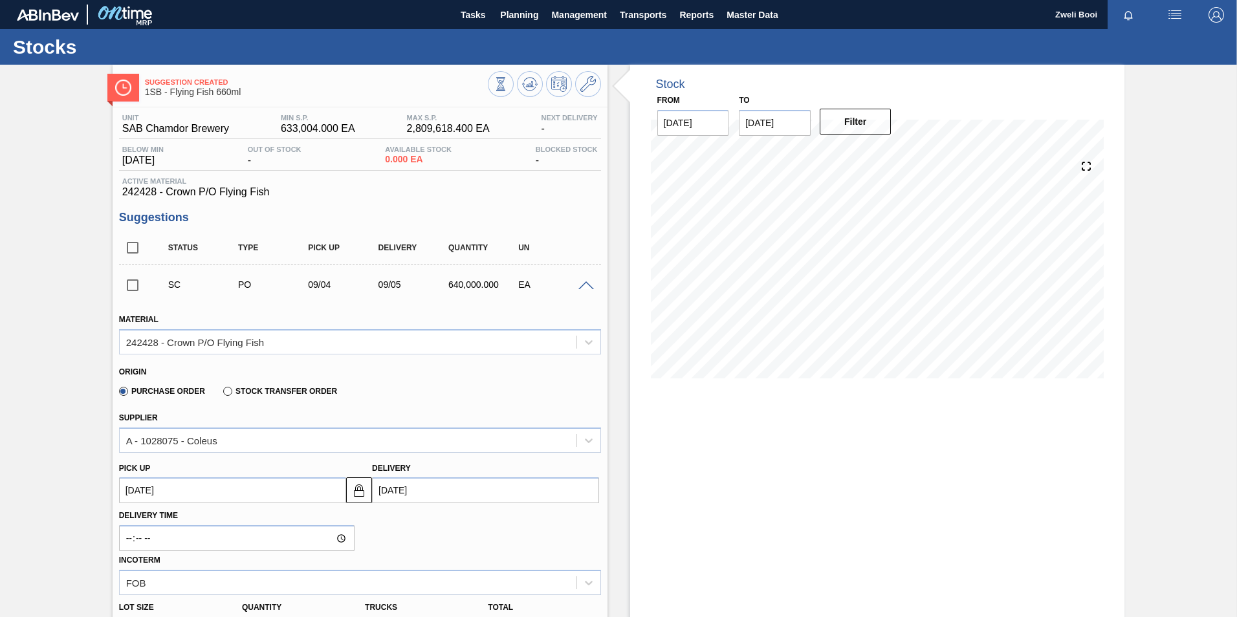
click at [581, 284] on span at bounding box center [586, 286] width 16 height 10
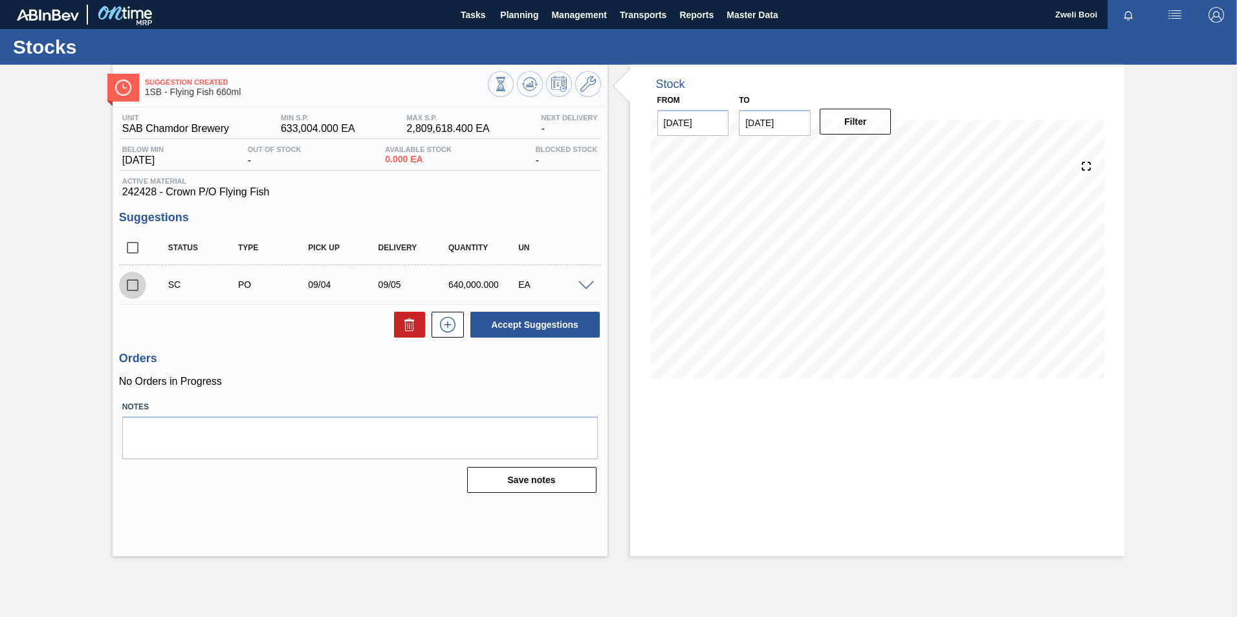
click at [133, 289] on input "checkbox" at bounding box center [132, 285] width 27 height 27
click at [538, 324] on button "Accept Suggestions" at bounding box center [534, 325] width 129 height 26
checkbox input "false"
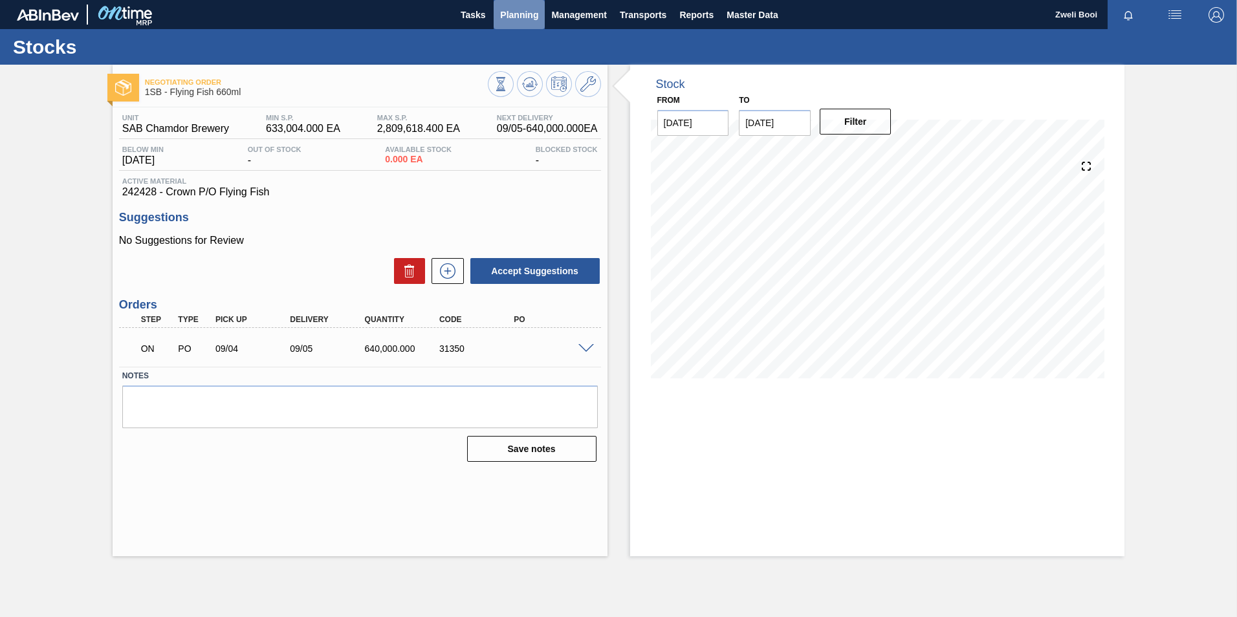
click at [533, 17] on span "Planning" at bounding box center [519, 15] width 38 height 16
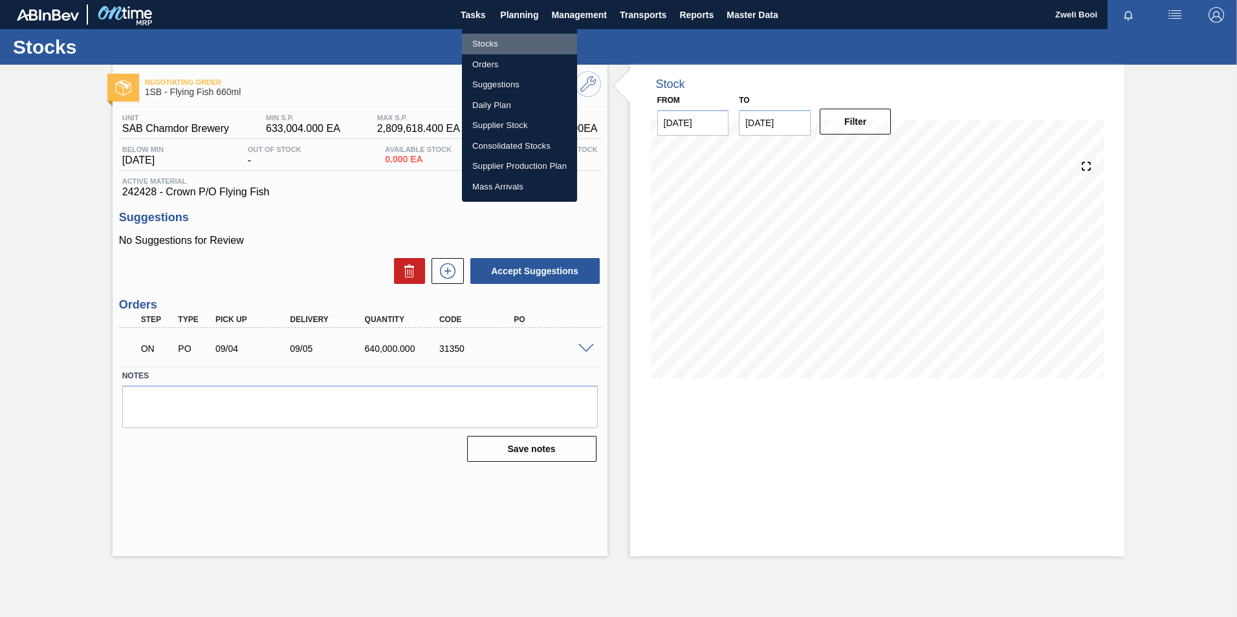
click at [499, 42] on li "Stocks" at bounding box center [519, 44] width 115 height 21
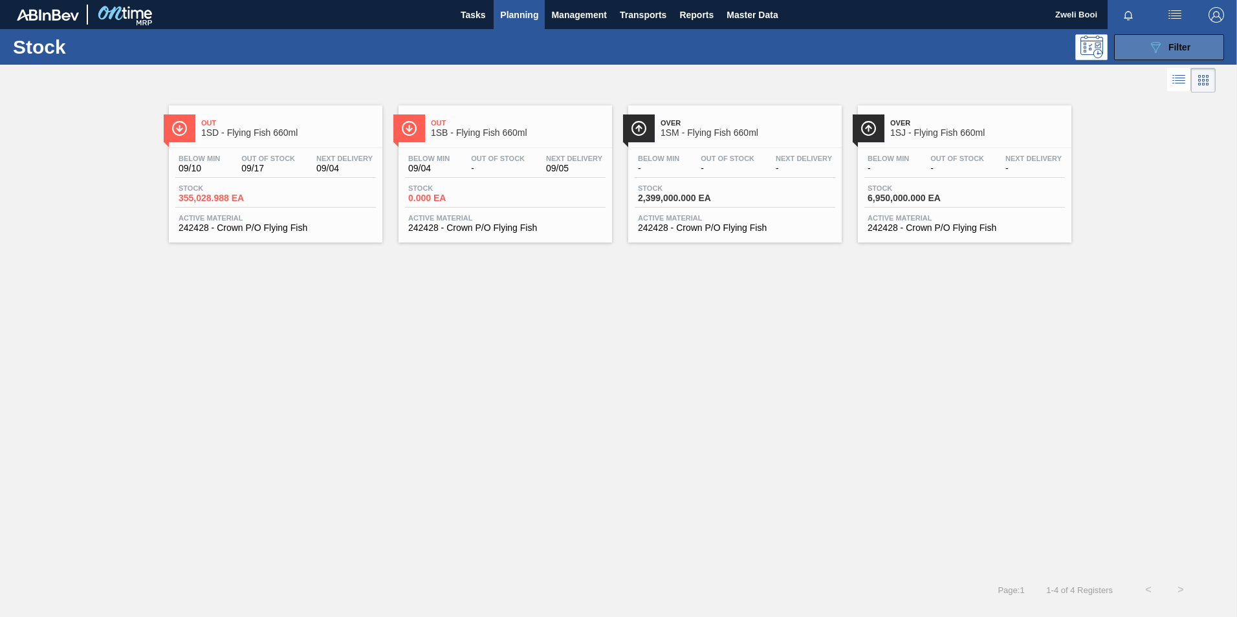
click at [1178, 49] on span "Filter" at bounding box center [1179, 47] width 22 height 10
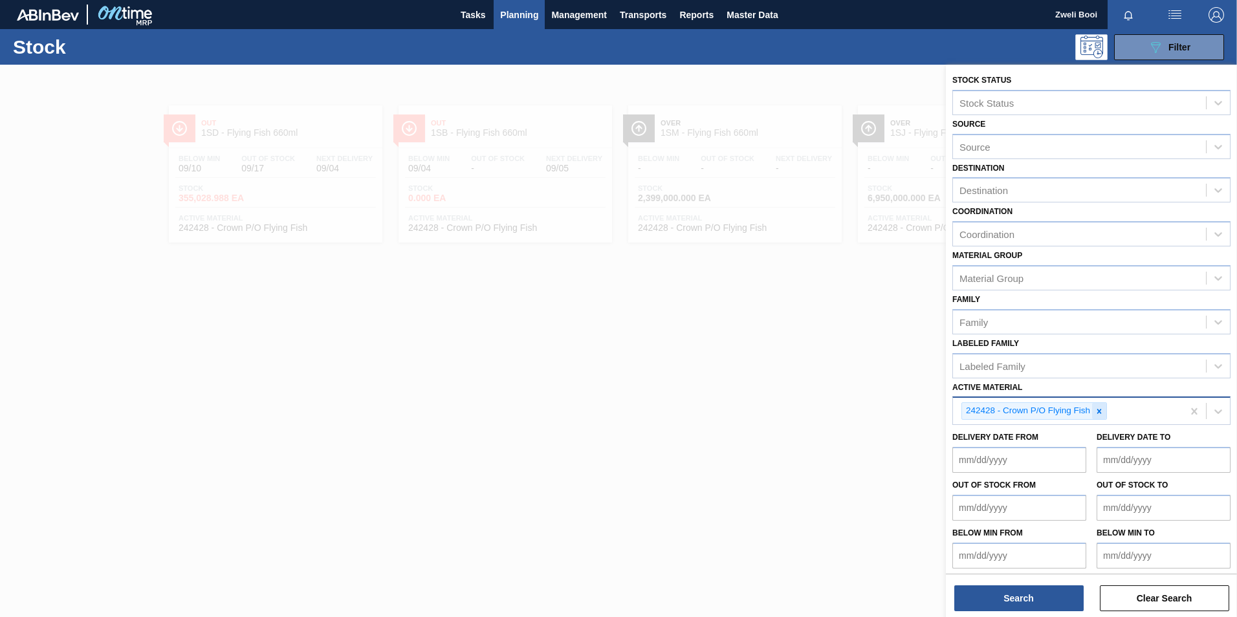
click at [1097, 413] on icon at bounding box center [1099, 411] width 9 height 9
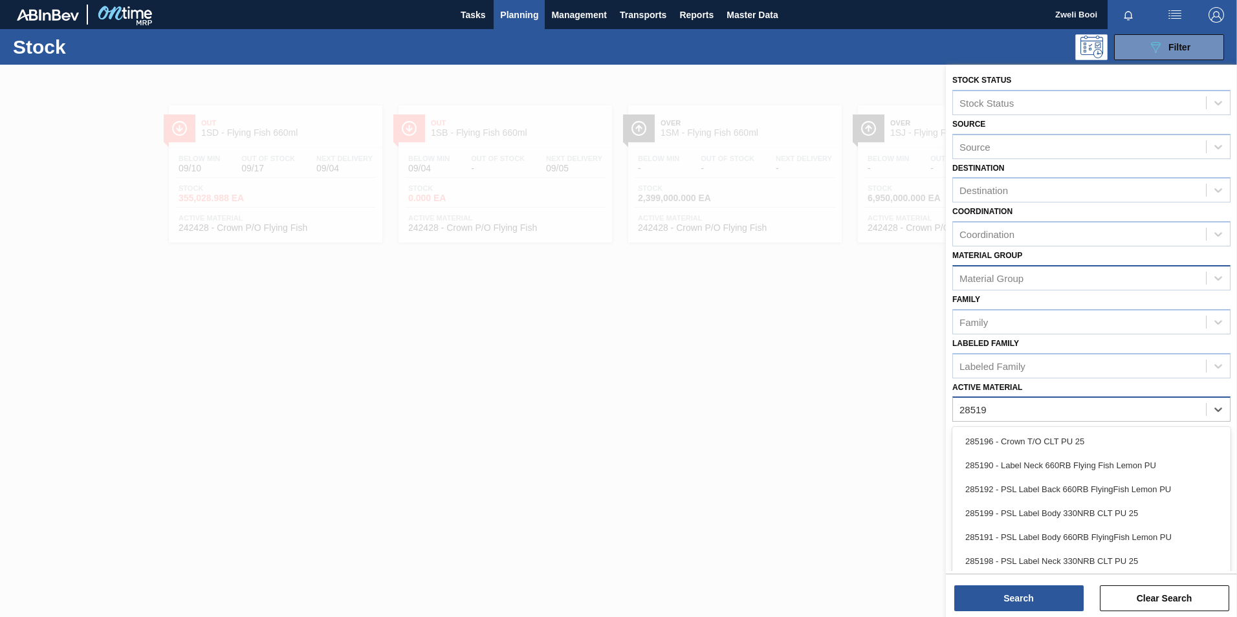
type Material "285191"
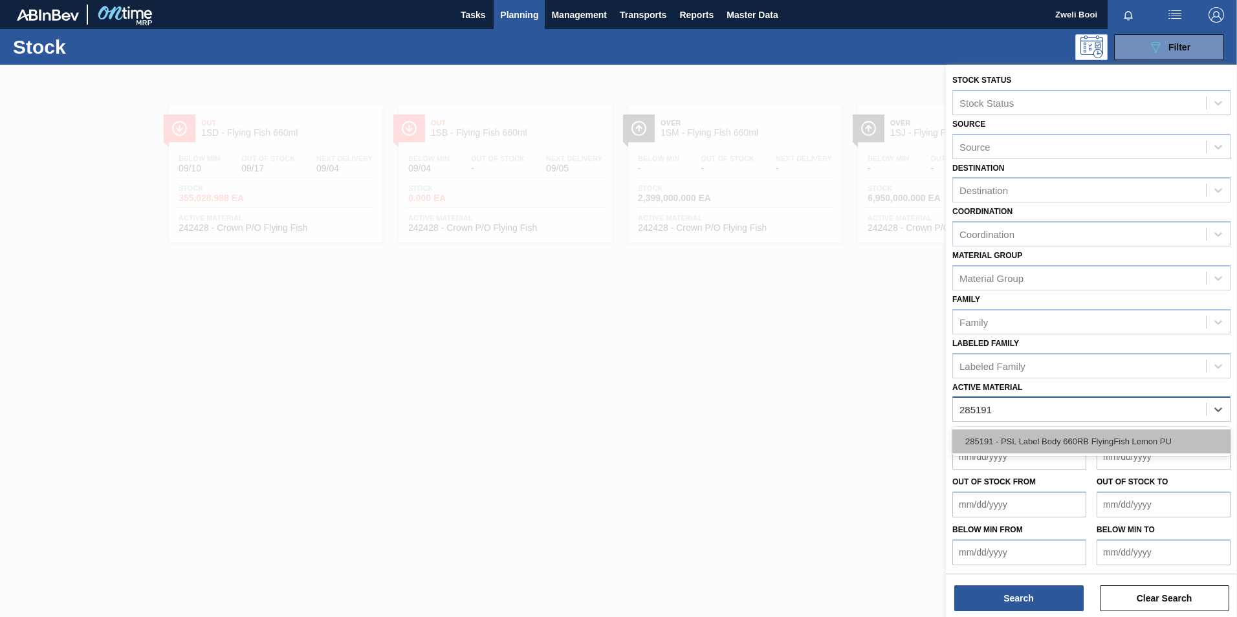
click at [1020, 441] on div "285191 - PSL Label Body 660RB FlyingFish Lemon PU" at bounding box center [1091, 442] width 278 height 24
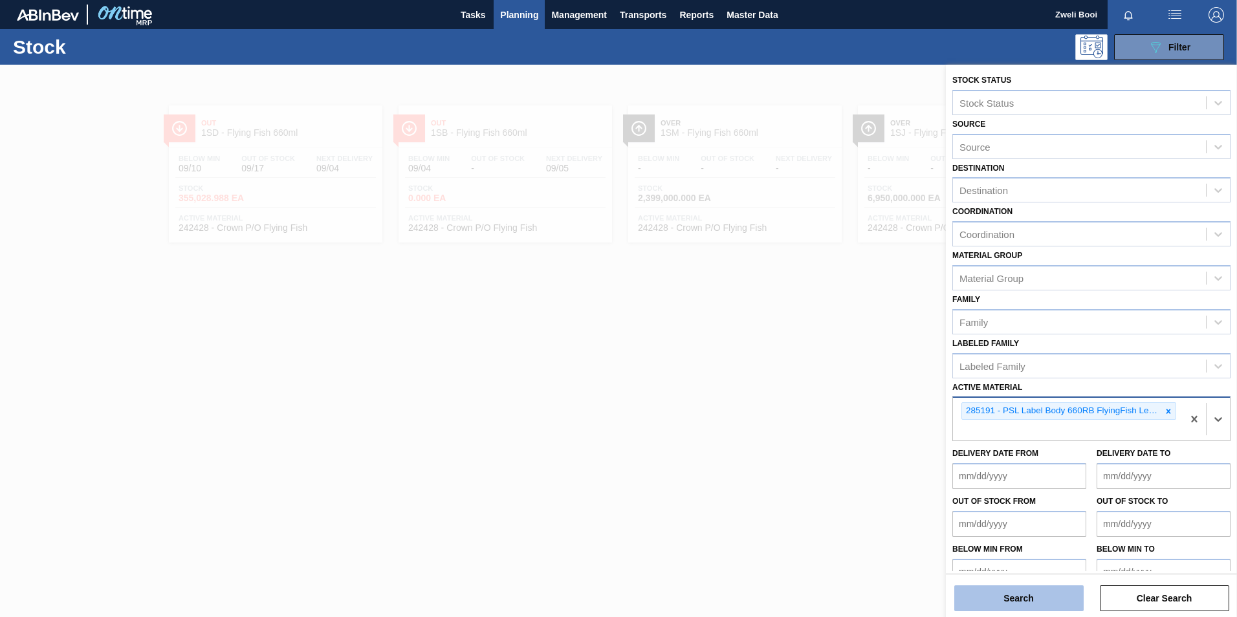
click at [1029, 598] on button "Search" at bounding box center [1018, 598] width 129 height 26
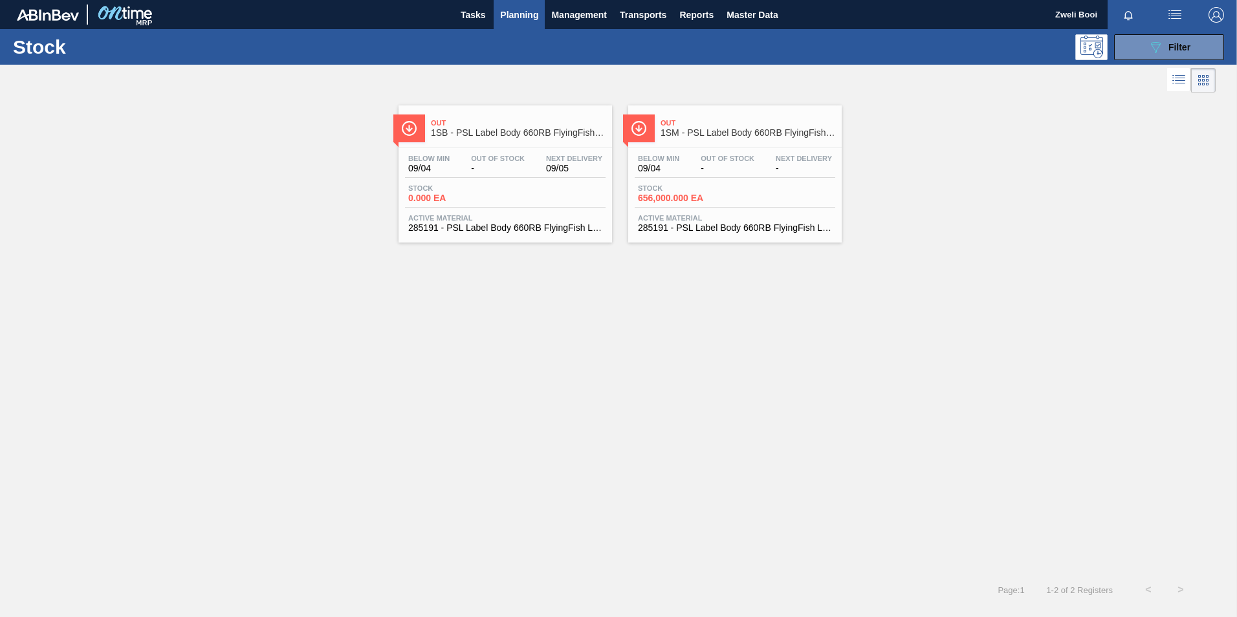
click at [569, 177] on div "Below Min 09/04 Out Of Stock - Next Delivery 09/05" at bounding box center [505, 166] width 201 height 23
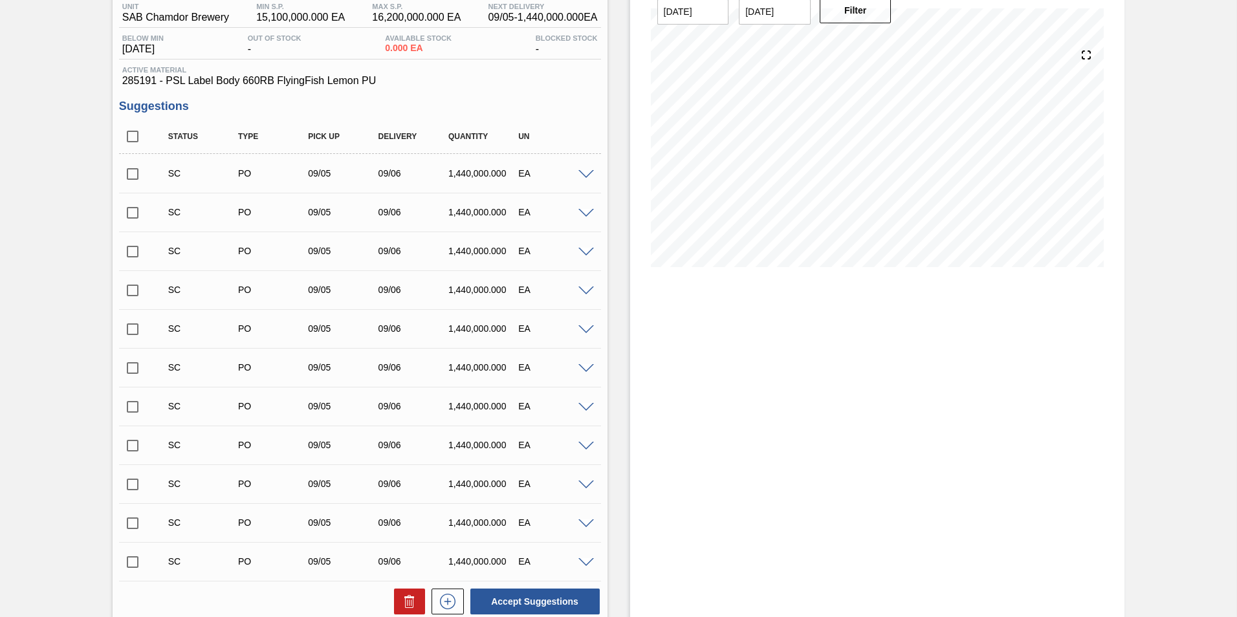
scroll to position [298, 0]
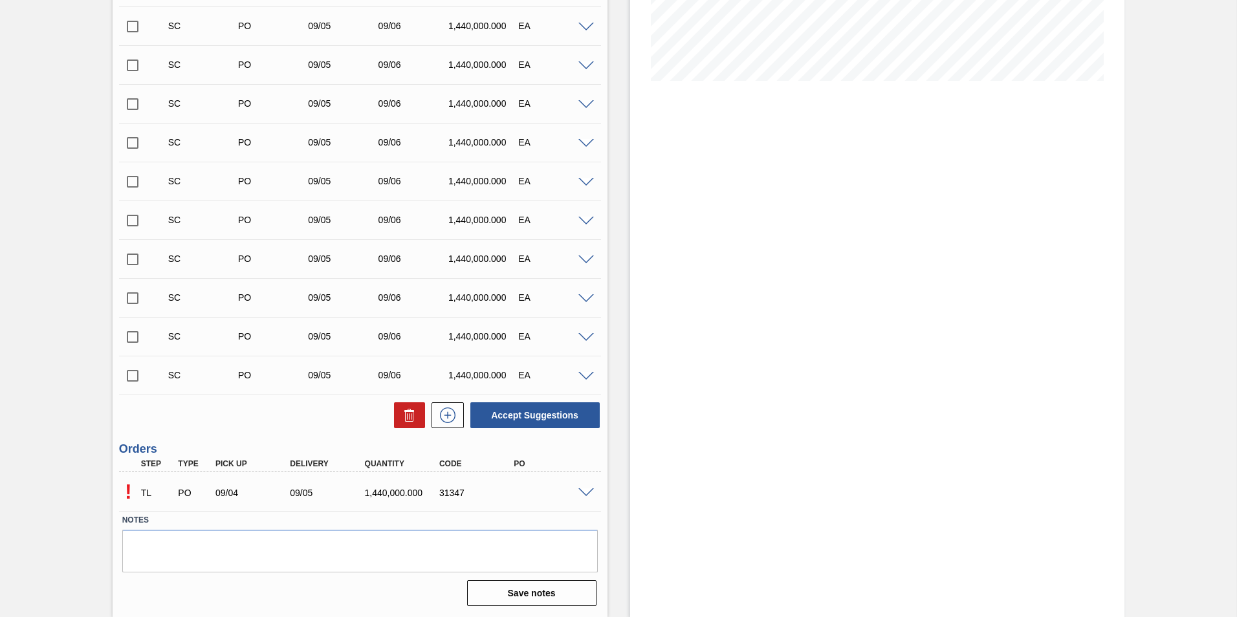
click at [587, 496] on span at bounding box center [586, 493] width 16 height 10
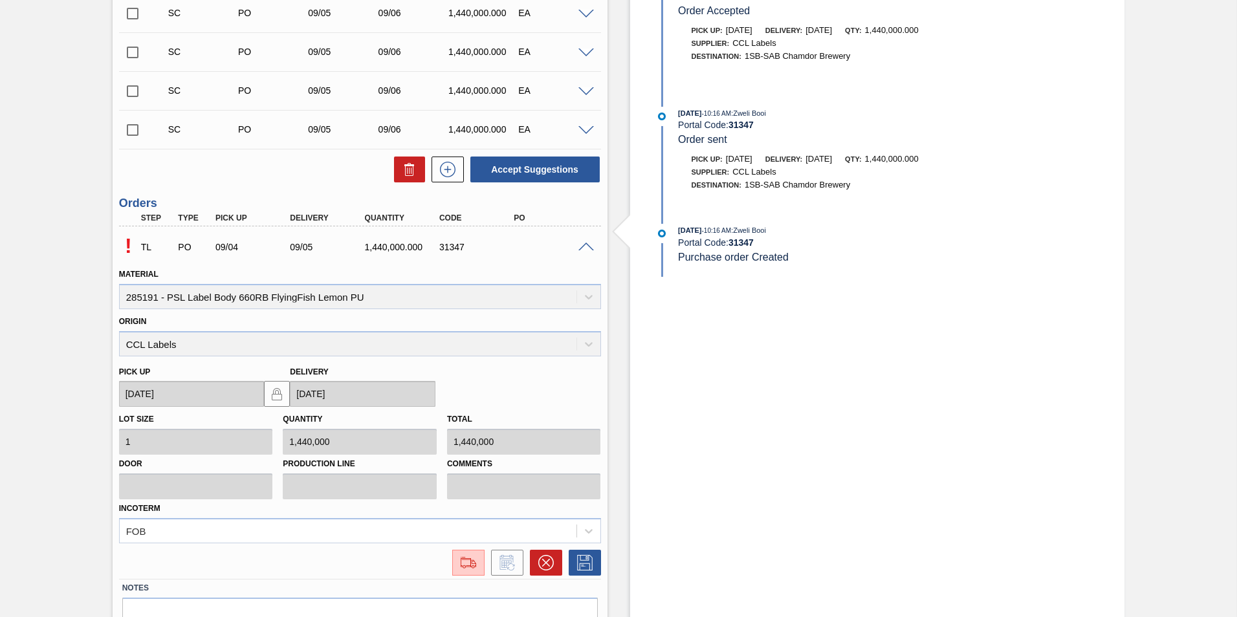
scroll to position [556, 0]
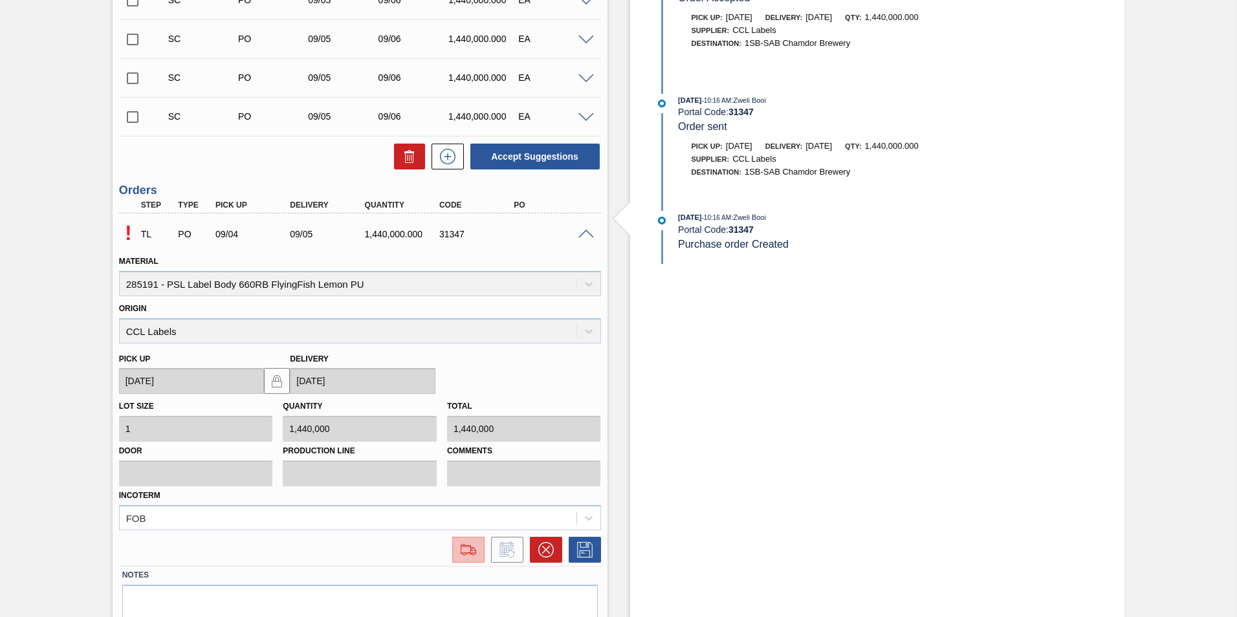
click at [472, 552] on img at bounding box center [468, 550] width 21 height 16
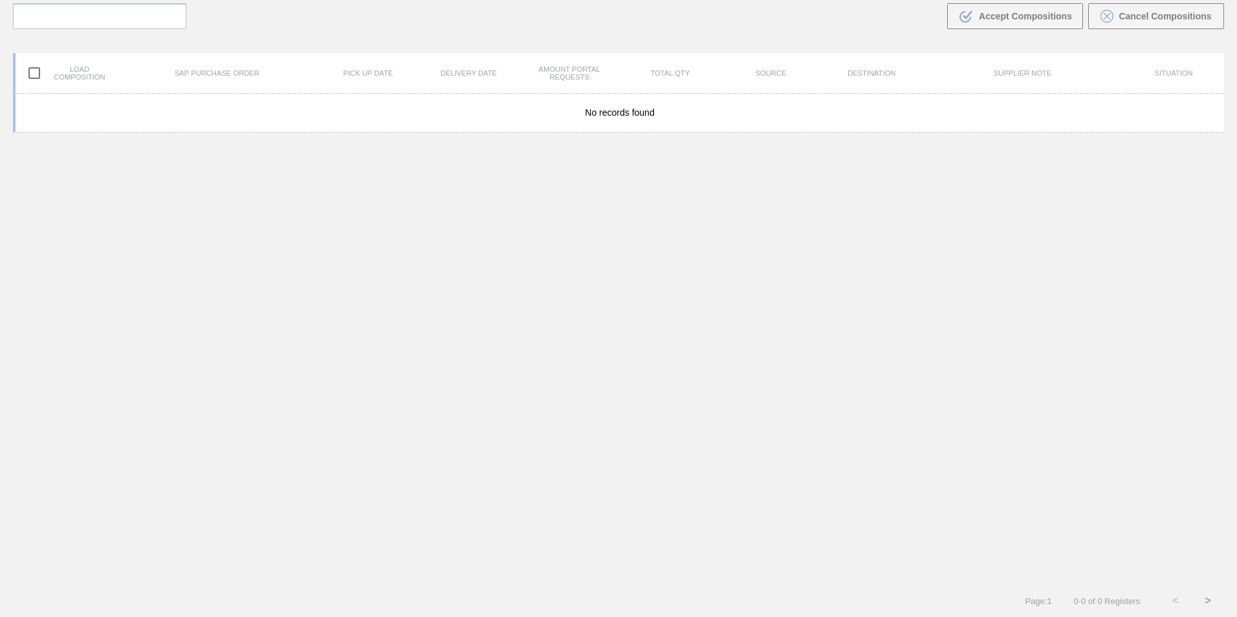
scroll to position [93, 0]
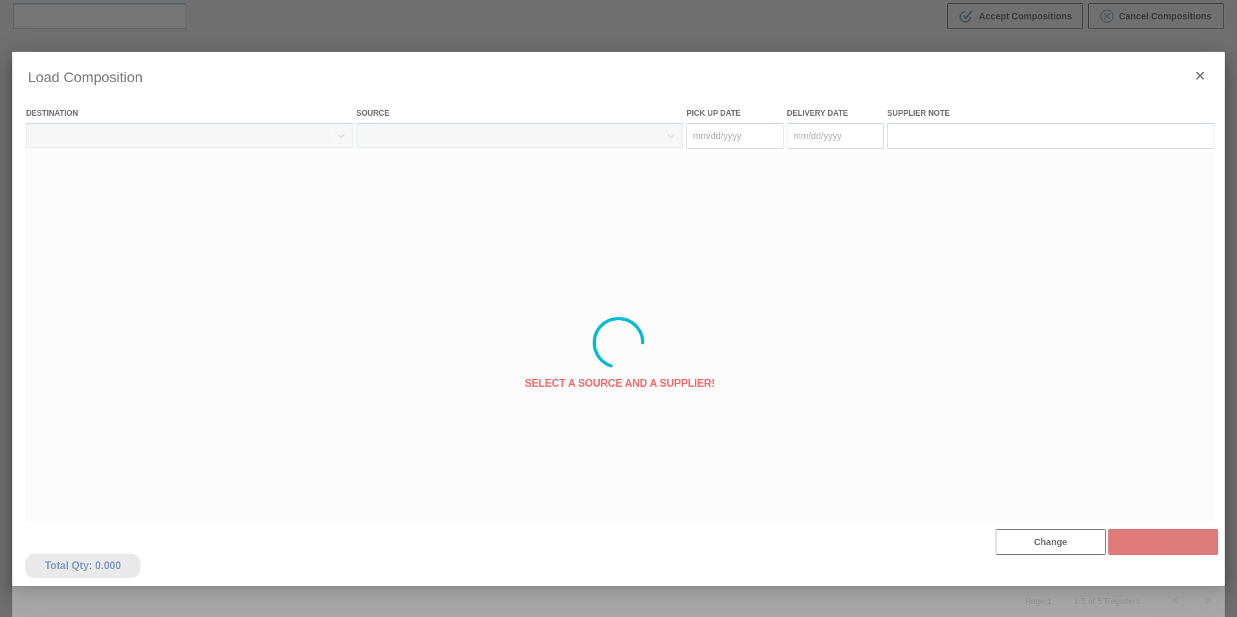
type Date "[DATE]"
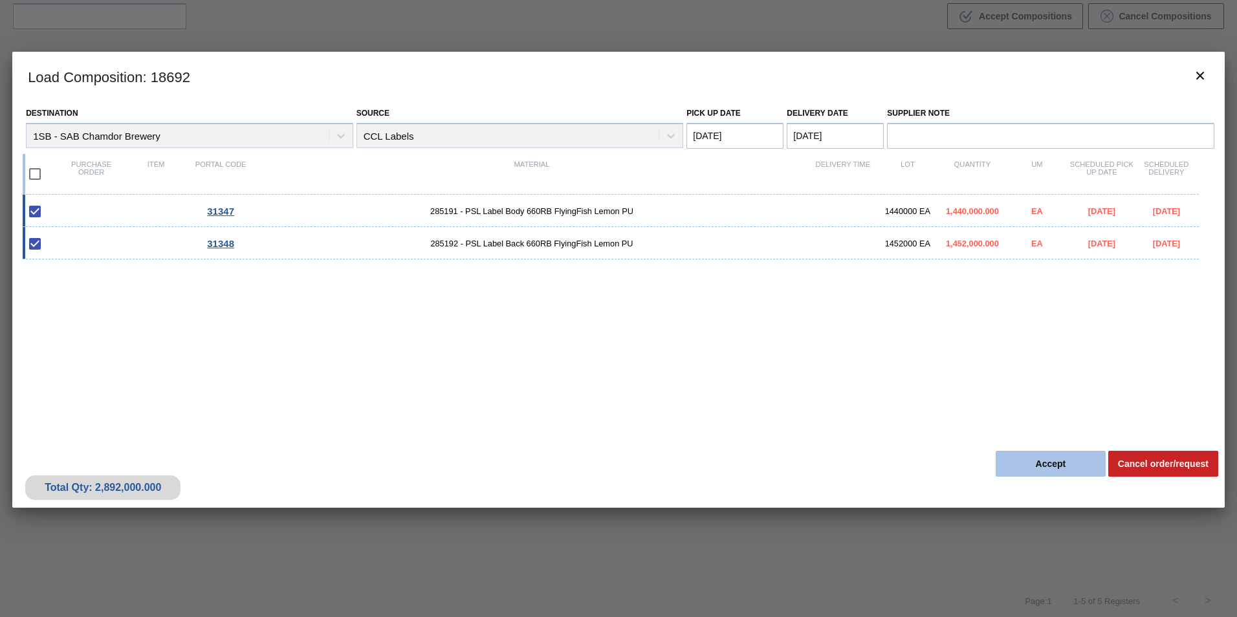
click at [1021, 471] on button "Accept" at bounding box center [1051, 464] width 110 height 26
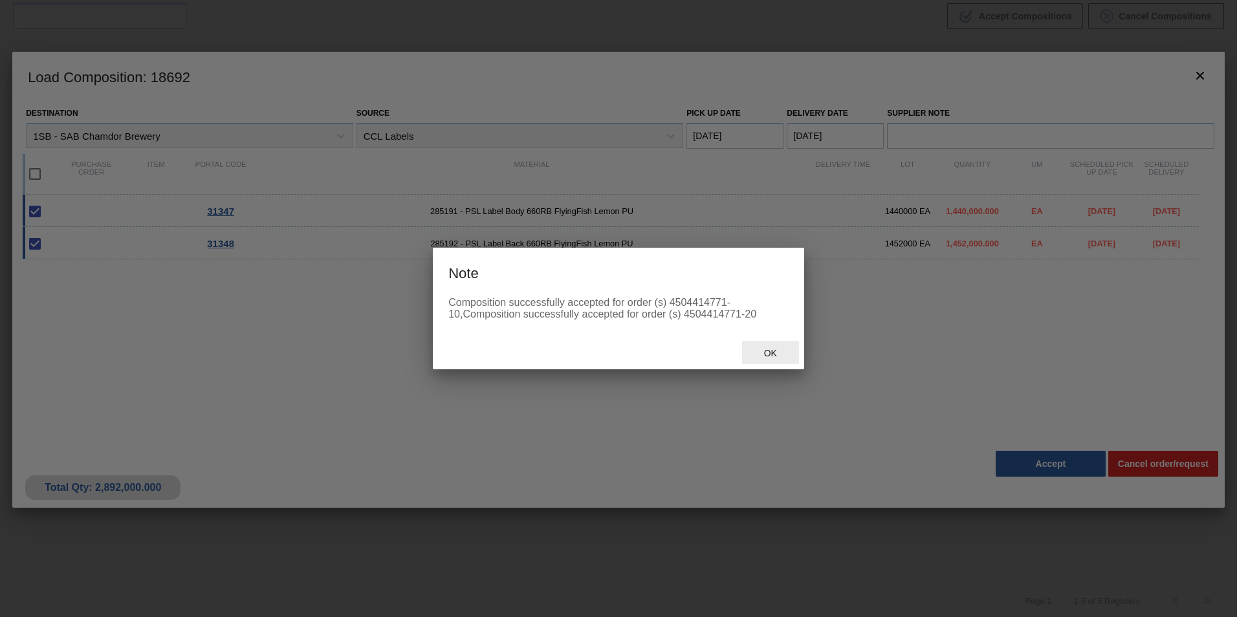
click at [776, 360] on div "Ok" at bounding box center [770, 353] width 57 height 24
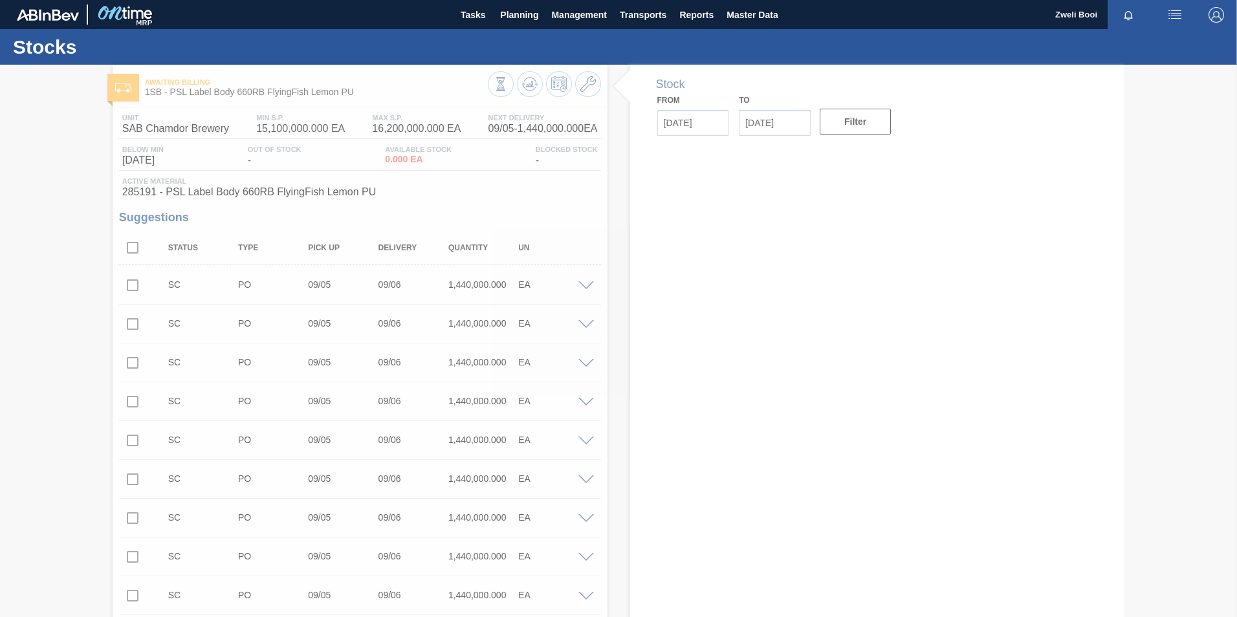
type input "[DATE]"
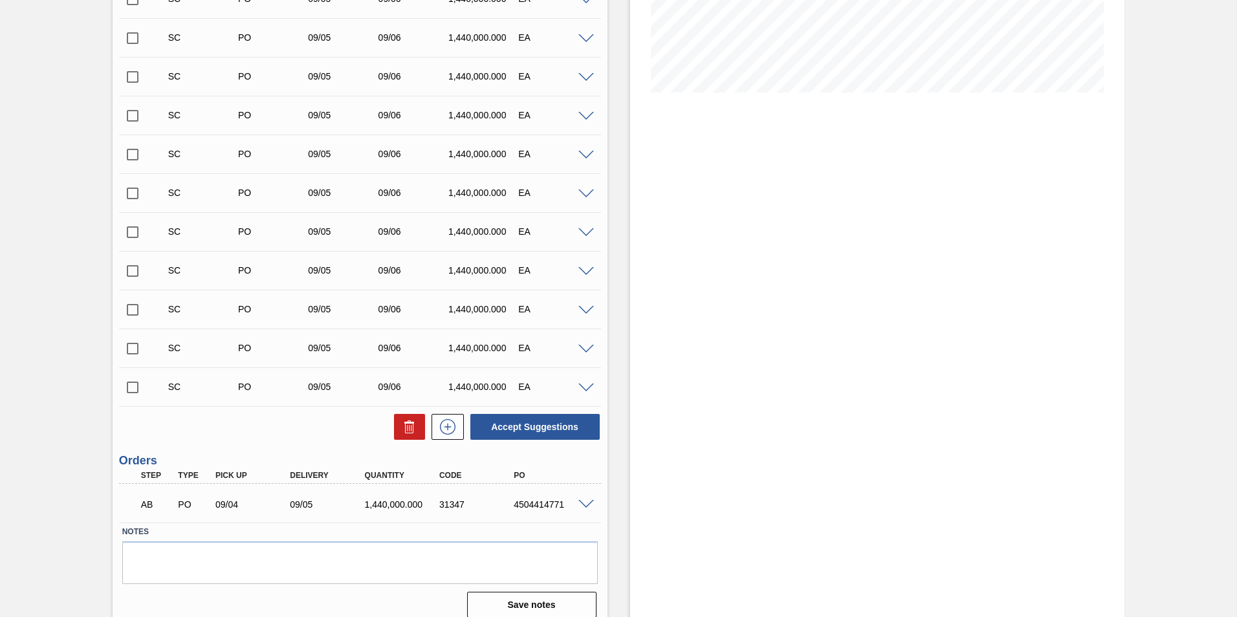
scroll to position [298, 0]
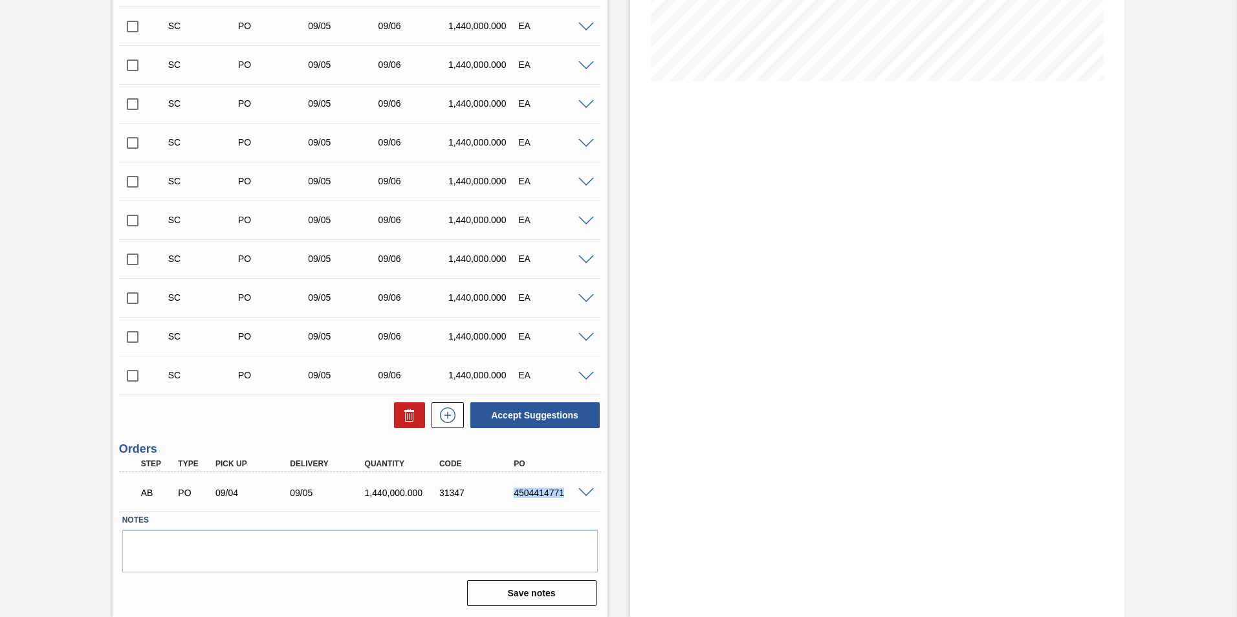
drag, startPoint x: 511, startPoint y: 495, endPoint x: 565, endPoint y: 499, distance: 53.9
click at [565, 499] on div "AB PO 09/04 09/05 1,440,000.000 31347 4504414771" at bounding box center [357, 492] width 448 height 26
copy div "4504414771"
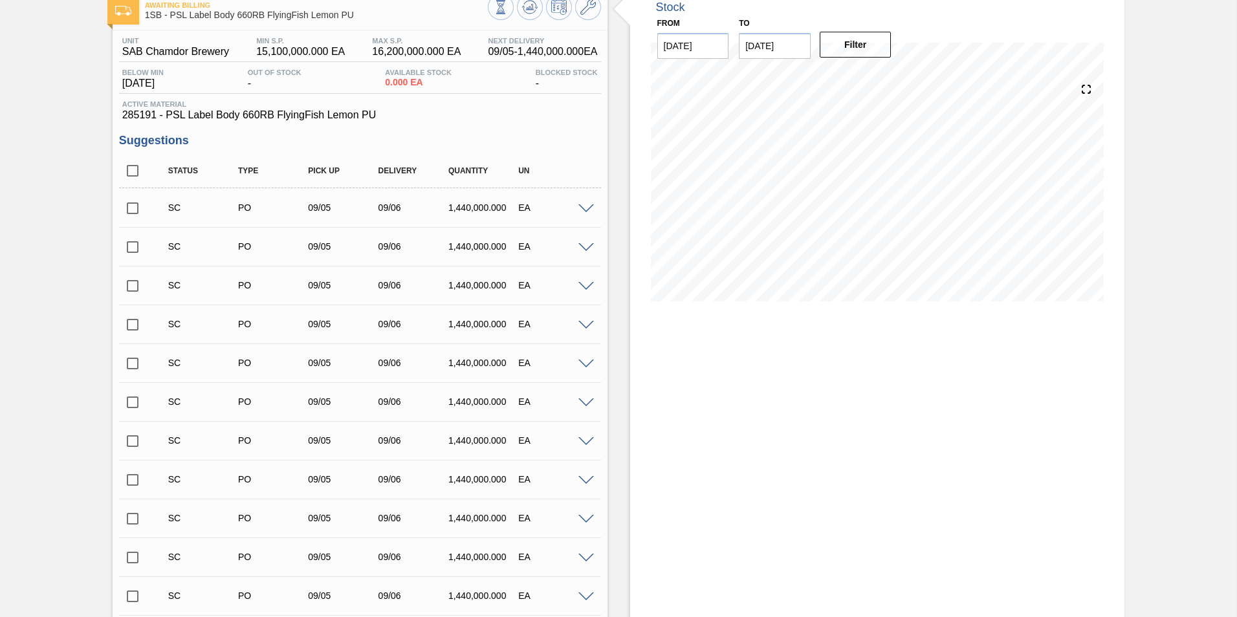
scroll to position [0, 0]
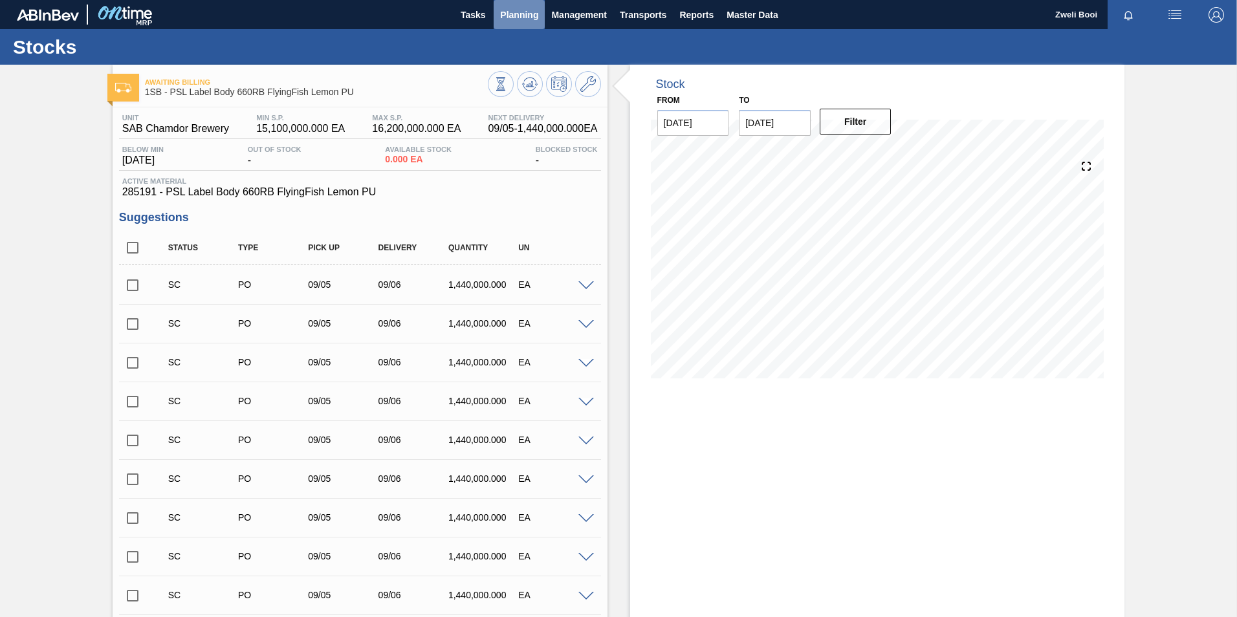
click at [527, 18] on span "Planning" at bounding box center [519, 15] width 38 height 16
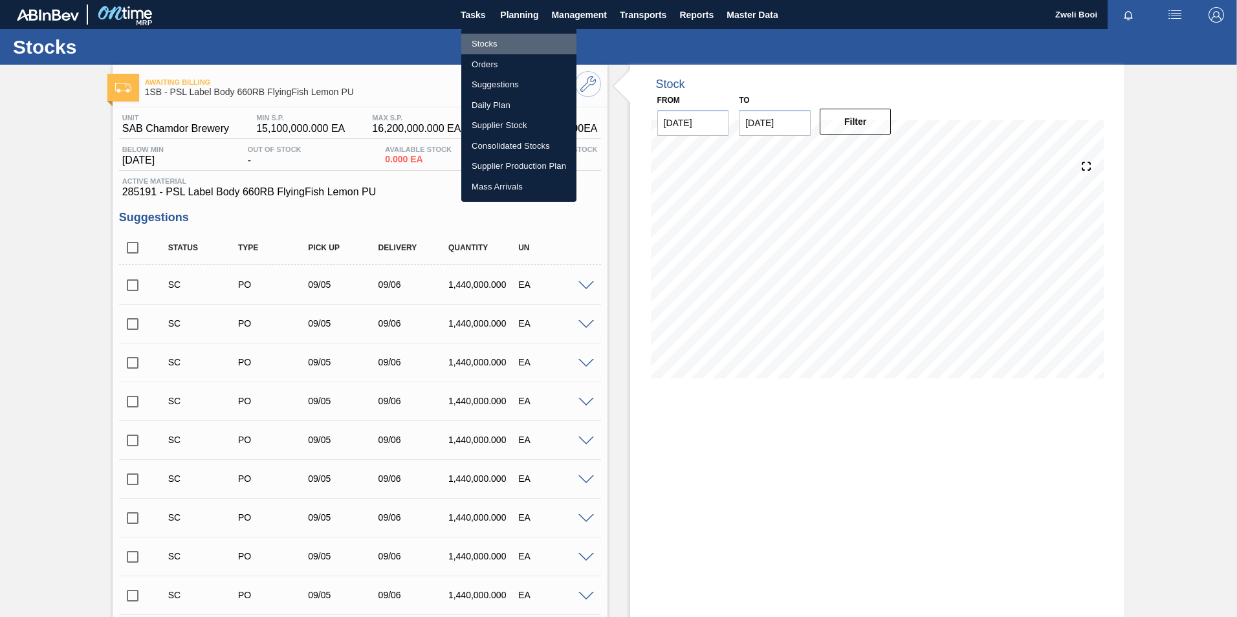
click at [508, 39] on li "Stocks" at bounding box center [518, 44] width 115 height 21
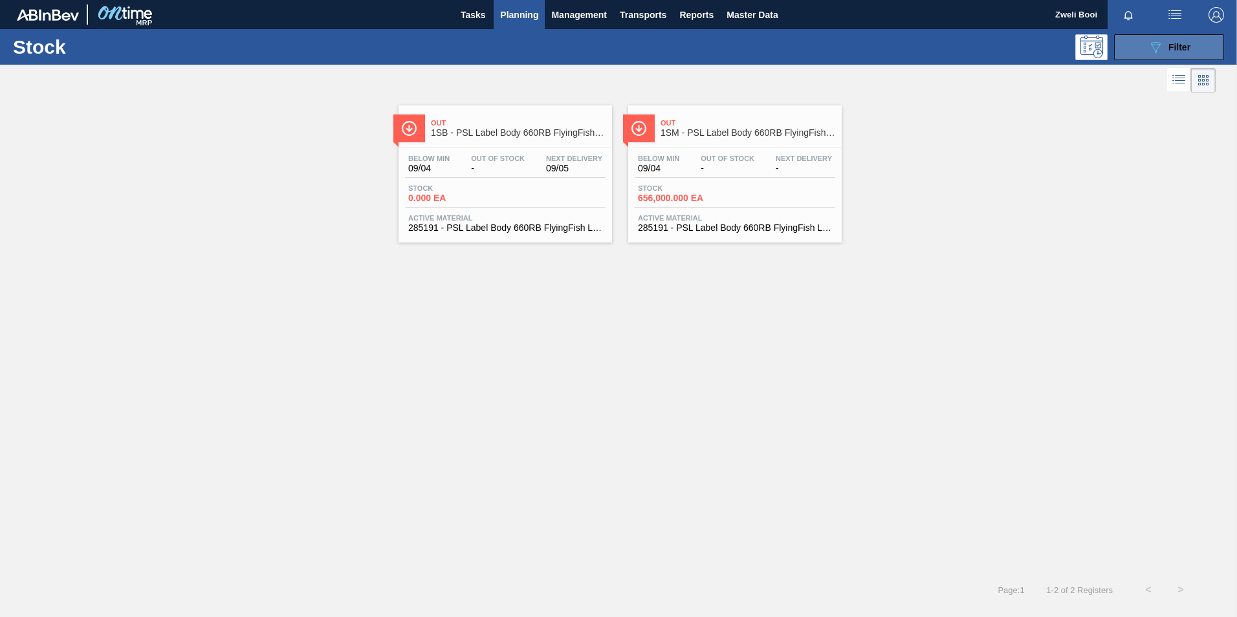
click at [1142, 49] on button "089F7B8B-B2A5-4AFE-B5C0-19BA573D28AC Filter" at bounding box center [1169, 47] width 110 height 26
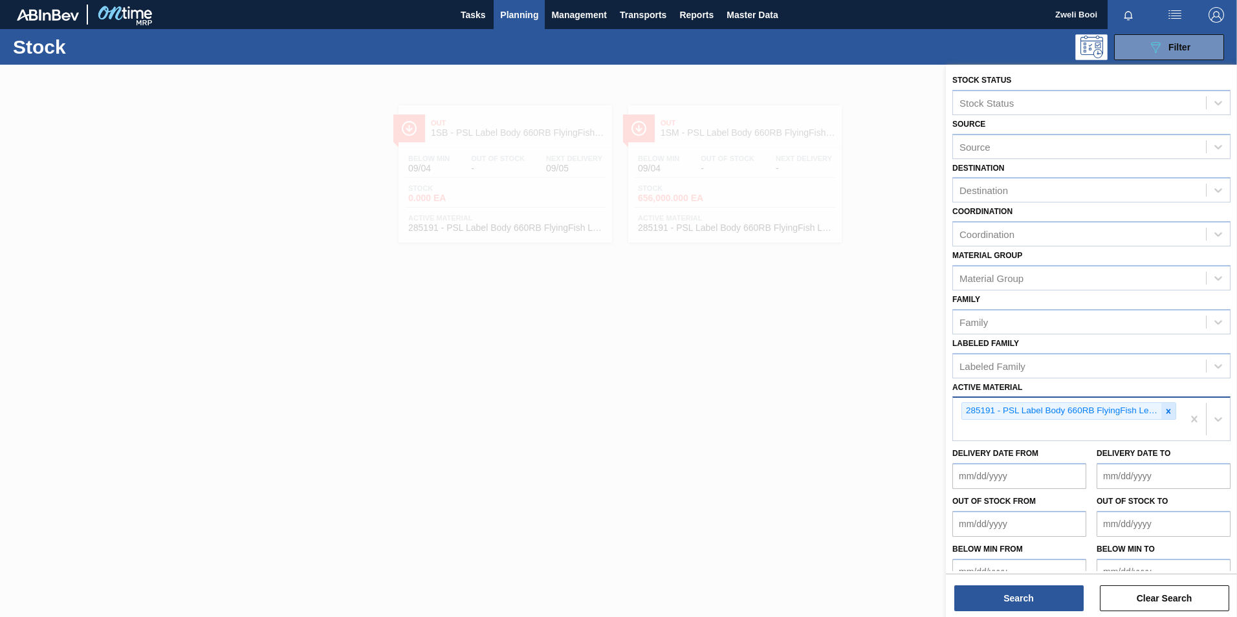
click at [1168, 411] on icon at bounding box center [1168, 411] width 9 height 9
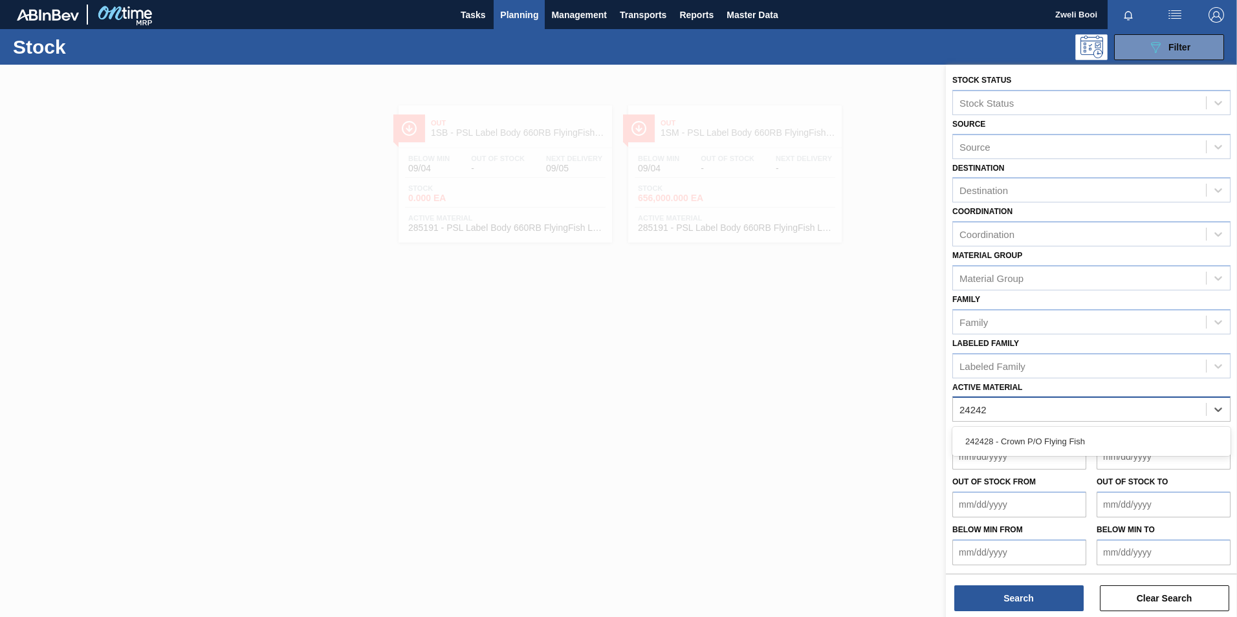
type Material "242428"
click at [1009, 450] on div "242428 - Crown P/O Flying Fish" at bounding box center [1091, 442] width 278 height 24
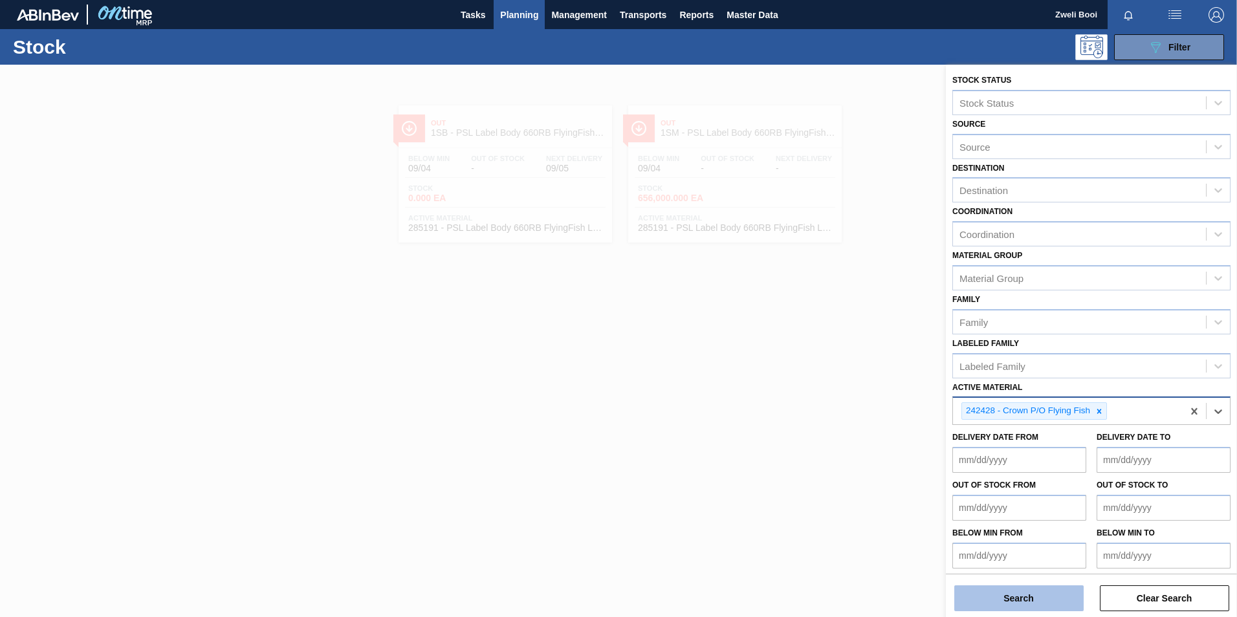
click at [1040, 589] on button "Search" at bounding box center [1018, 598] width 129 height 26
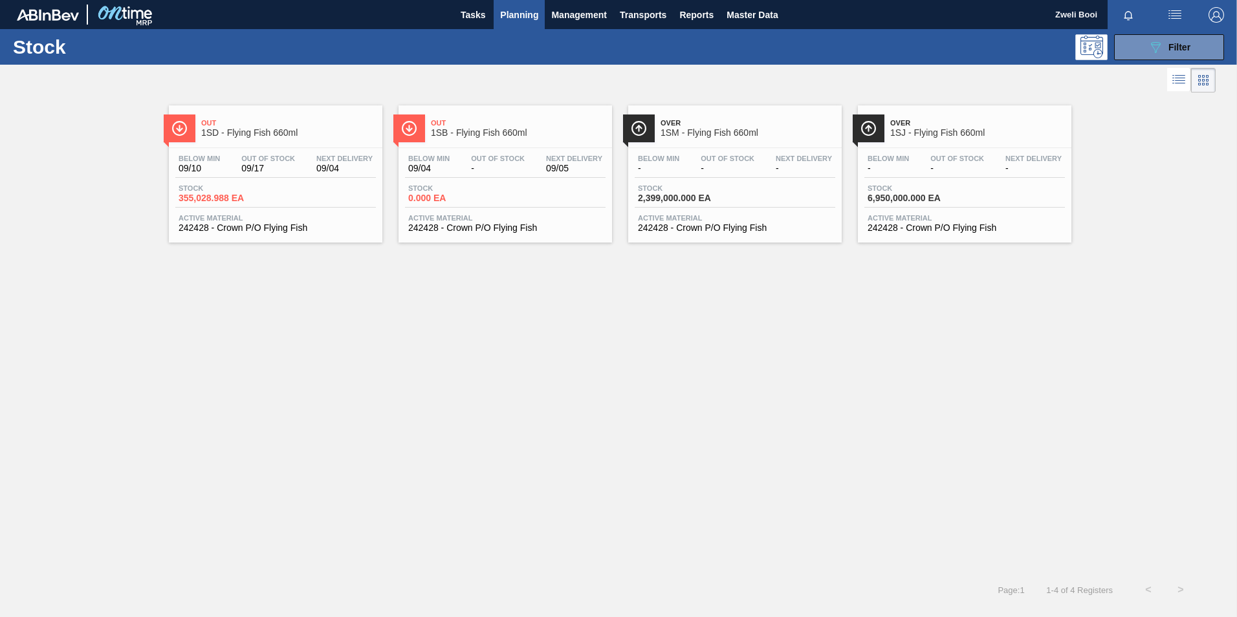
click at [498, 183] on div "Below Min 09/04 Out Of Stock - Next Delivery 09/05 Stock 0.000 EA Active Materi…" at bounding box center [505, 192] width 213 height 88
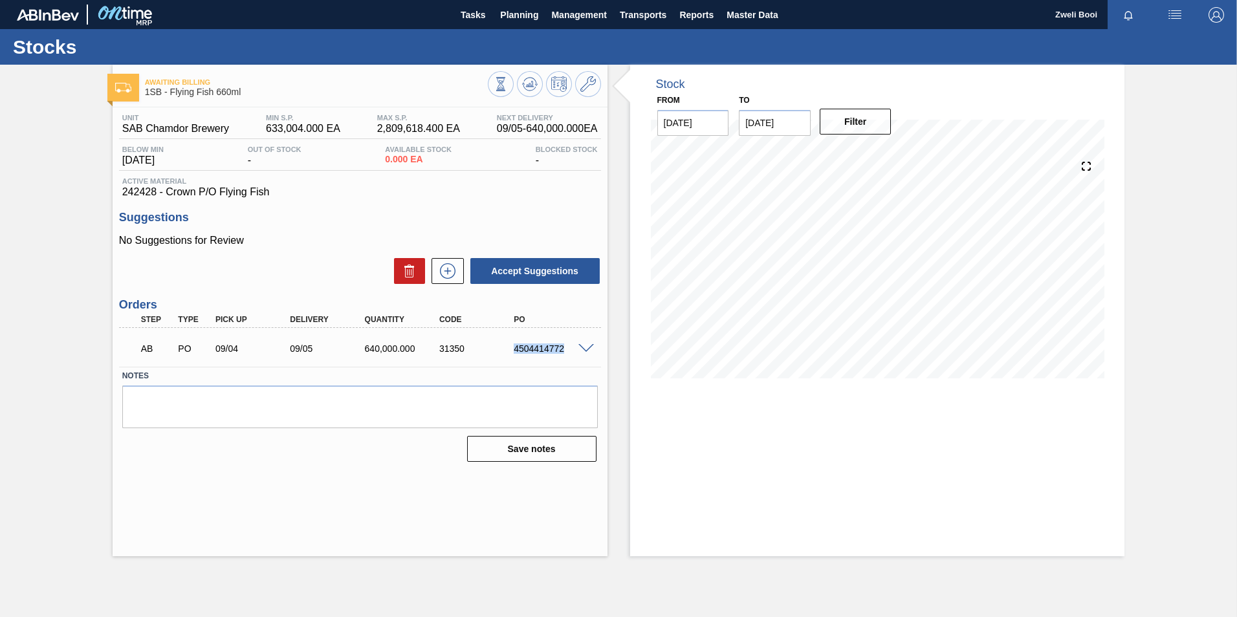
drag, startPoint x: 510, startPoint y: 349, endPoint x: 568, endPoint y: 351, distance: 57.6
click at [568, 351] on div "4504414772" at bounding box center [551, 349] width 83 height 10
copy div "4504414772"
click at [527, 16] on span "Planning" at bounding box center [519, 15] width 38 height 16
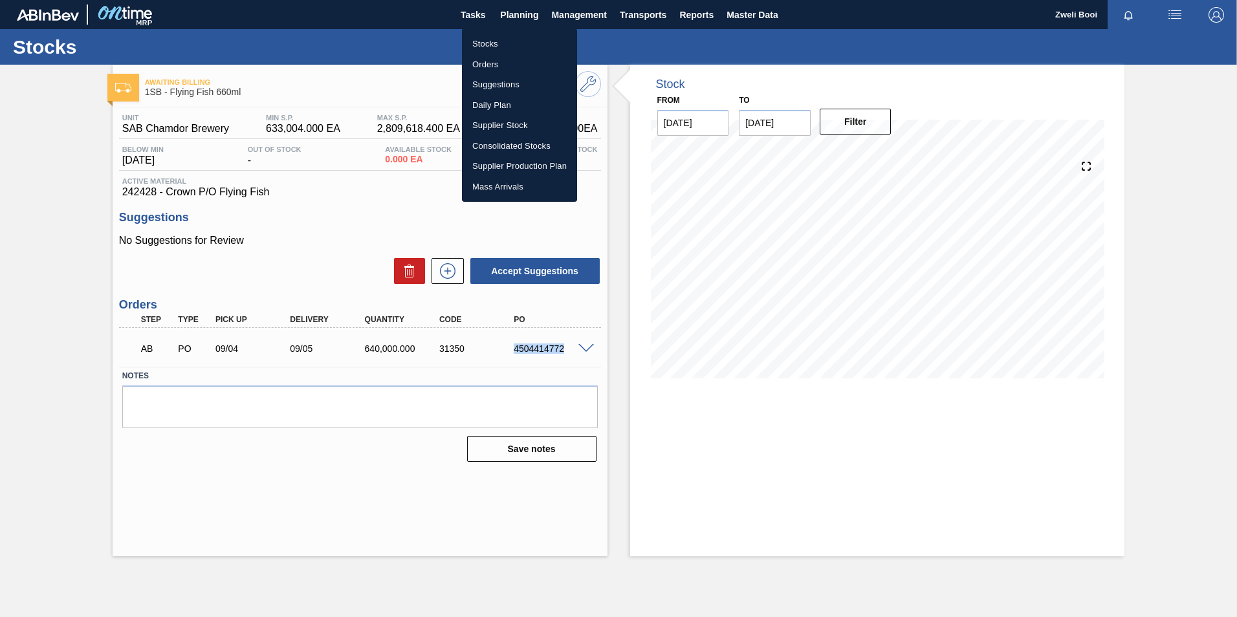
click at [492, 49] on li "Stocks" at bounding box center [519, 44] width 115 height 21
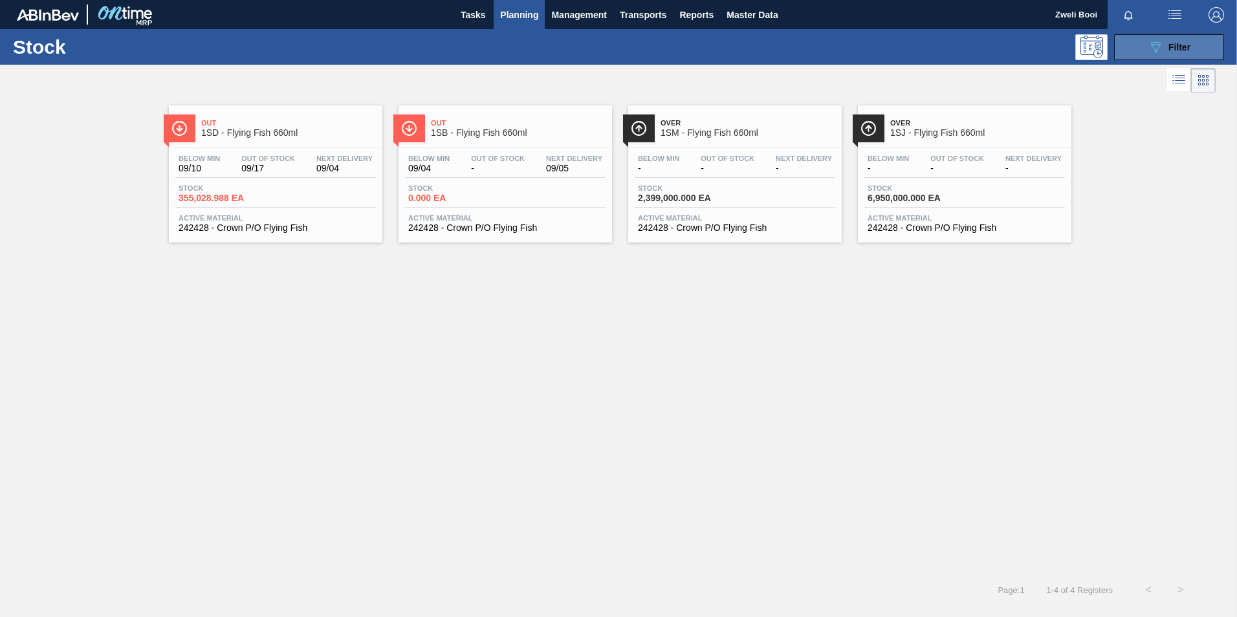
click at [1165, 39] on div "089F7B8B-B2A5-4AFE-B5C0-19BA573D28AC Filter" at bounding box center [1169, 47] width 43 height 16
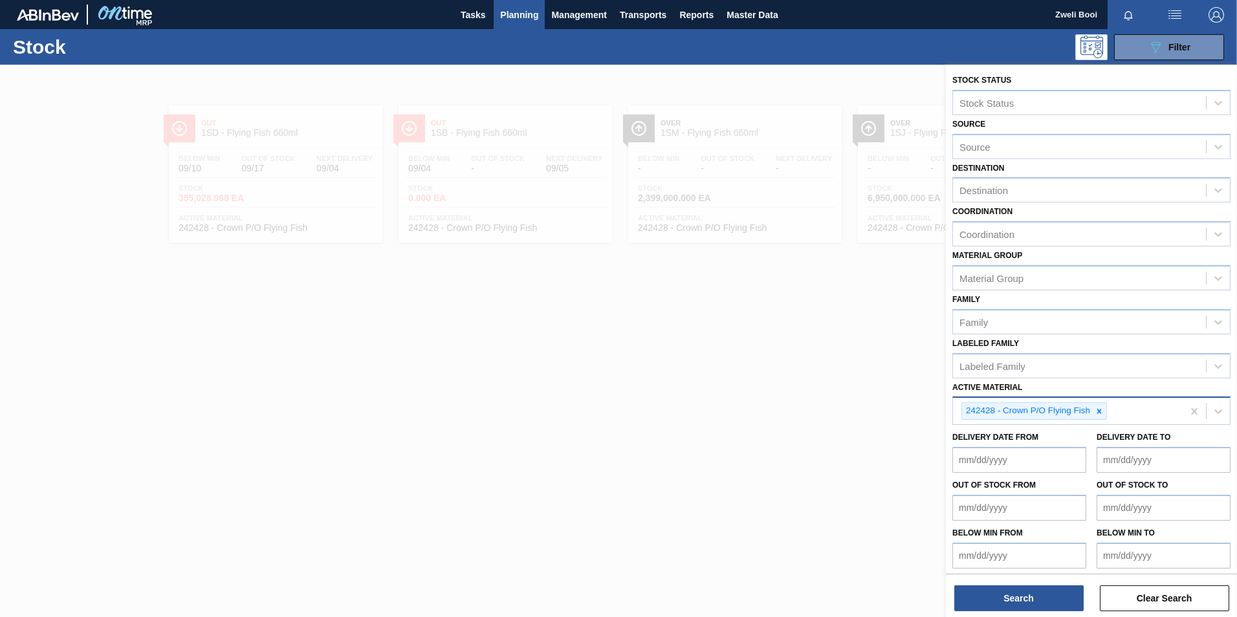
click at [1100, 413] on icon at bounding box center [1099, 411] width 9 height 9
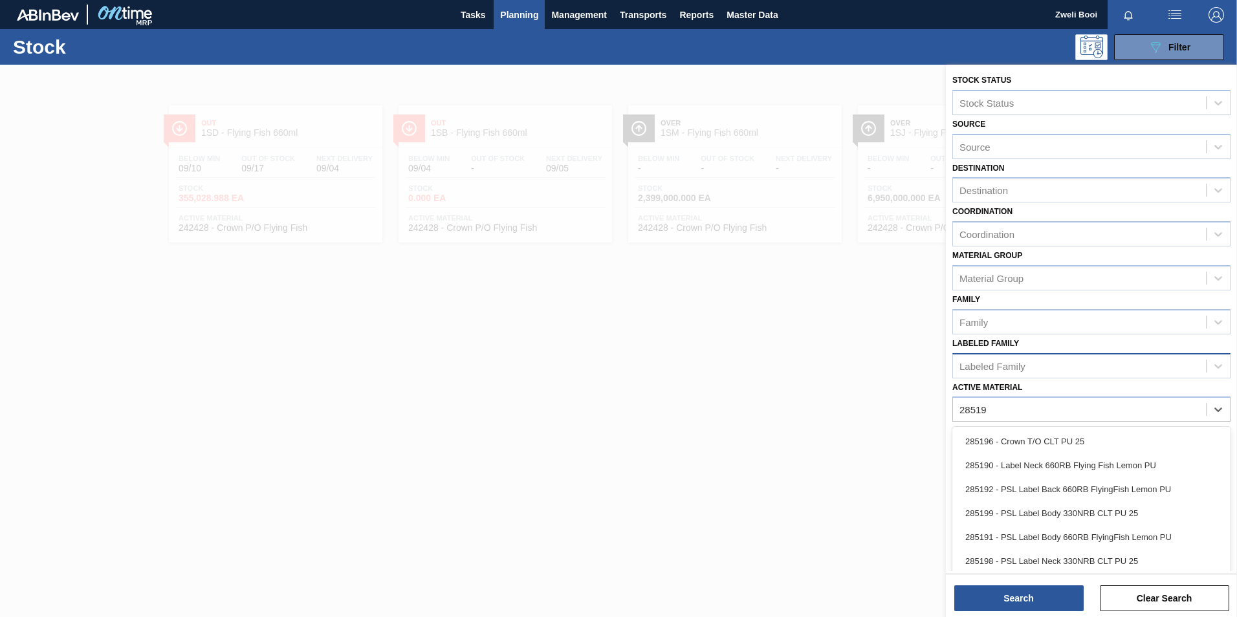
type Material "285190"
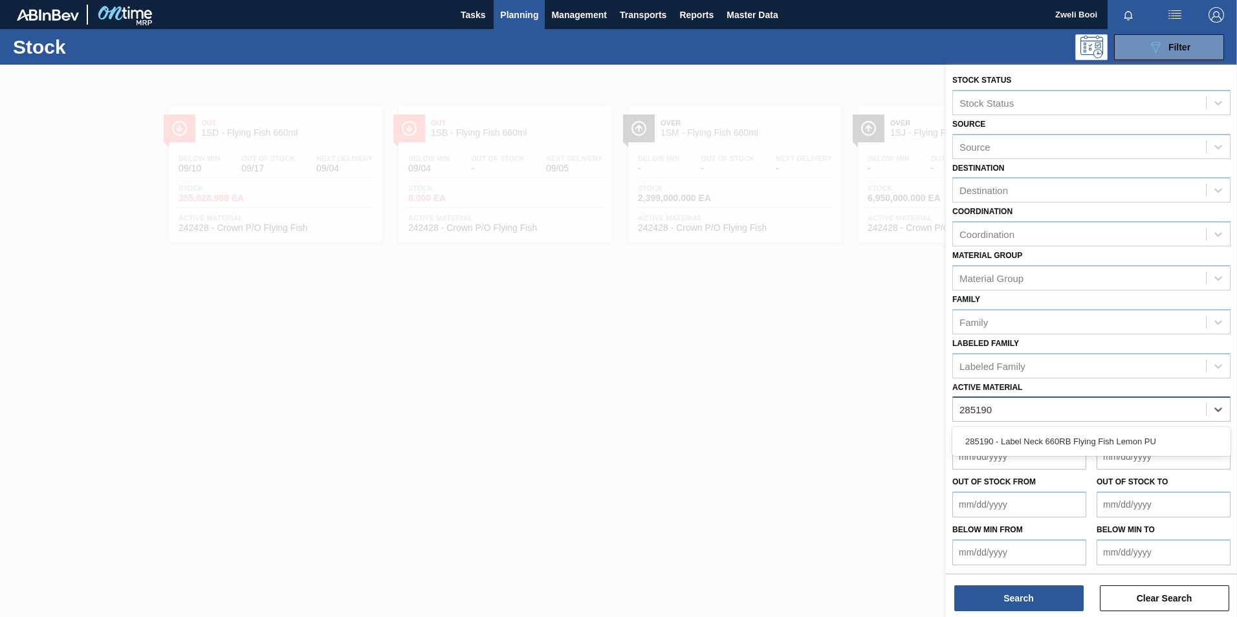
click at [1013, 434] on div "285190 - Label Neck 660RB Flying Fish Lemon PU" at bounding box center [1091, 442] width 278 height 24
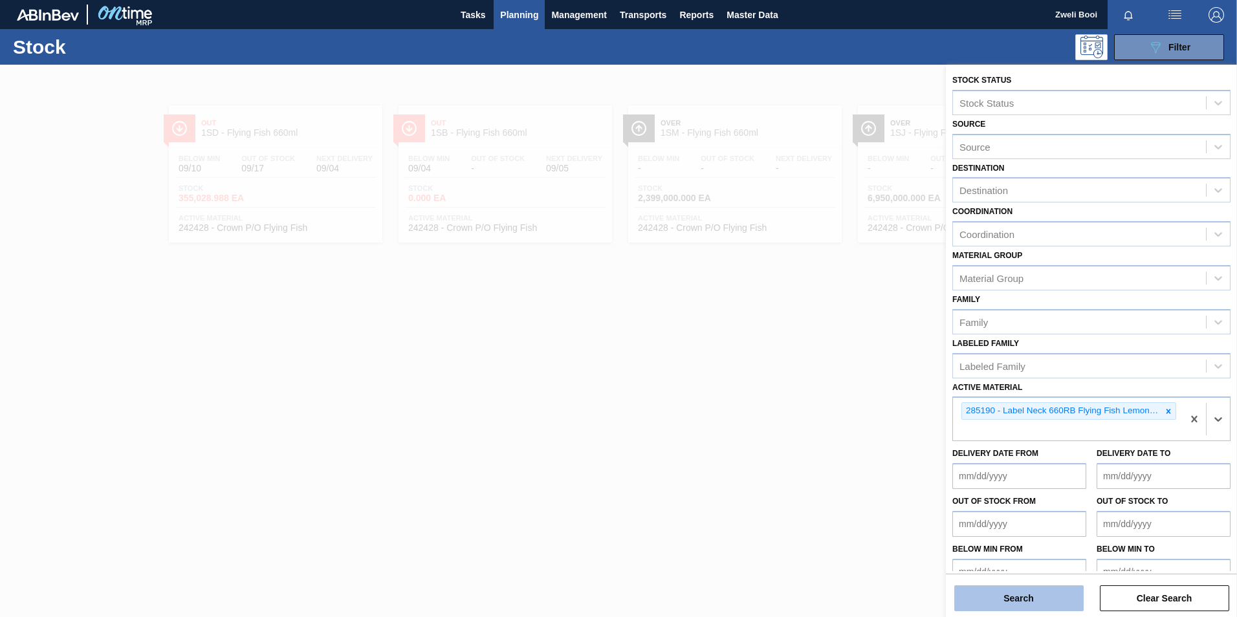
click at [1023, 595] on button "Search" at bounding box center [1018, 598] width 129 height 26
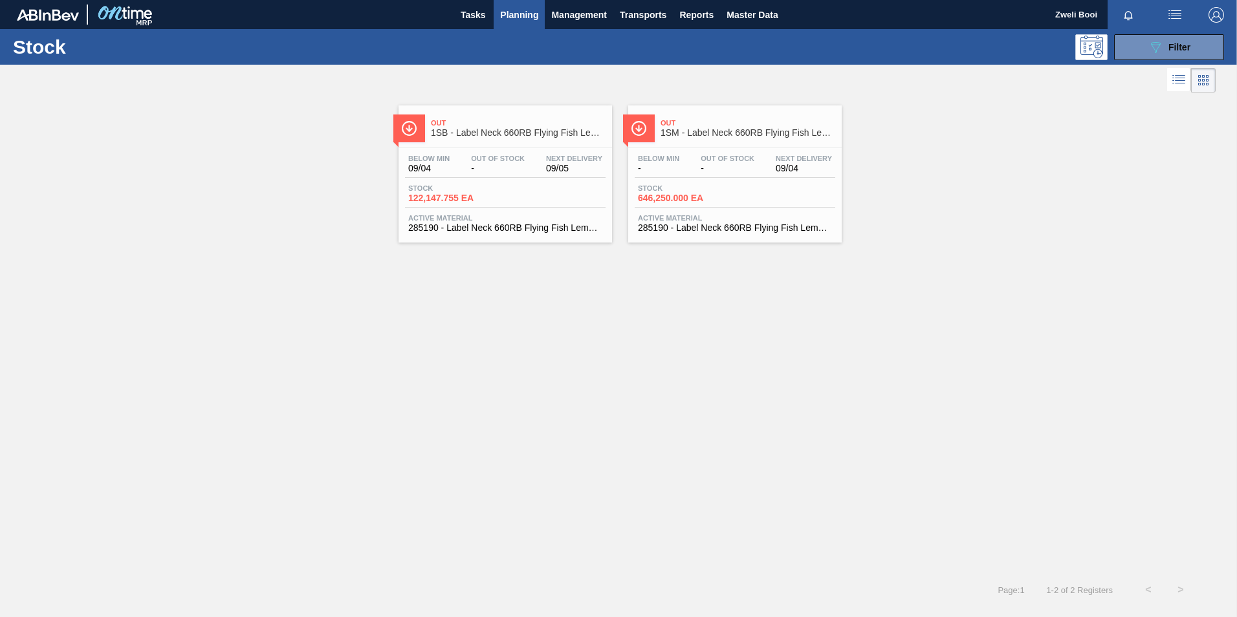
click at [563, 197] on div "Stock 122,147.755 EA" at bounding box center [505, 195] width 201 height 23
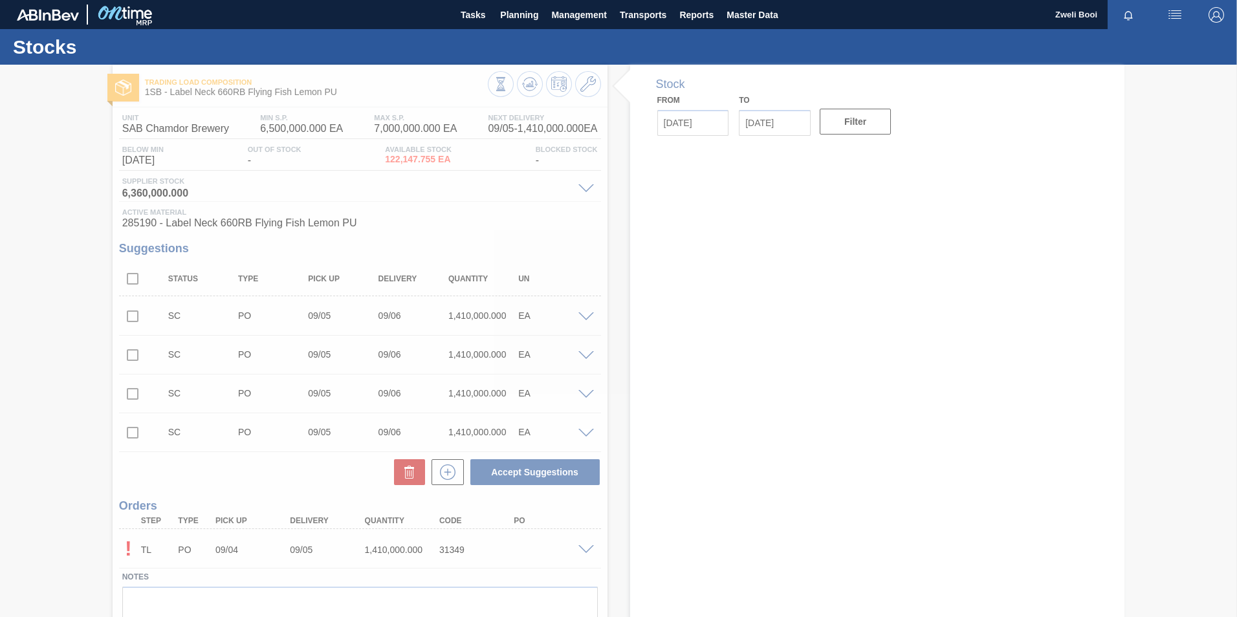
type input "[DATE]"
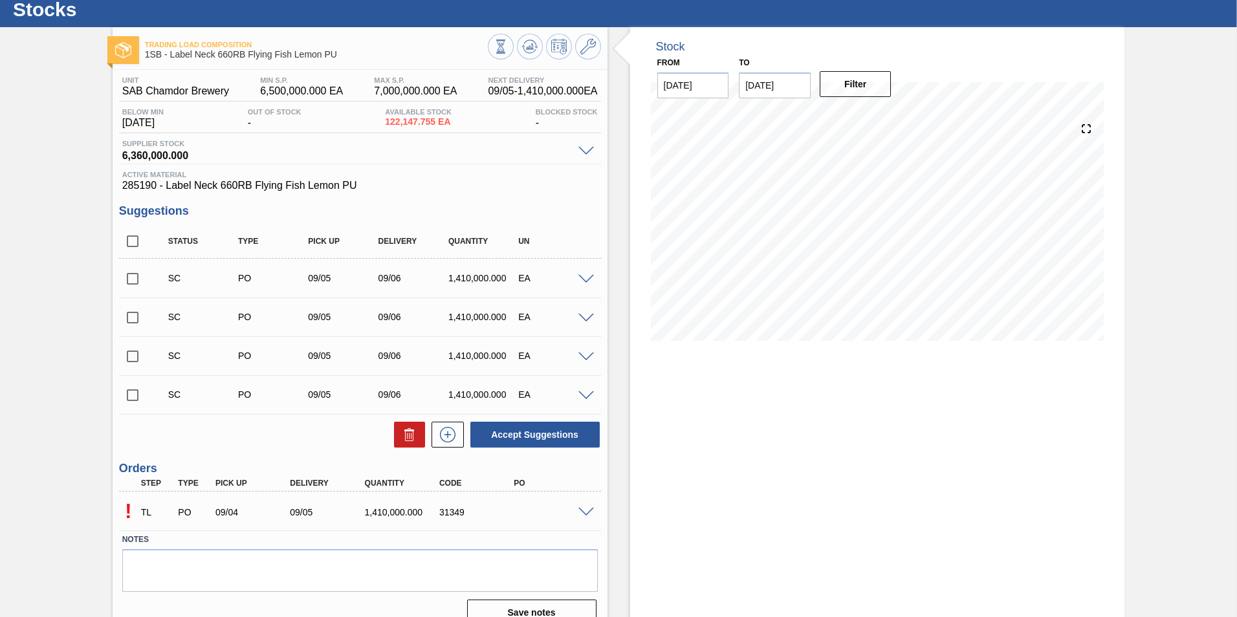
scroll to position [57, 0]
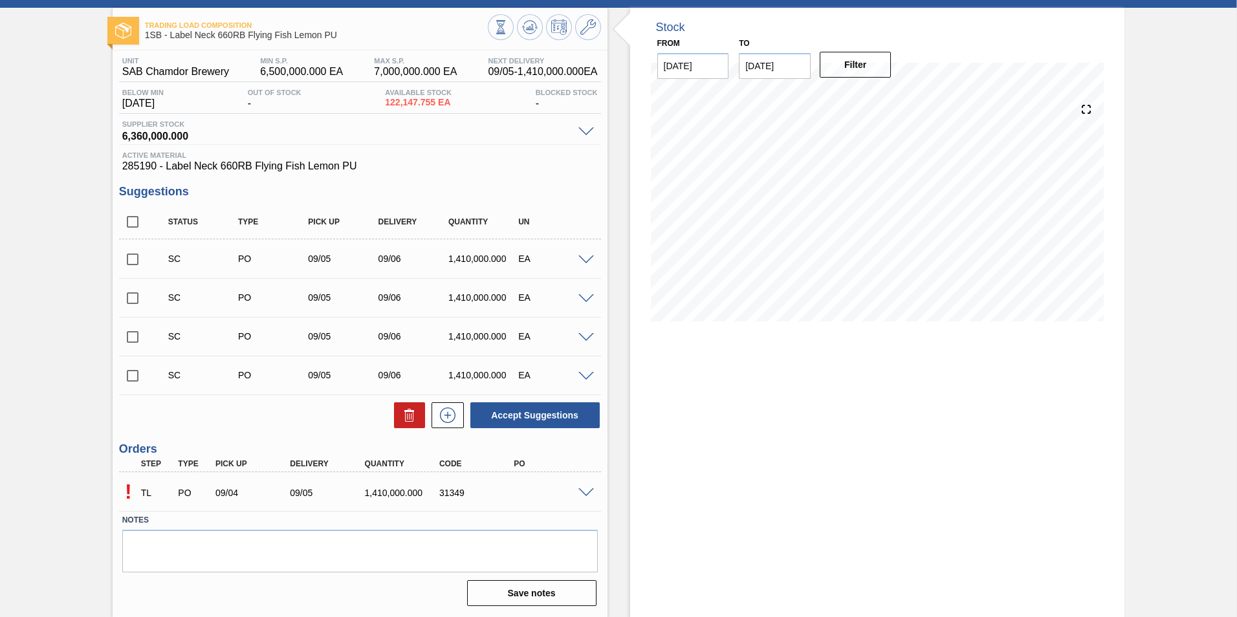
click at [589, 497] on div "! TL PO 09/04 09/05 1,410,000.000 31349" at bounding box center [360, 491] width 482 height 32
click at [589, 494] on span at bounding box center [586, 493] width 16 height 10
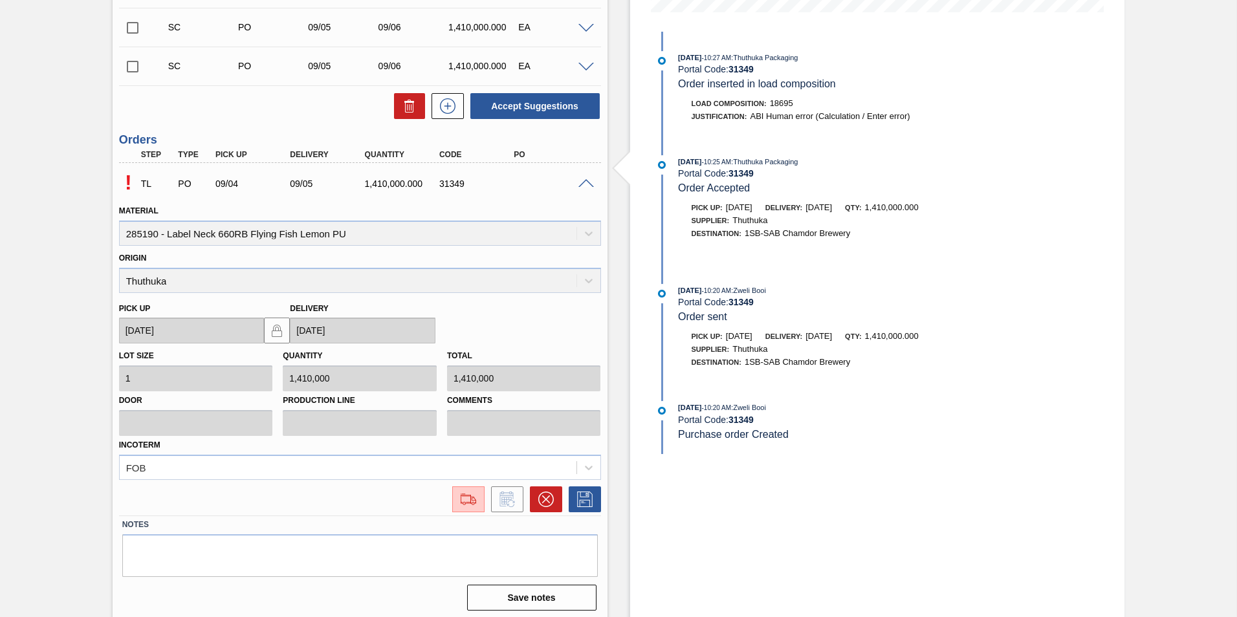
scroll to position [371, 0]
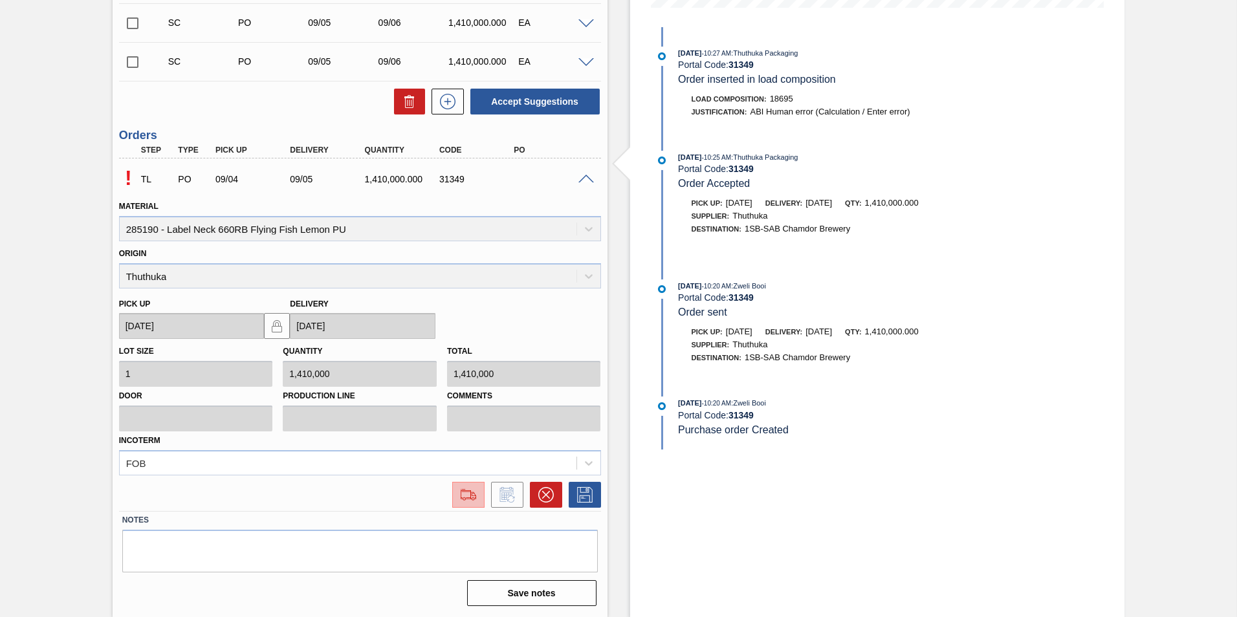
click at [465, 497] on img at bounding box center [468, 495] width 21 height 16
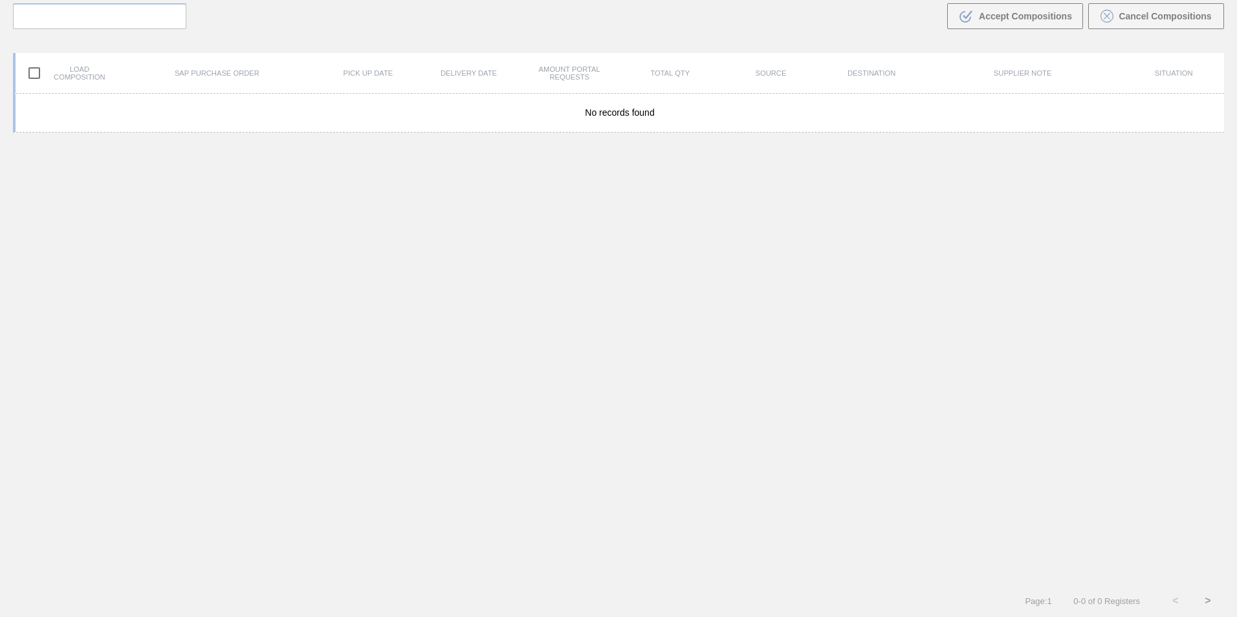
scroll to position [93, 0]
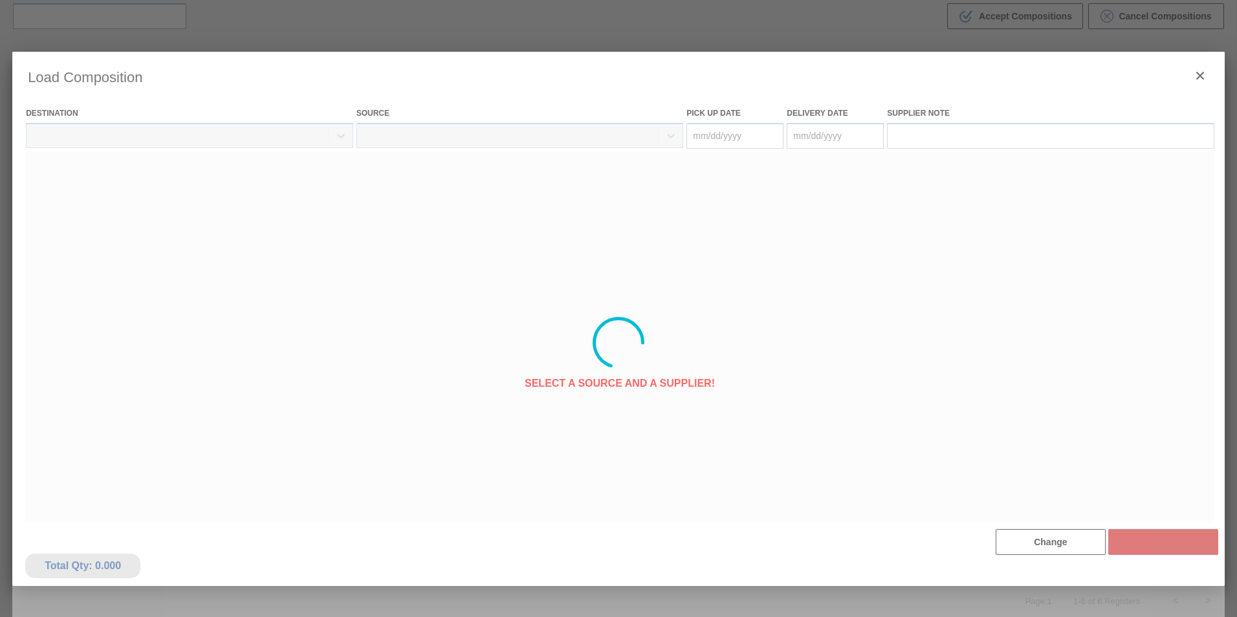
type Date "[DATE]"
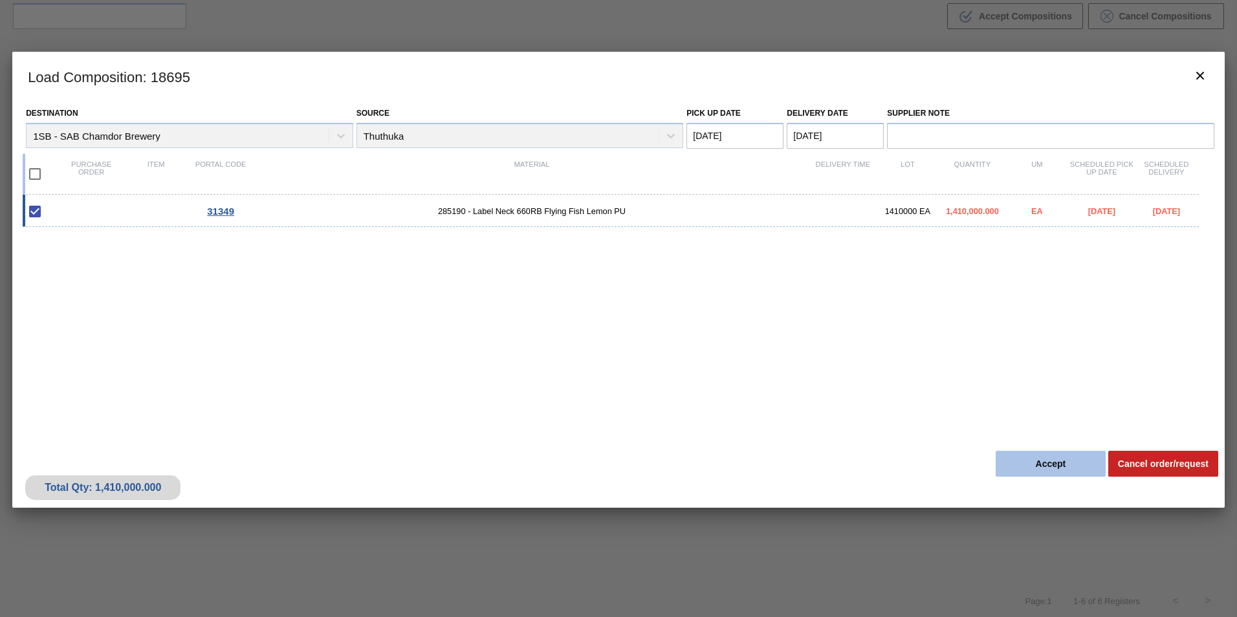
click at [1046, 464] on button "Accept" at bounding box center [1051, 464] width 110 height 26
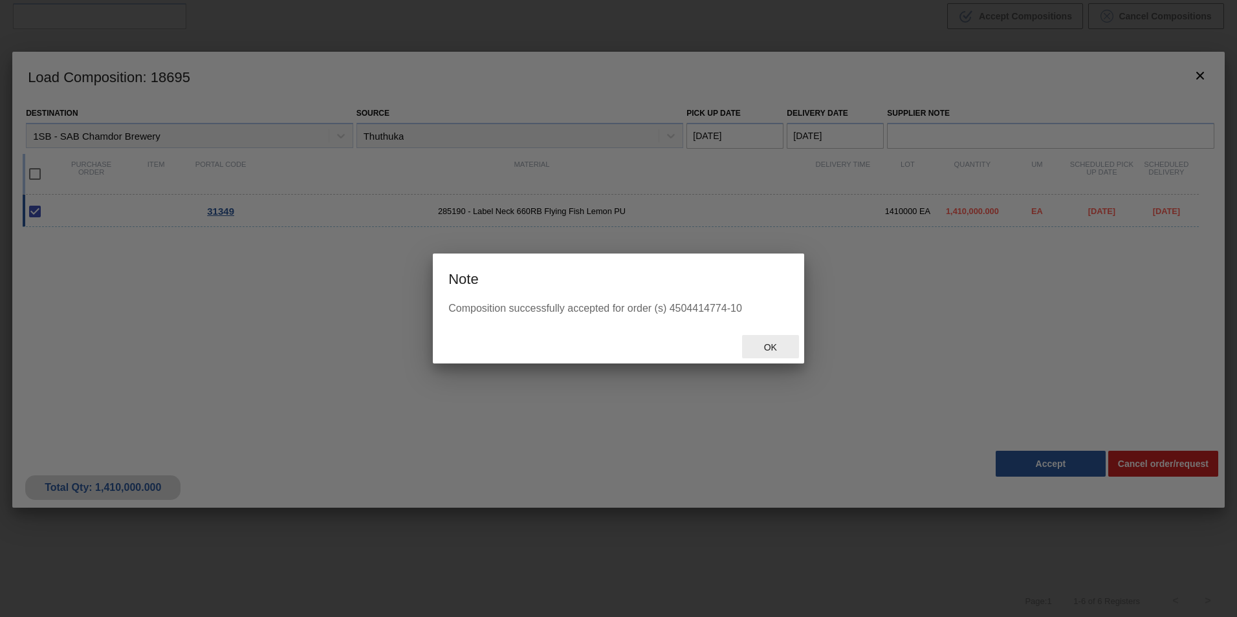
click at [774, 345] on span "Ok" at bounding box center [771, 347] width 34 height 10
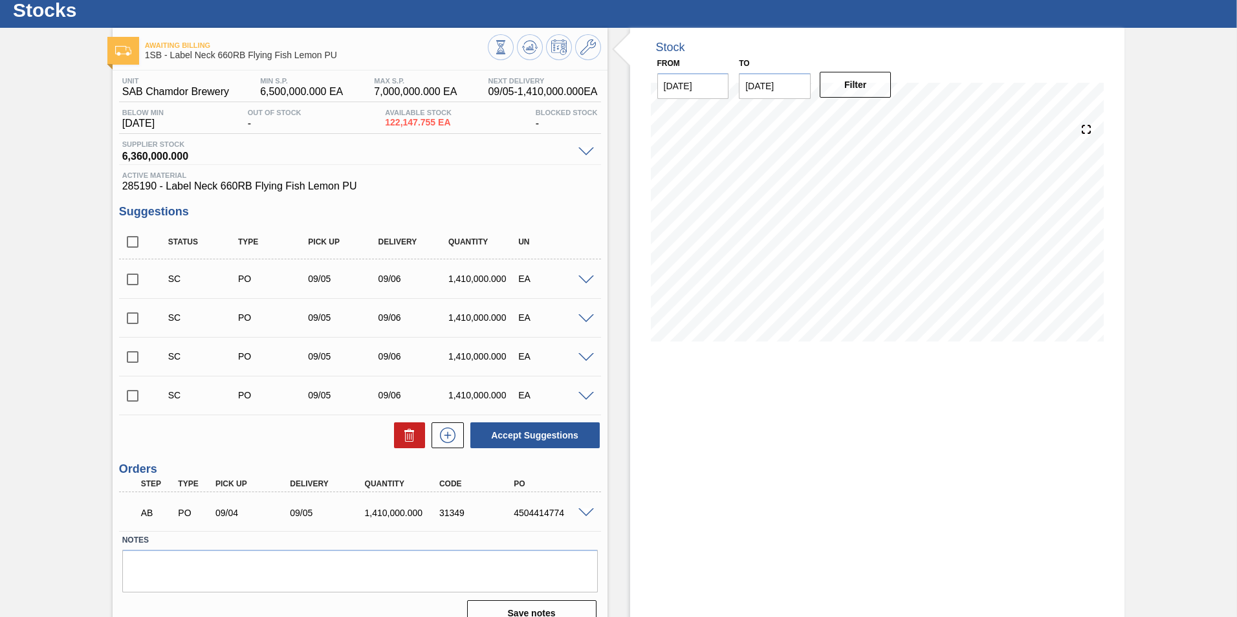
scroll to position [57, 0]
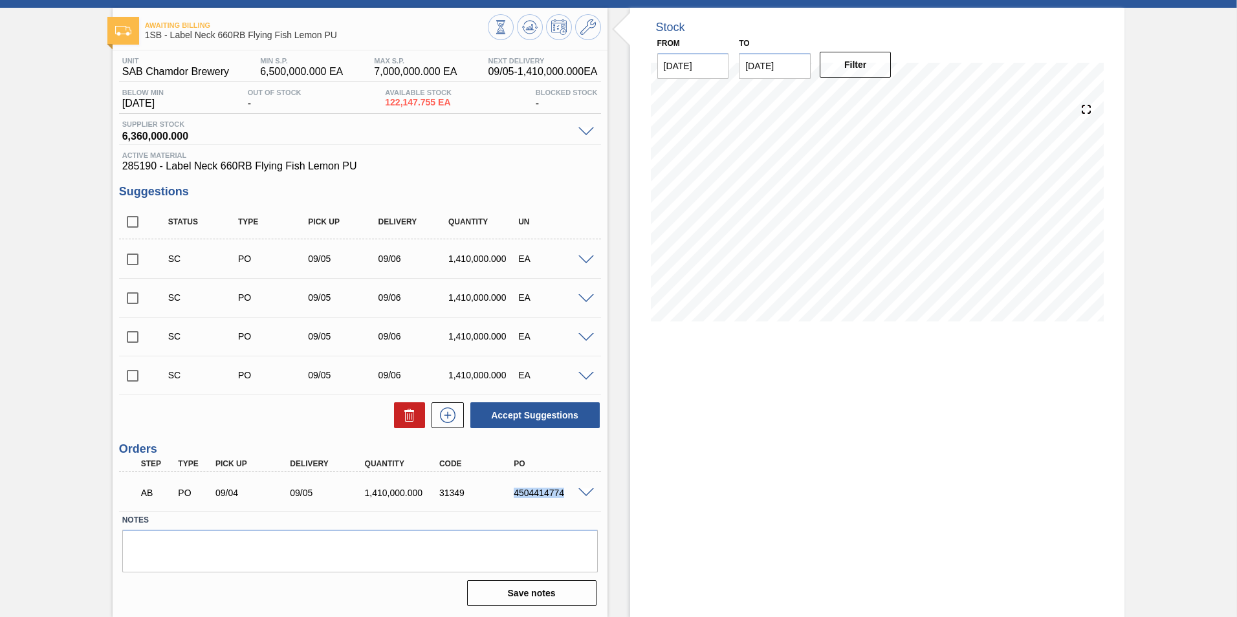
drag, startPoint x: 512, startPoint y: 494, endPoint x: 569, endPoint y: 497, distance: 57.1
click at [569, 497] on div "4504414774" at bounding box center [551, 493] width 83 height 10
copy div "4504414774"
click at [589, 493] on span at bounding box center [586, 493] width 16 height 10
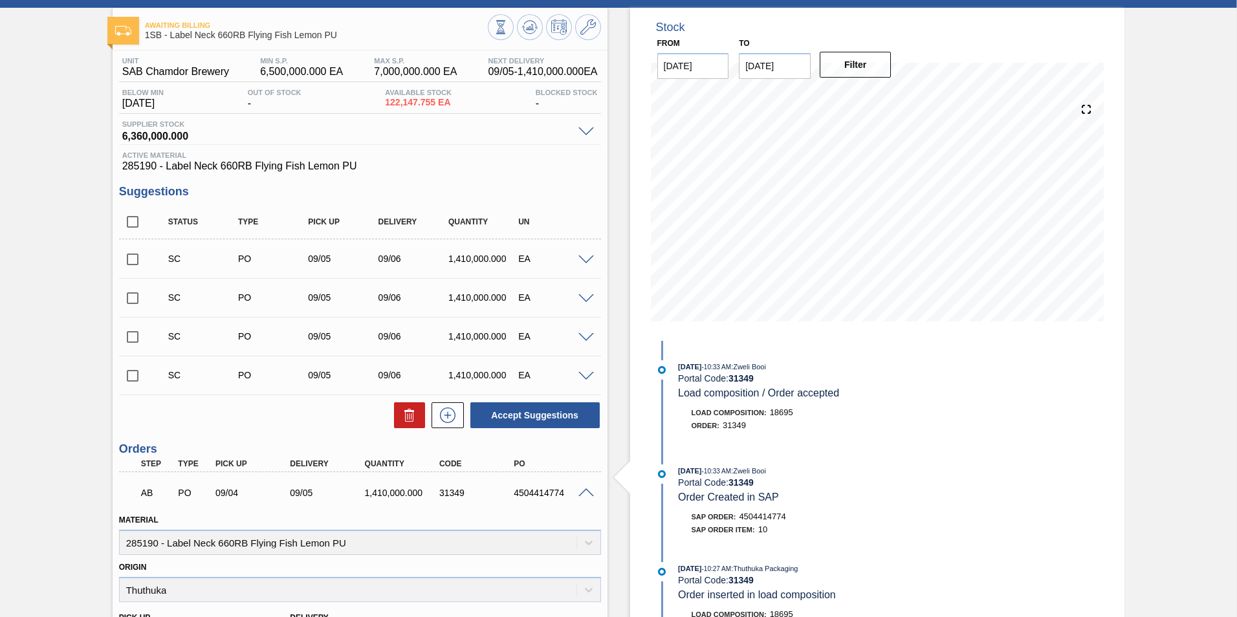
click at [575, 492] on div at bounding box center [588, 492] width 26 height 10
click at [584, 486] on div "AB PO 09/04 09/05 1,410,000.000 31349 4504414774" at bounding box center [360, 491] width 482 height 32
click at [587, 490] on span at bounding box center [586, 493] width 16 height 10
